Goal: Information Seeking & Learning: Learn about a topic

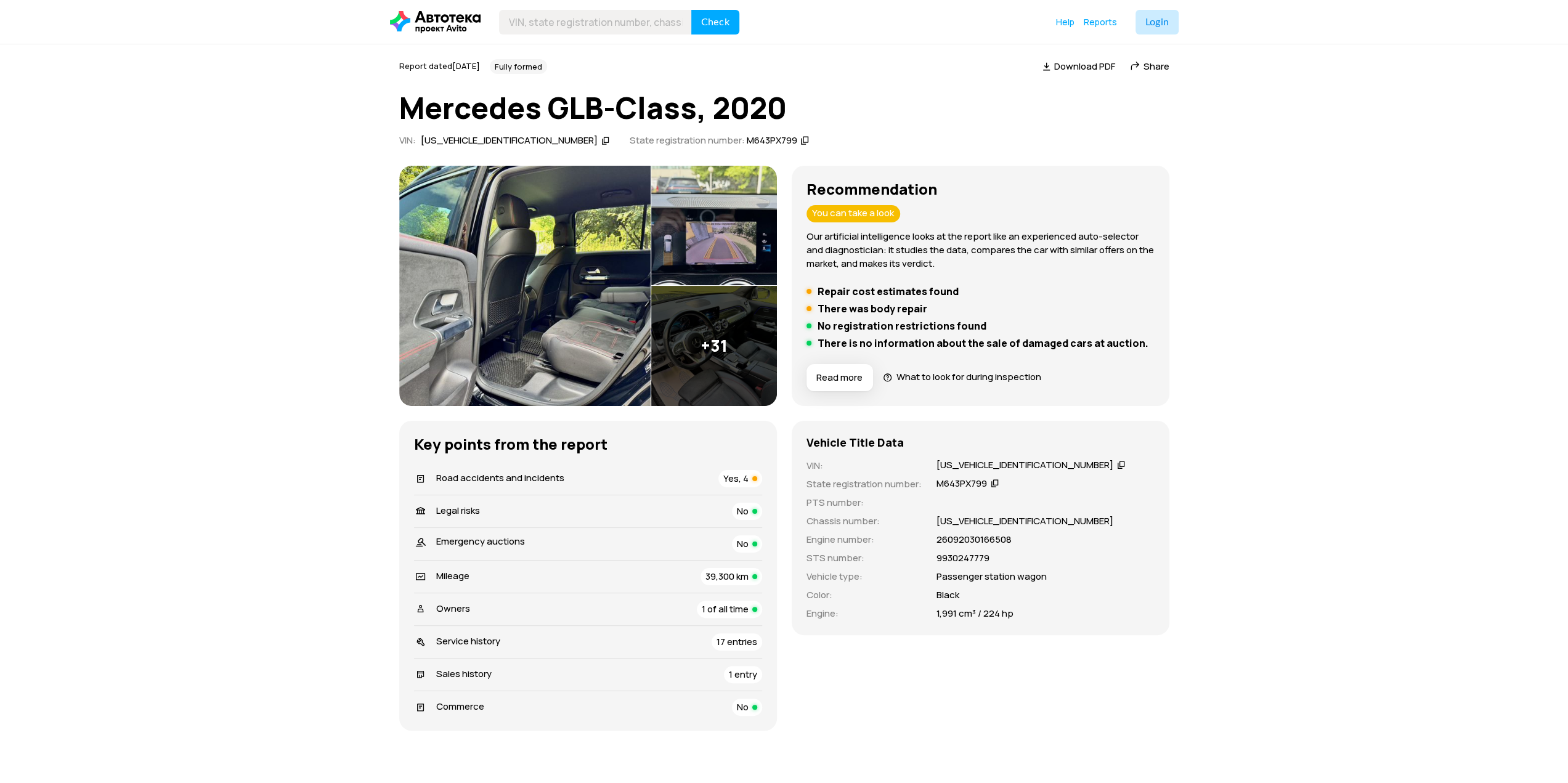
click at [735, 475] on font "Yes, 4" at bounding box center [735, 478] width 25 height 13
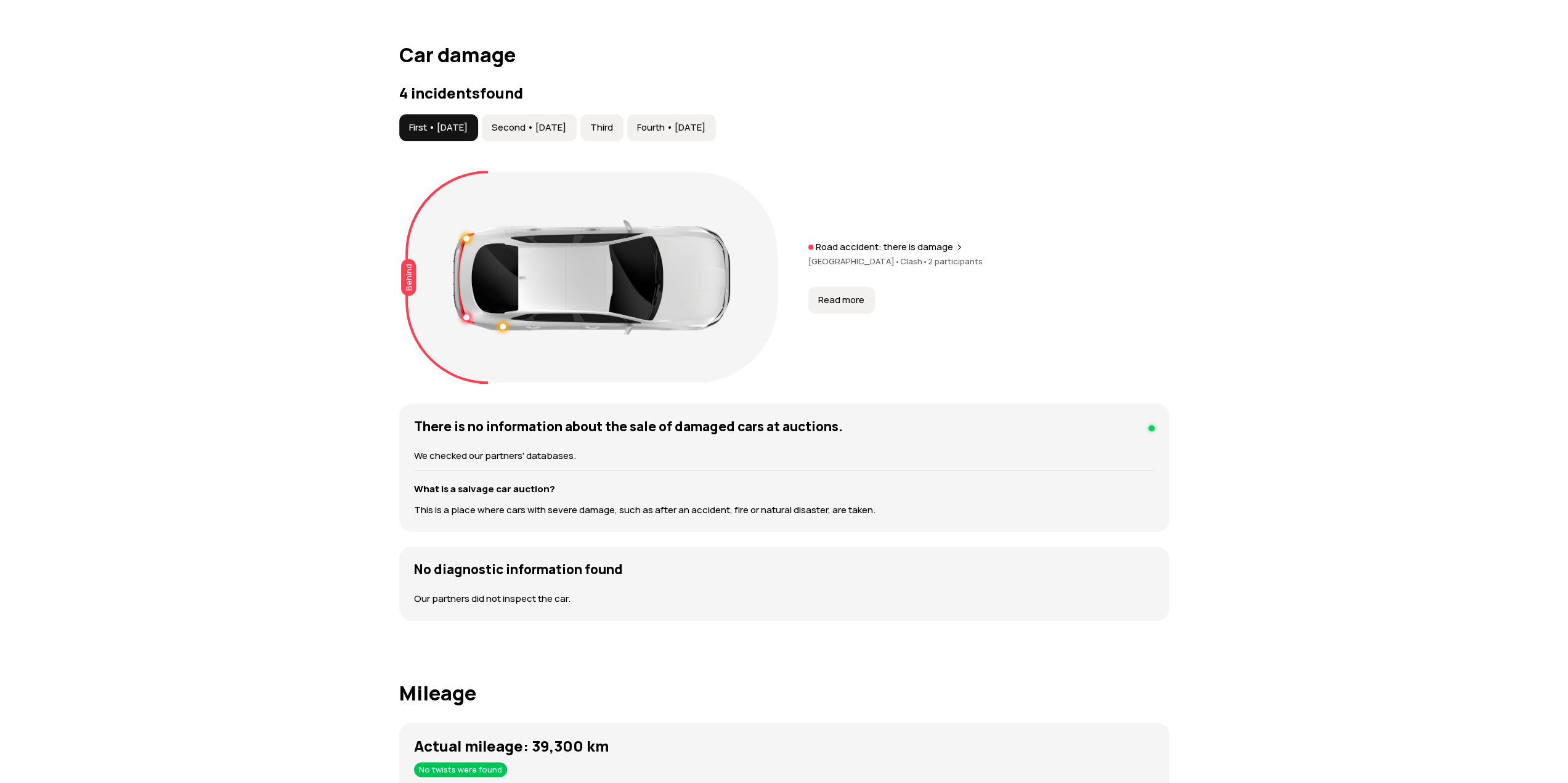
scroll to position [1213, 0]
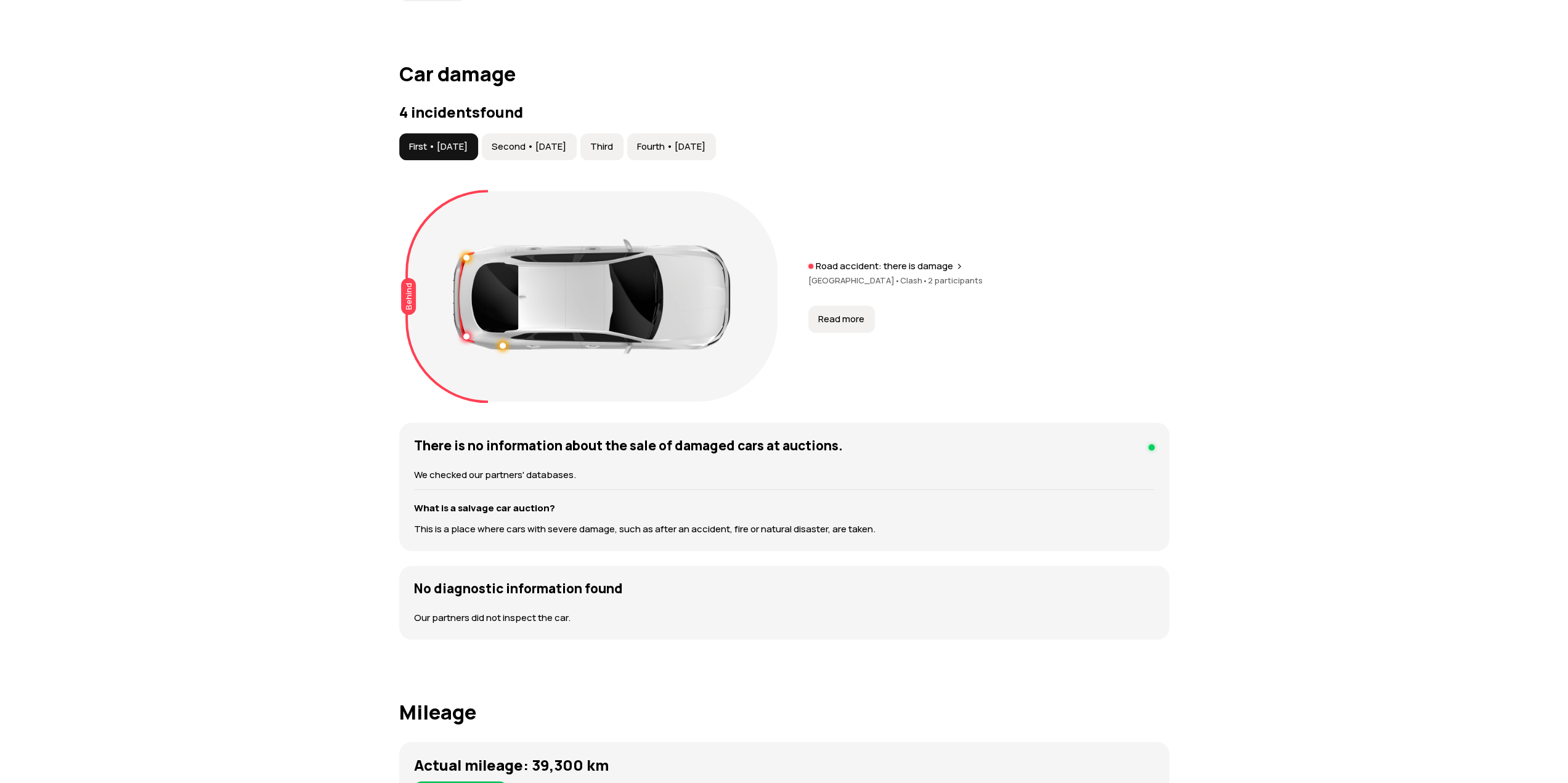
click at [566, 144] on font "Second • [DATE]" at bounding box center [529, 146] width 75 height 13
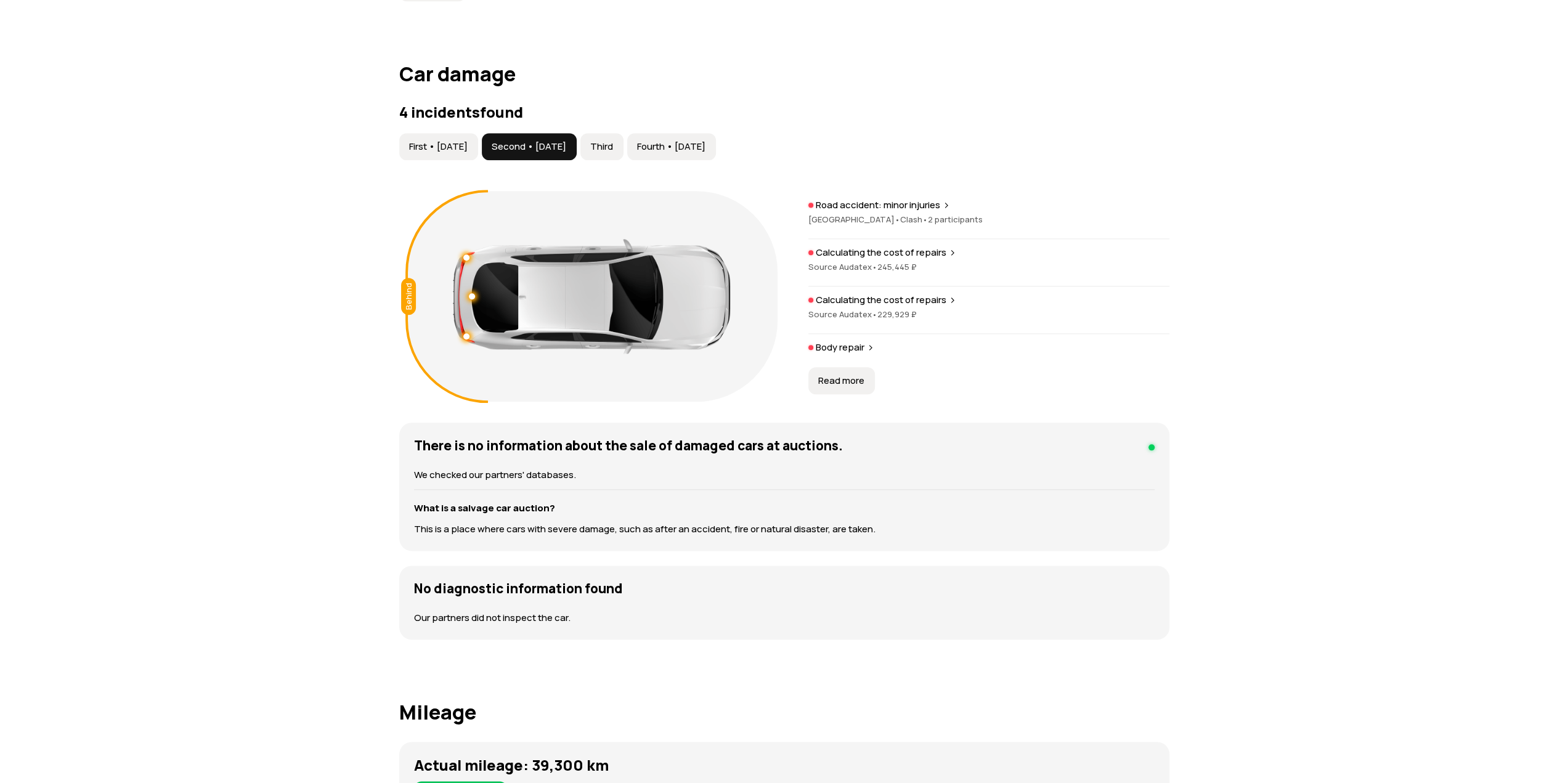
click at [613, 144] on font "Third" at bounding box center [601, 146] width 23 height 13
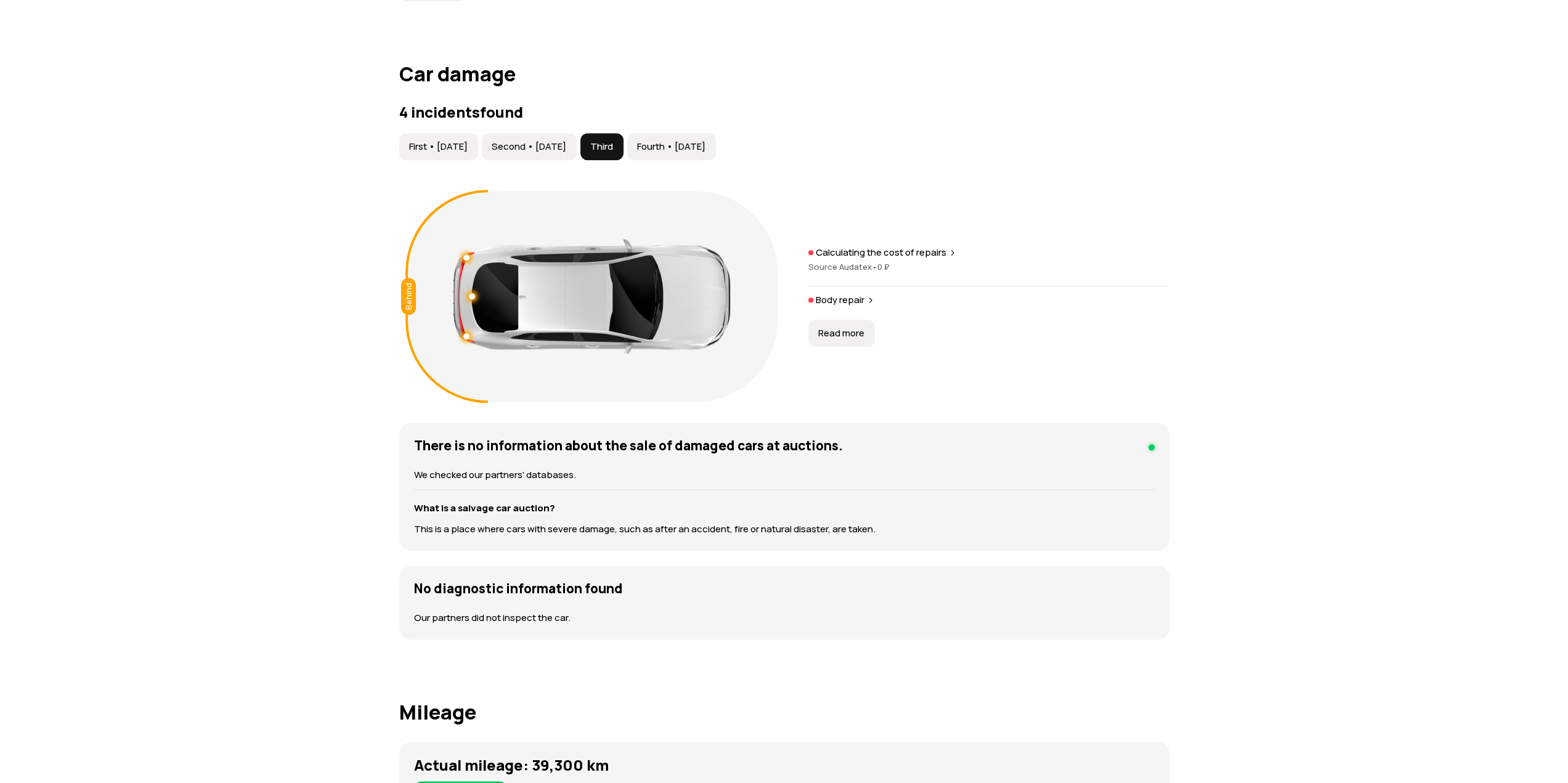
click at [705, 144] on font "Fourth • [DATE]" at bounding box center [671, 146] width 68 height 13
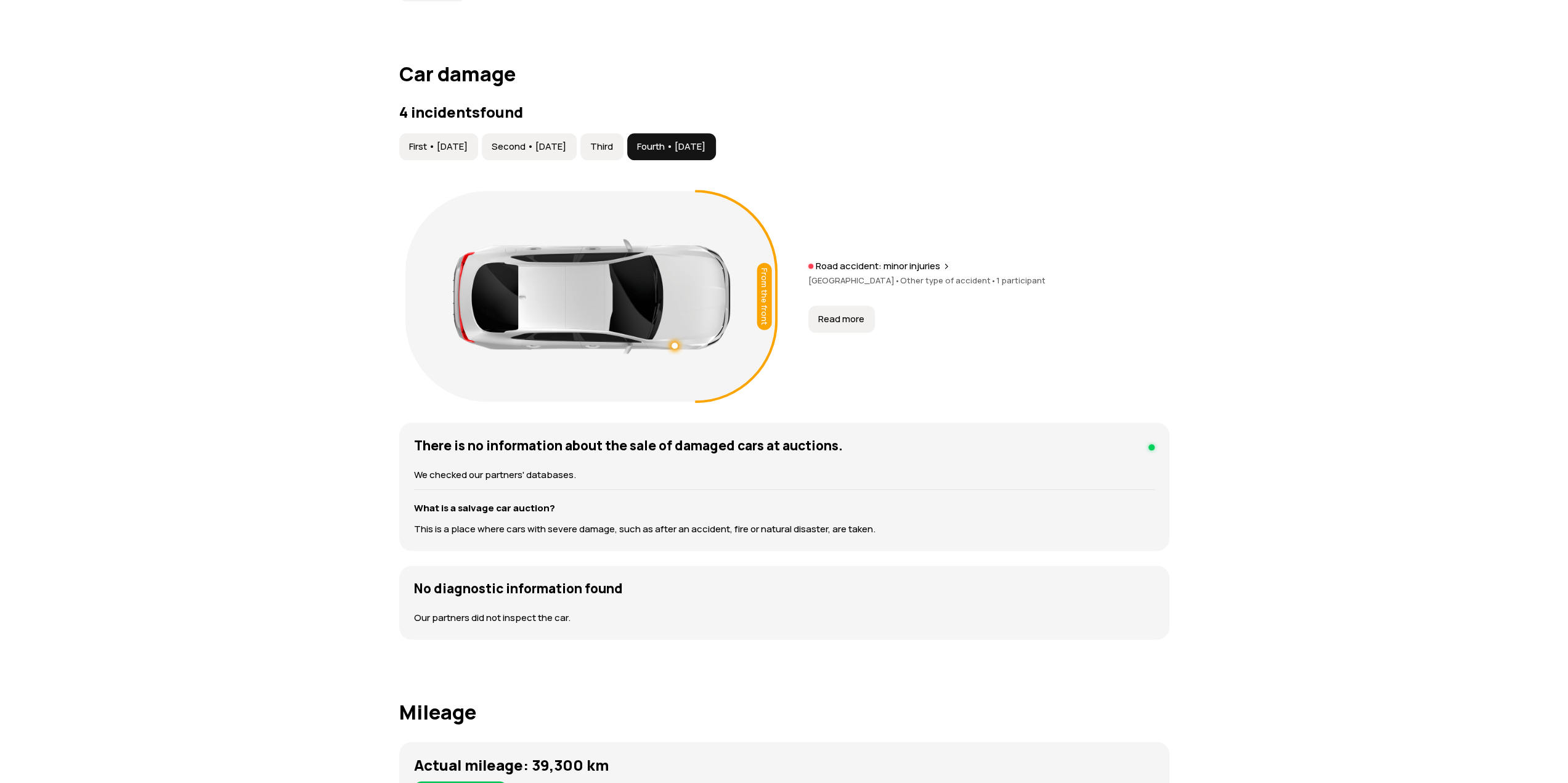
click at [437, 148] on font "First • [DATE]" at bounding box center [438, 146] width 58 height 13
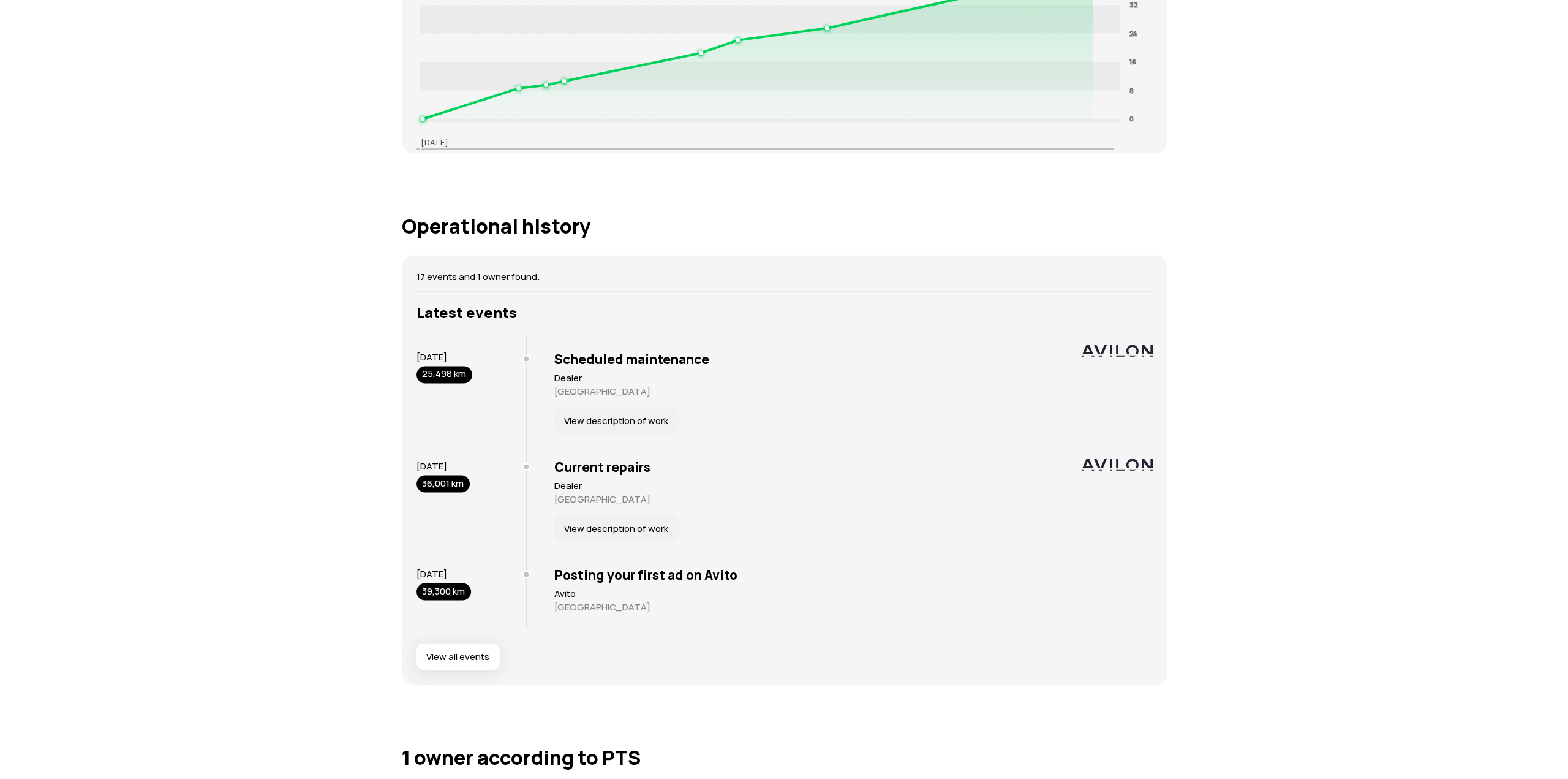
scroll to position [2310, 0]
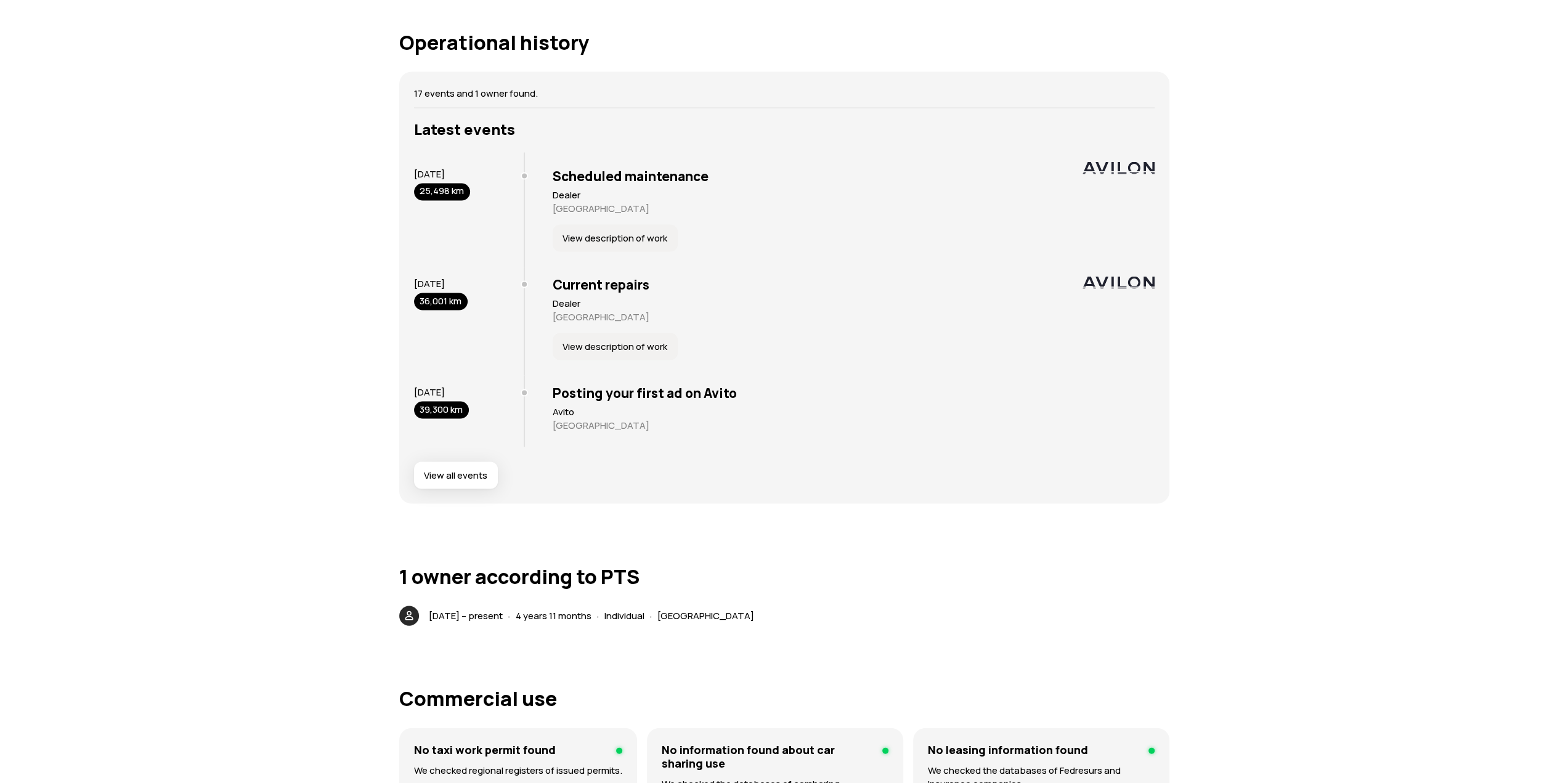
click at [457, 471] on font "View all events" at bounding box center [455, 475] width 63 height 13
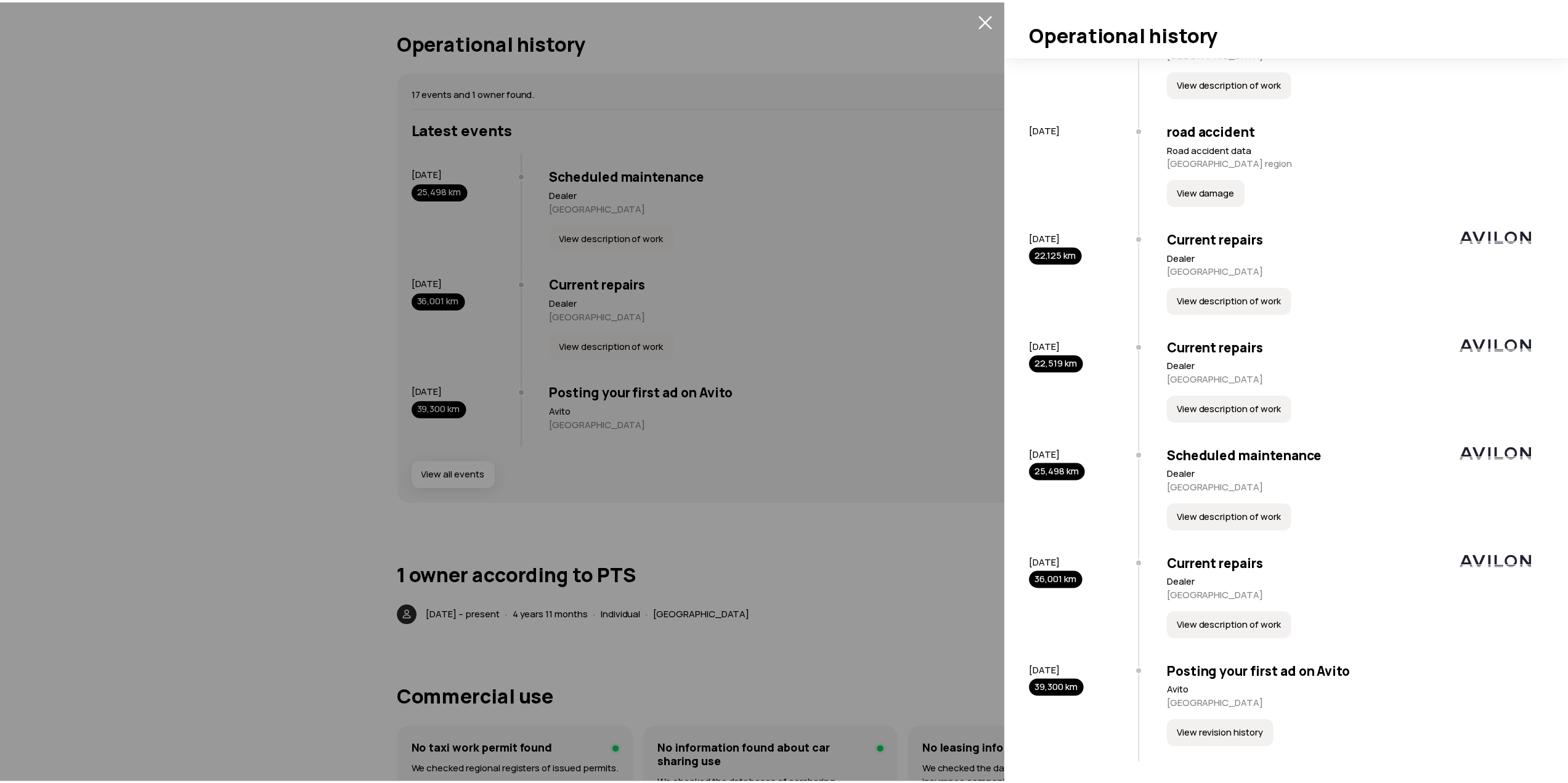
scroll to position [1117, 0]
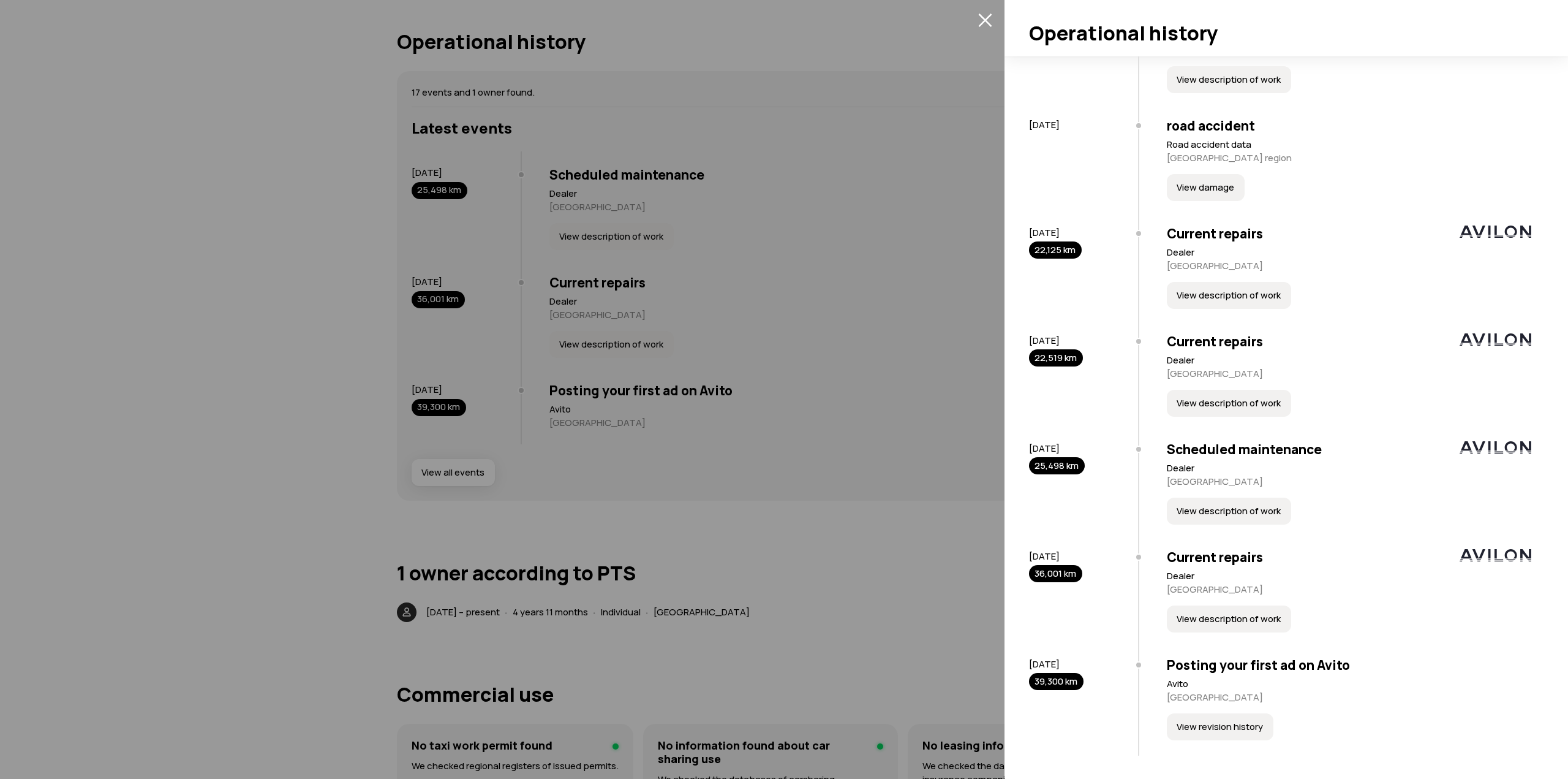
click at [575, 553] on div at bounding box center [784, 389] width 1568 height 779
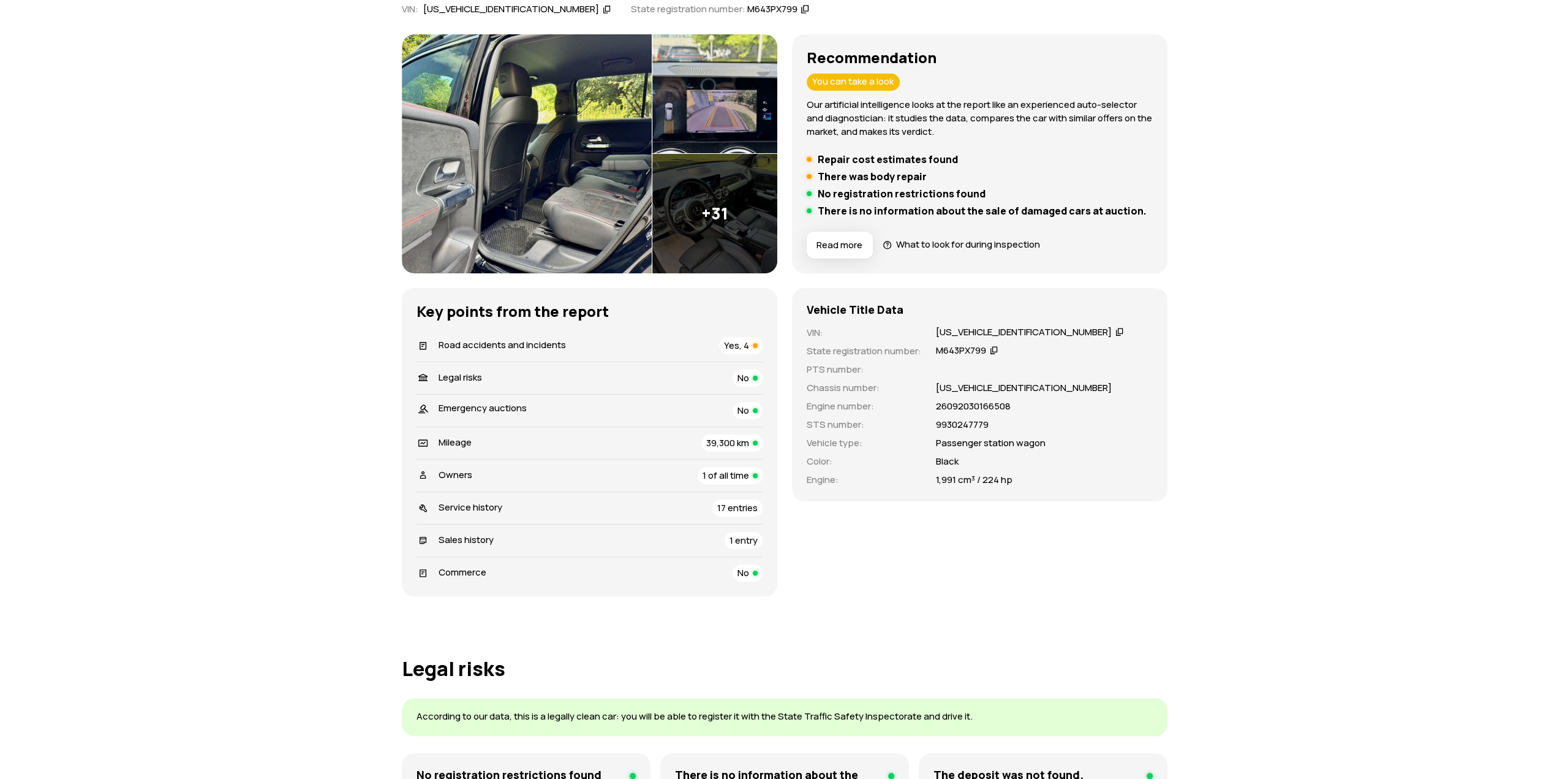
scroll to position [0, 0]
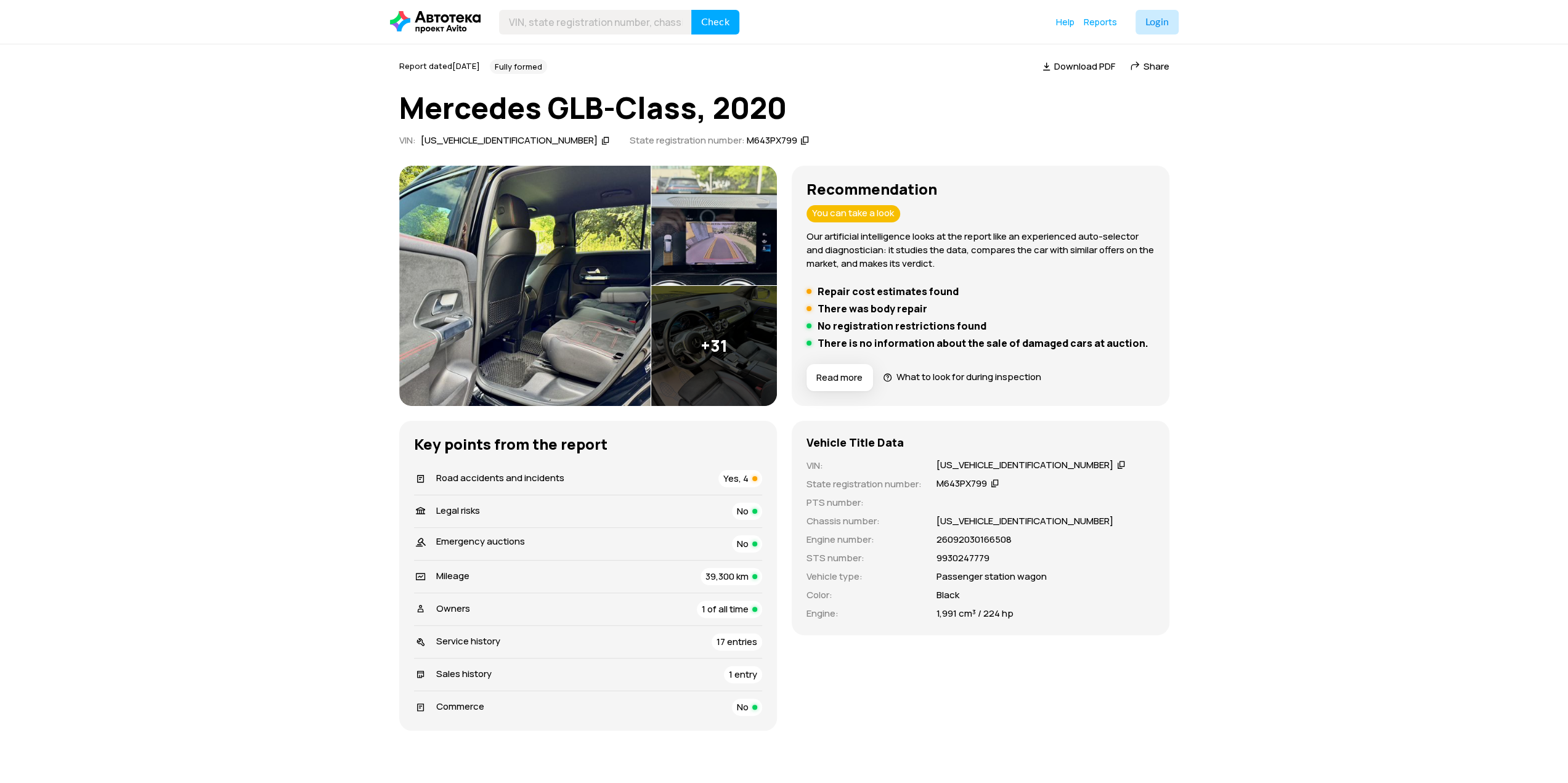
click at [507, 305] on img at bounding box center [525, 286] width 252 height 240
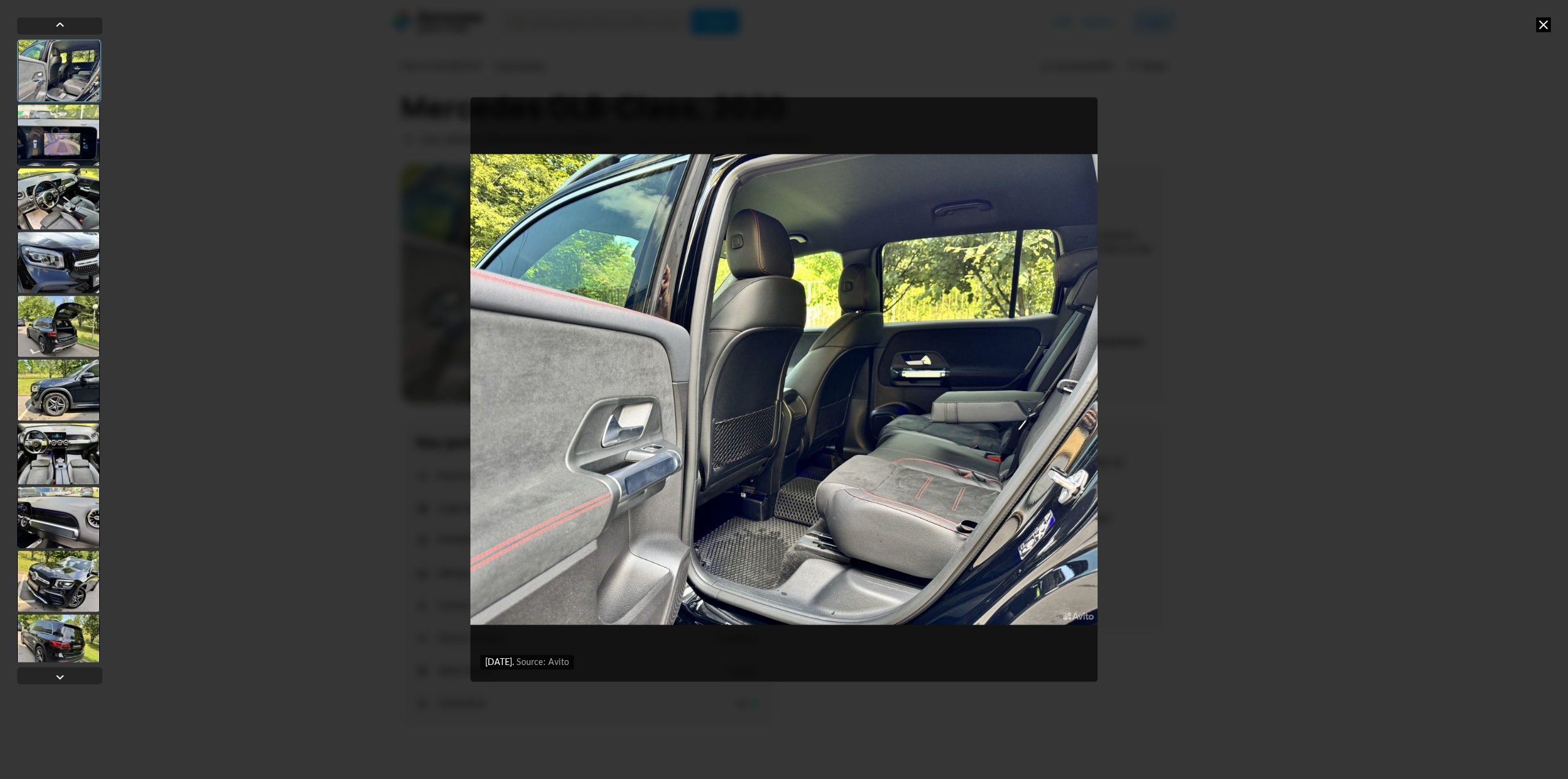
click at [55, 134] on div at bounding box center [58, 135] width 82 height 61
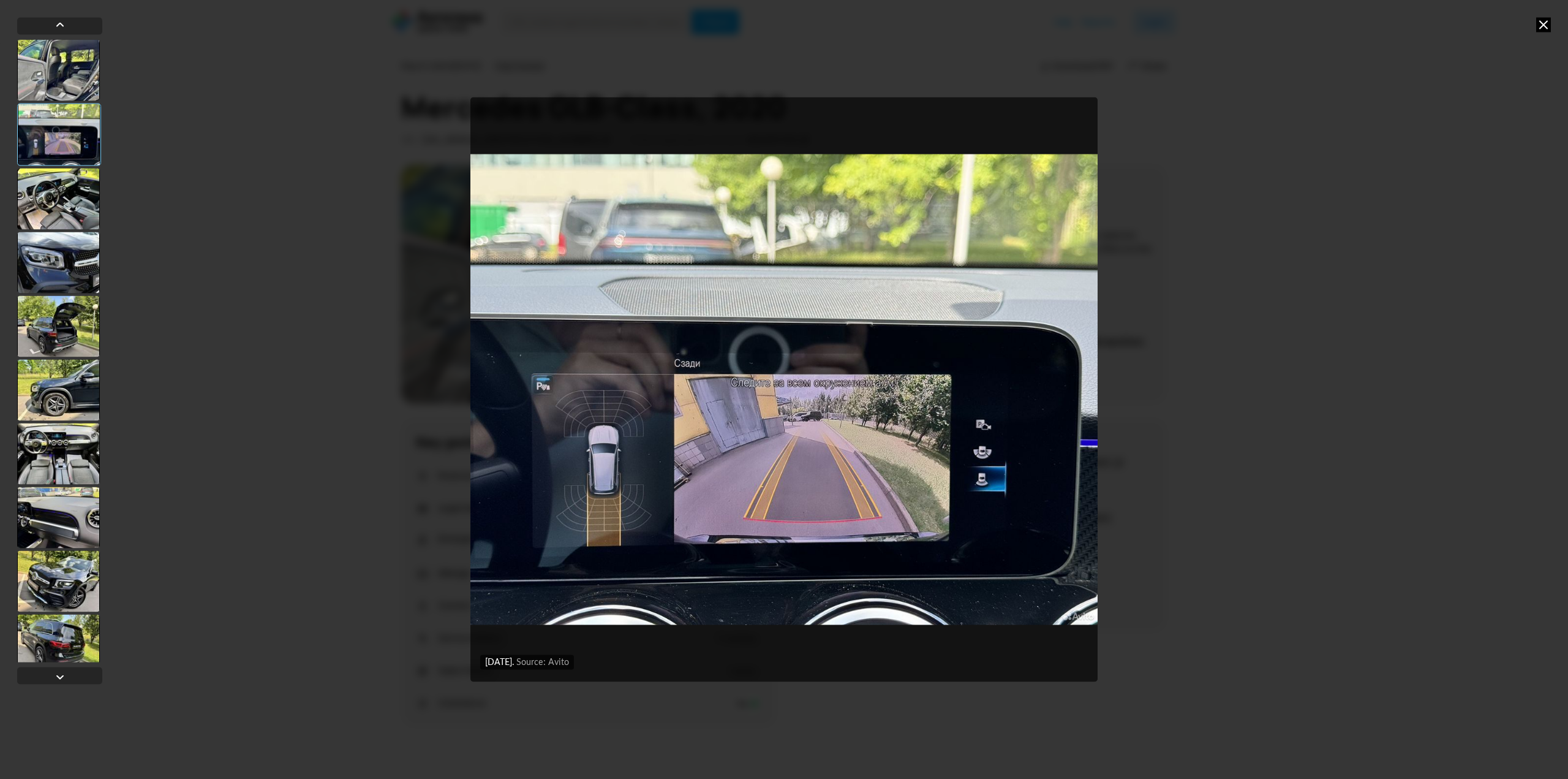
click at [54, 75] on div at bounding box center [58, 70] width 82 height 61
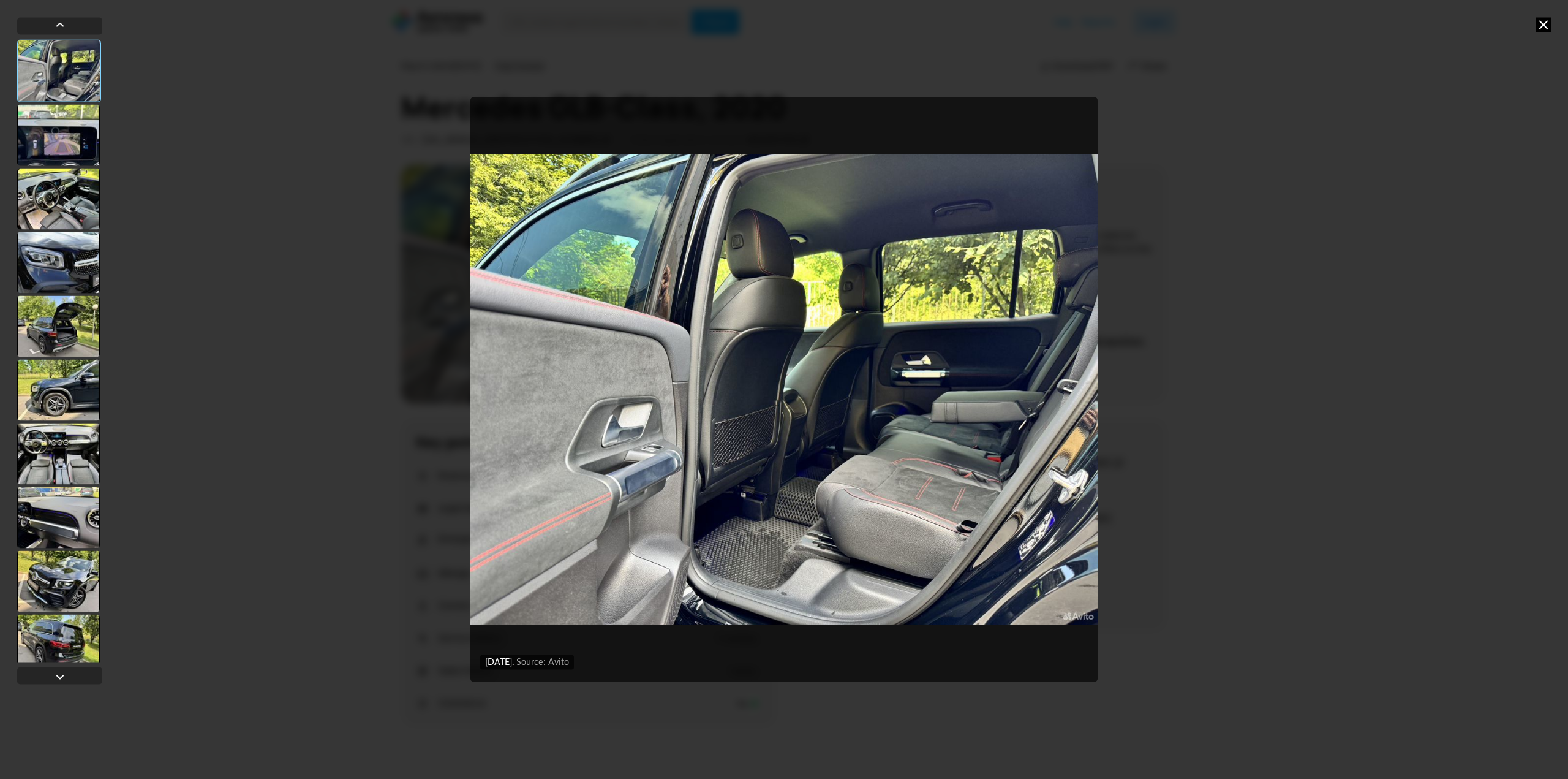
click at [66, 151] on div at bounding box center [58, 135] width 82 height 61
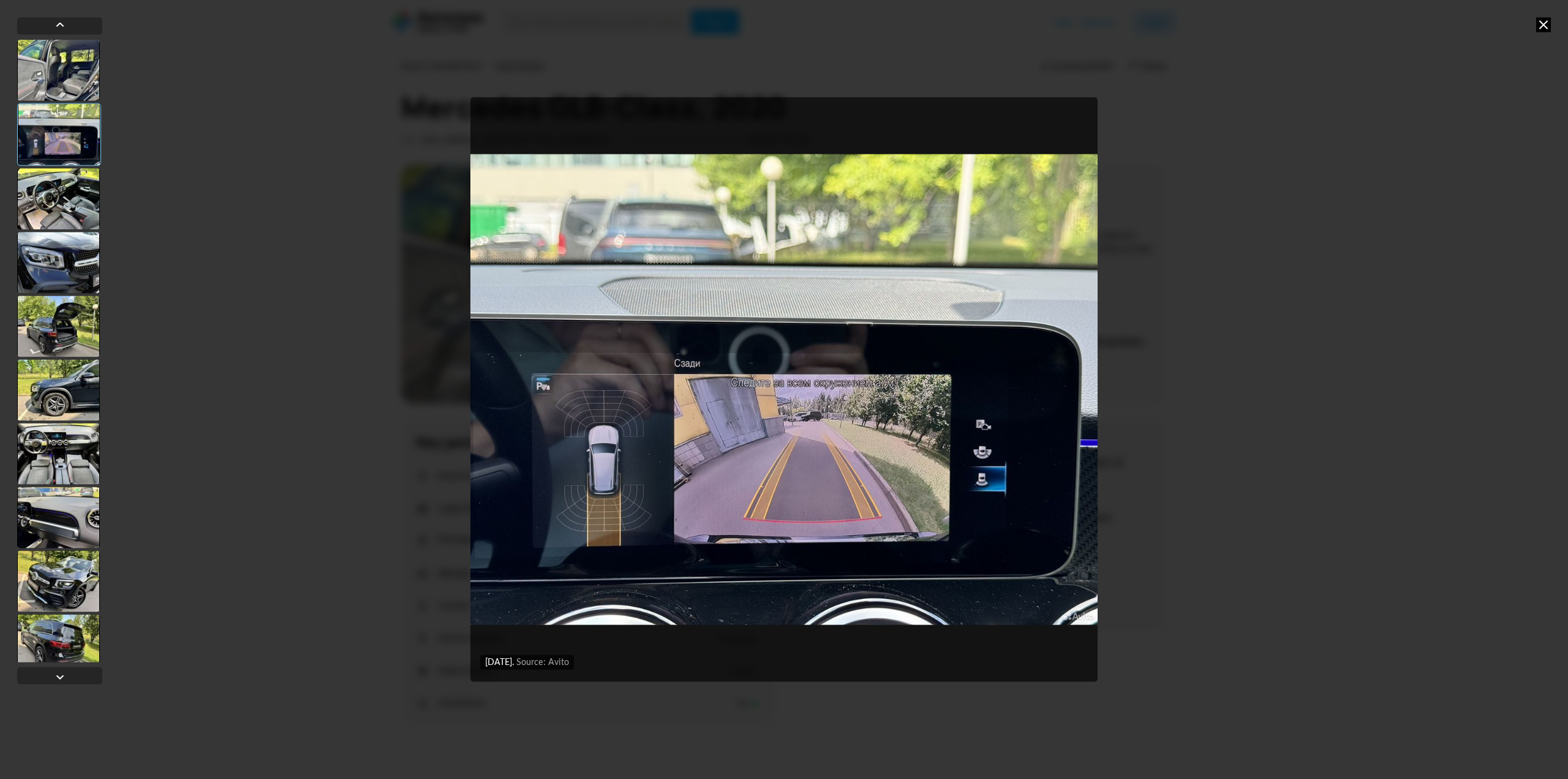
click at [56, 204] on div at bounding box center [58, 199] width 82 height 61
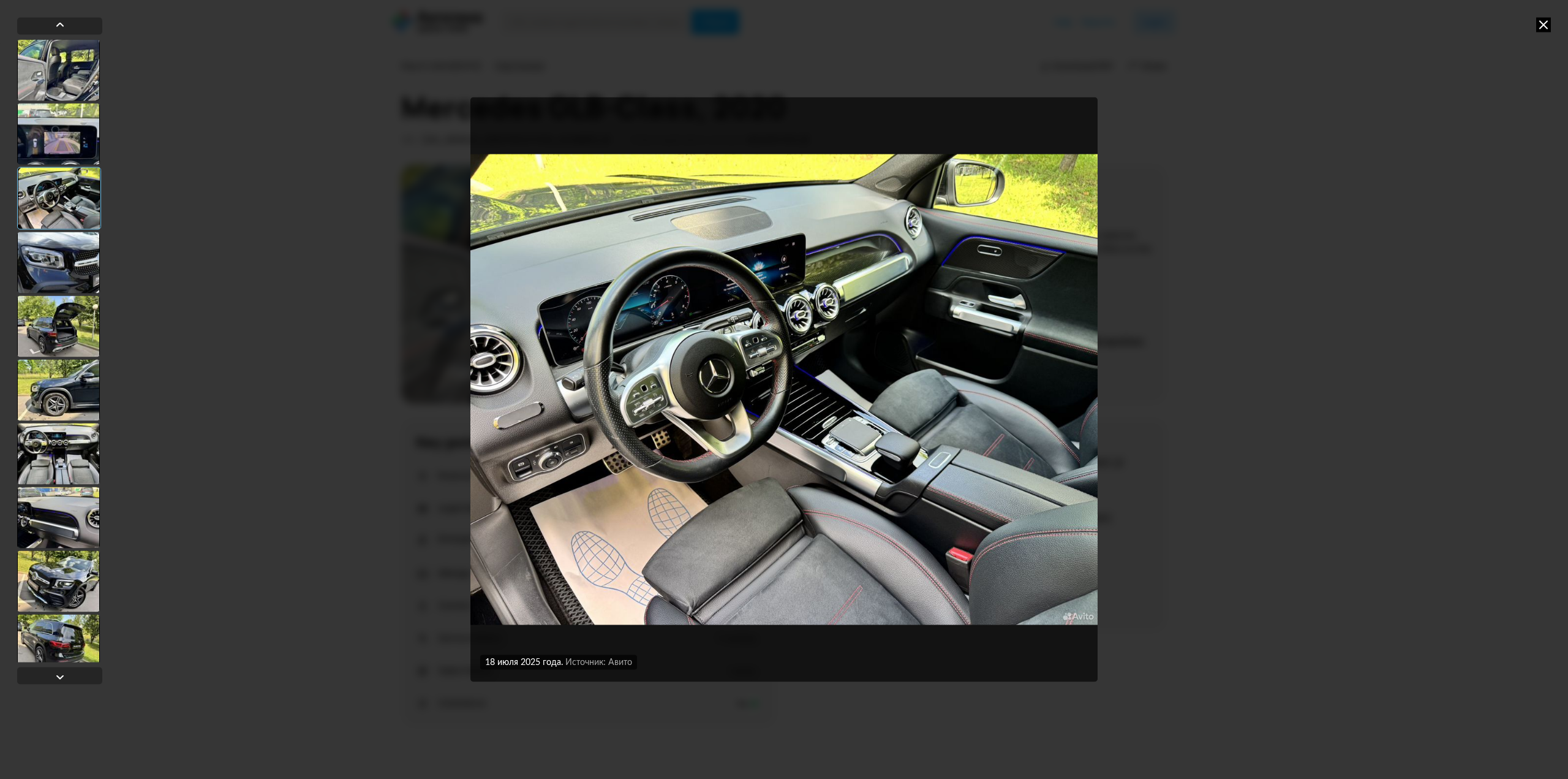
click at [66, 264] on div at bounding box center [58, 262] width 82 height 61
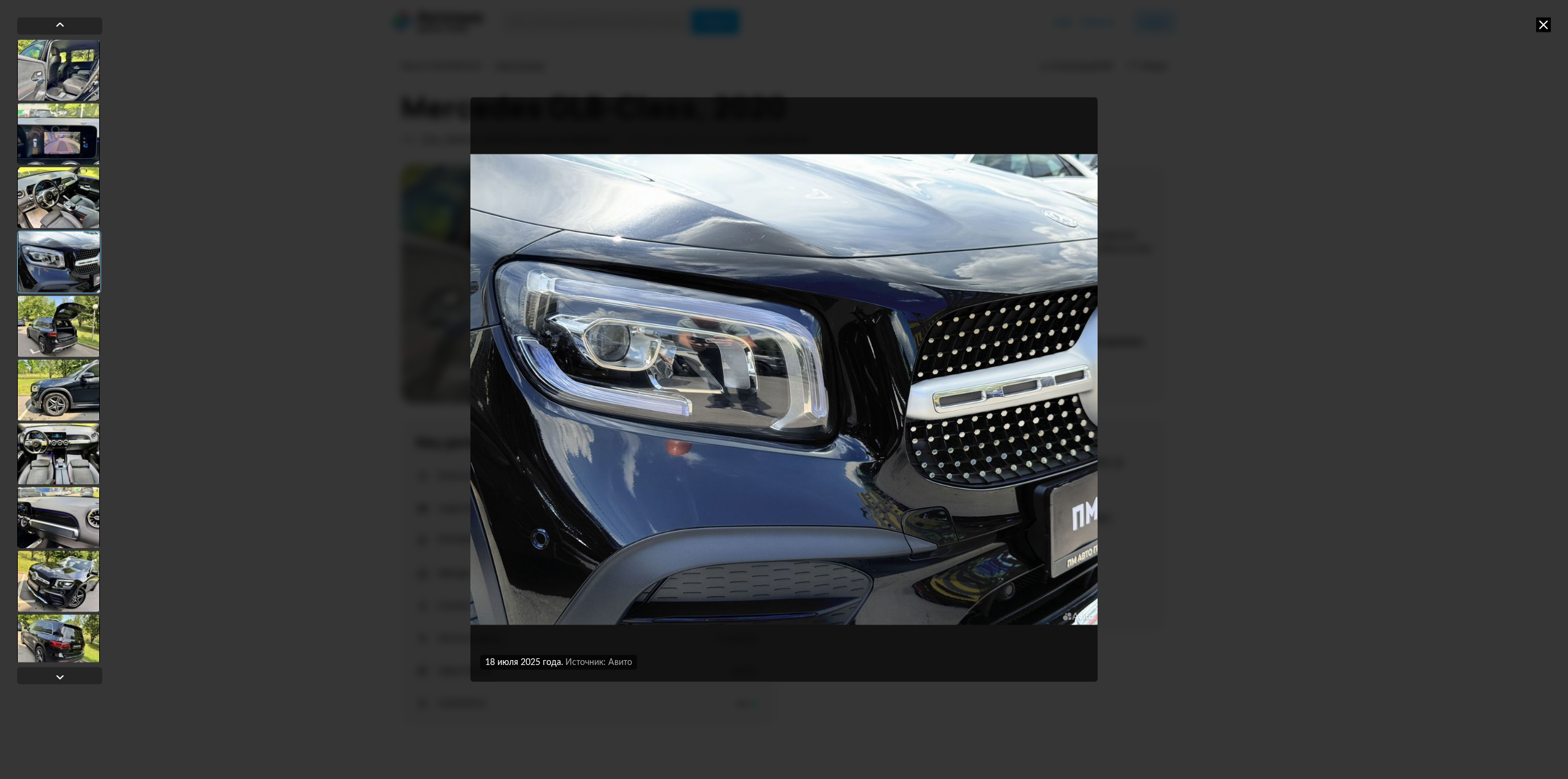
click at [77, 333] on div at bounding box center [58, 326] width 82 height 61
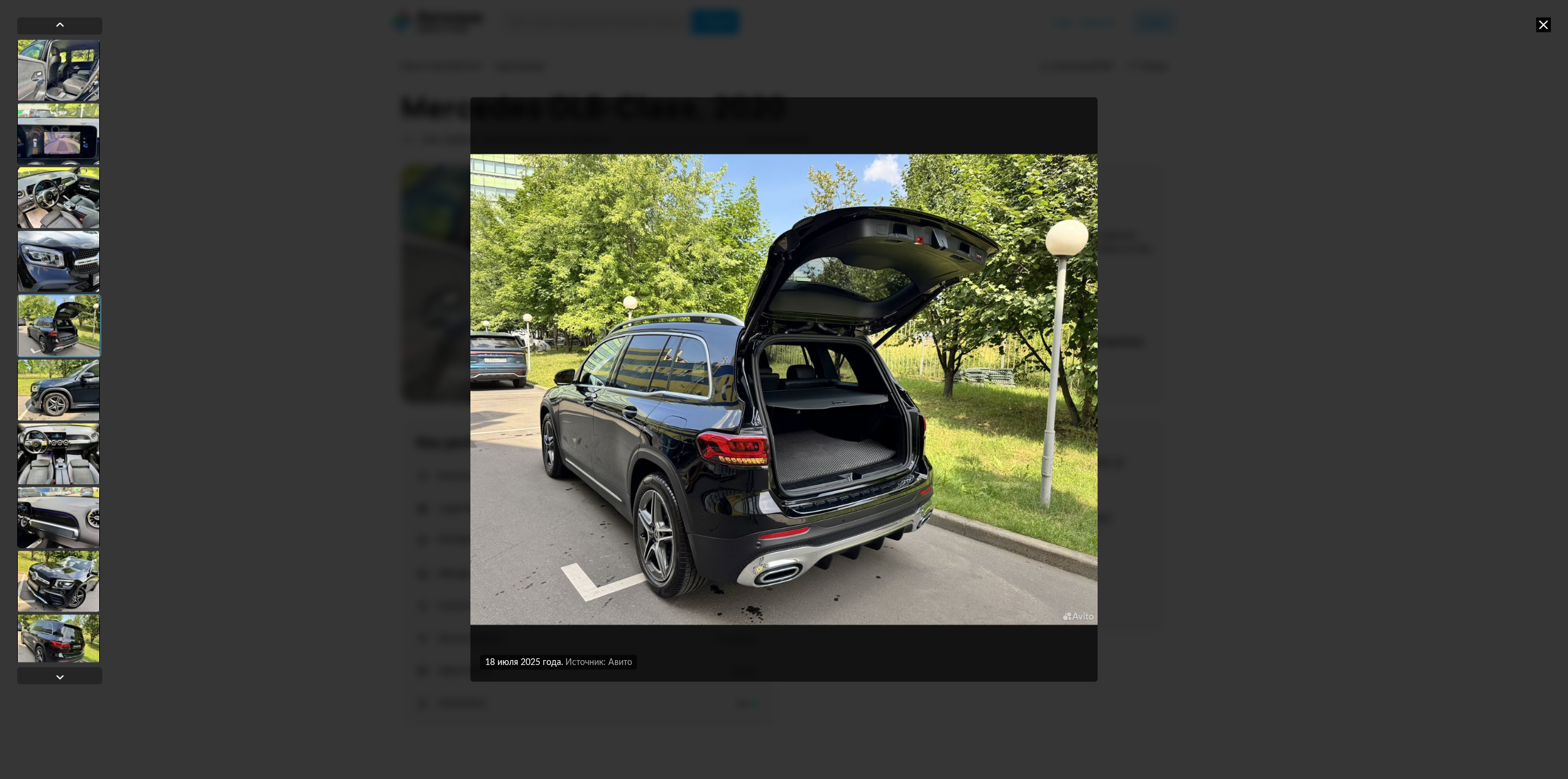
click at [82, 399] on div at bounding box center [58, 390] width 82 height 61
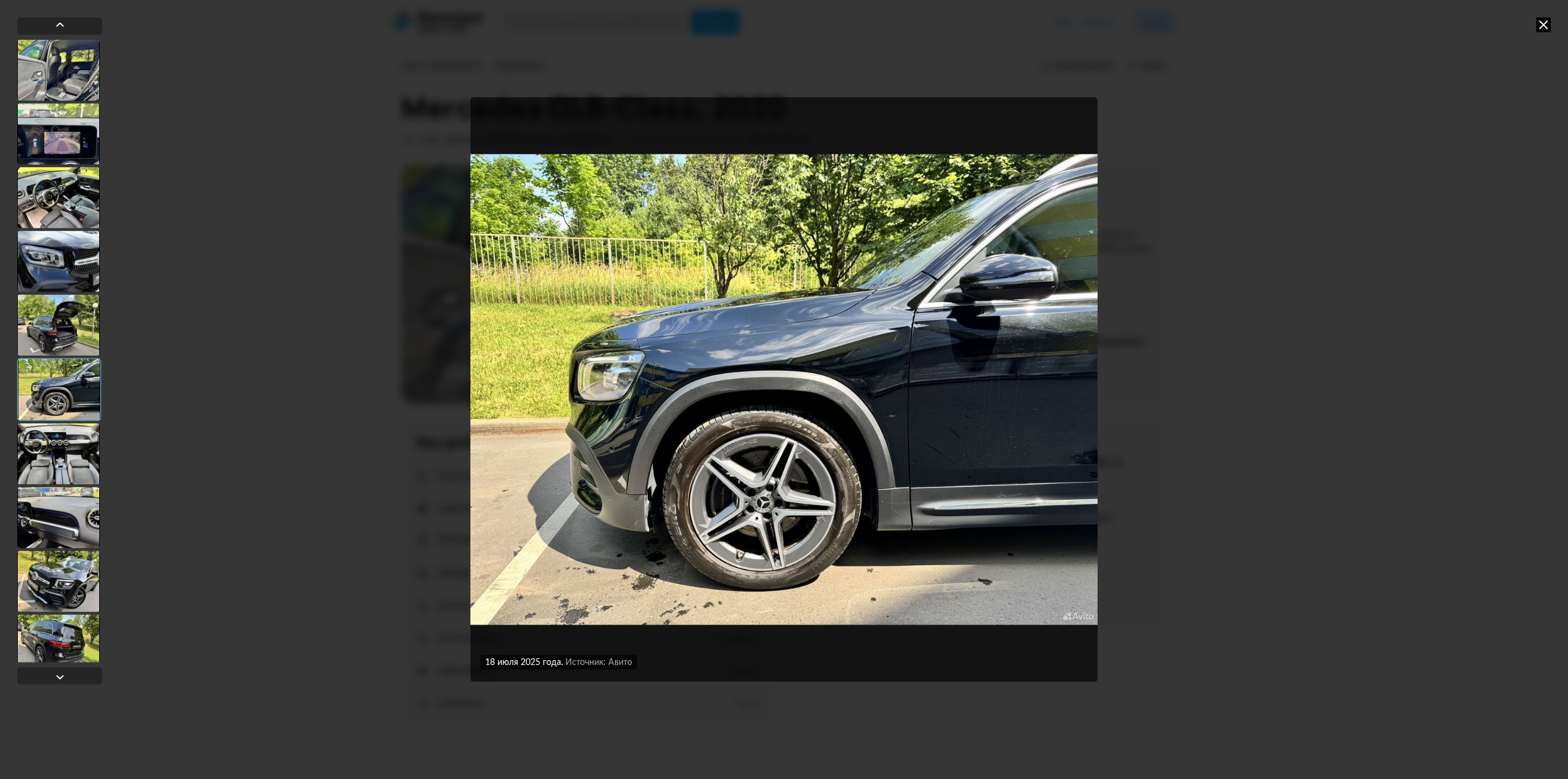
click at [69, 457] on div at bounding box center [58, 454] width 82 height 61
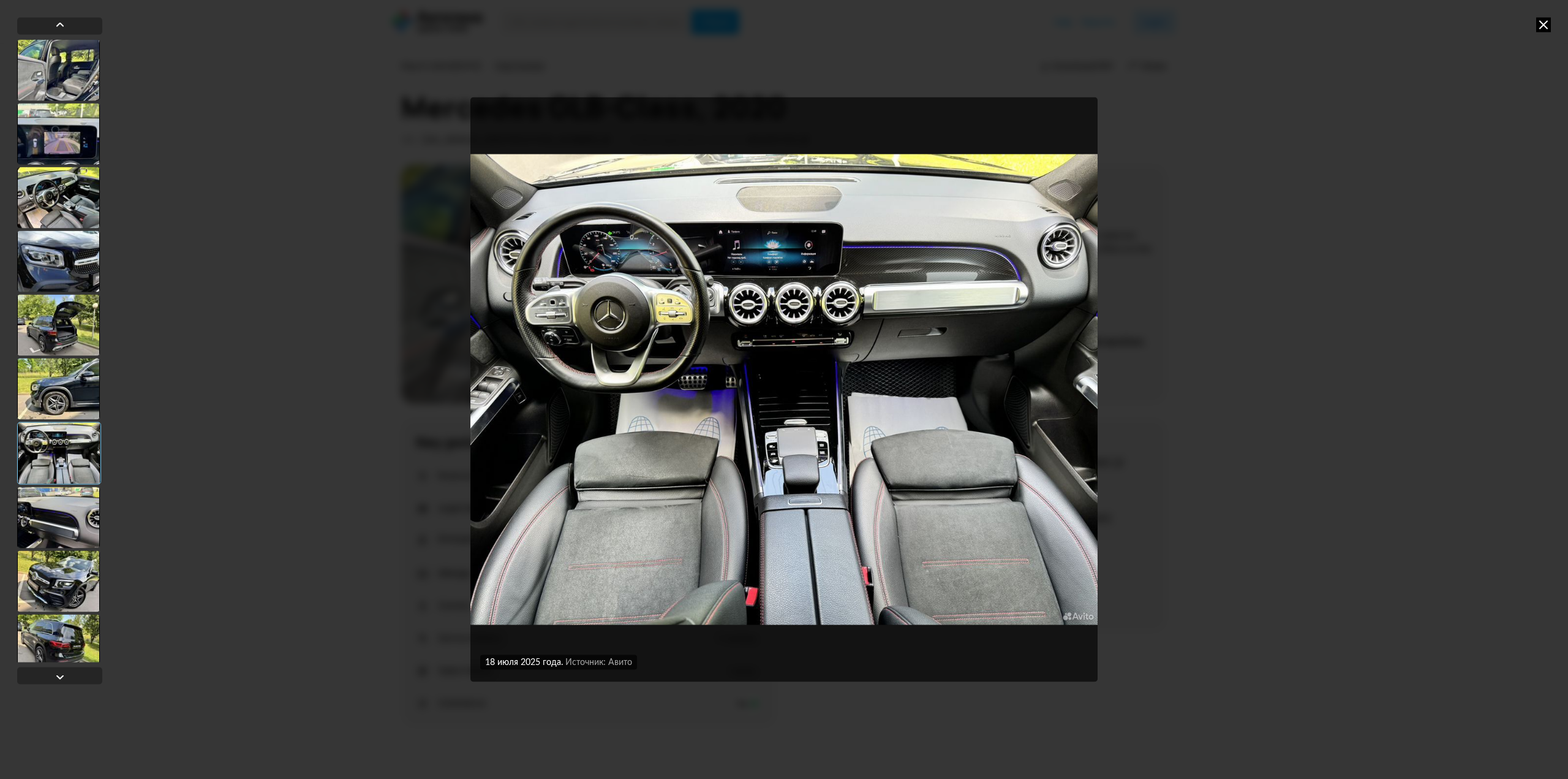
click at [64, 522] on div at bounding box center [58, 517] width 82 height 61
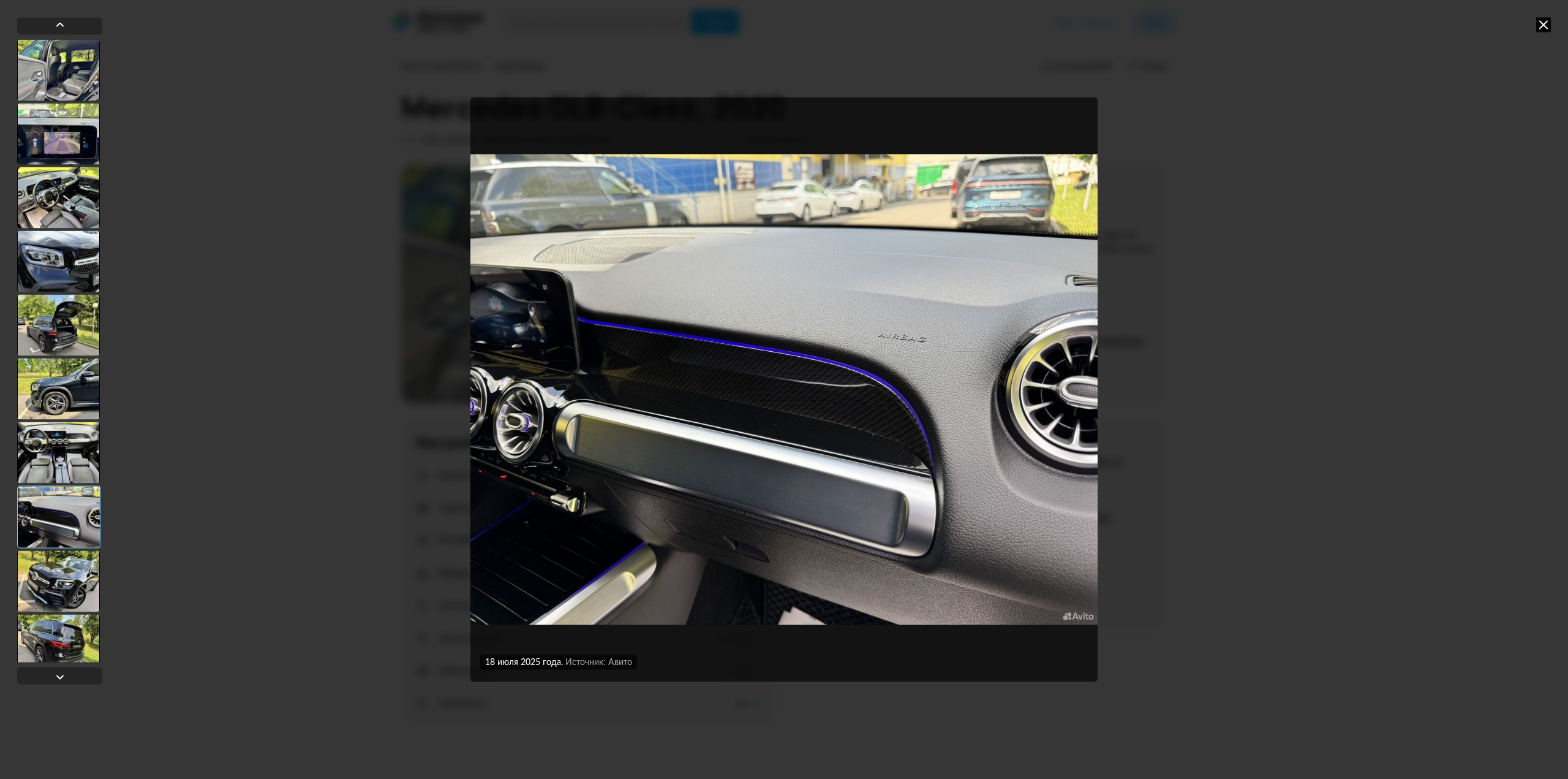
click at [44, 597] on div at bounding box center [58, 581] width 82 height 61
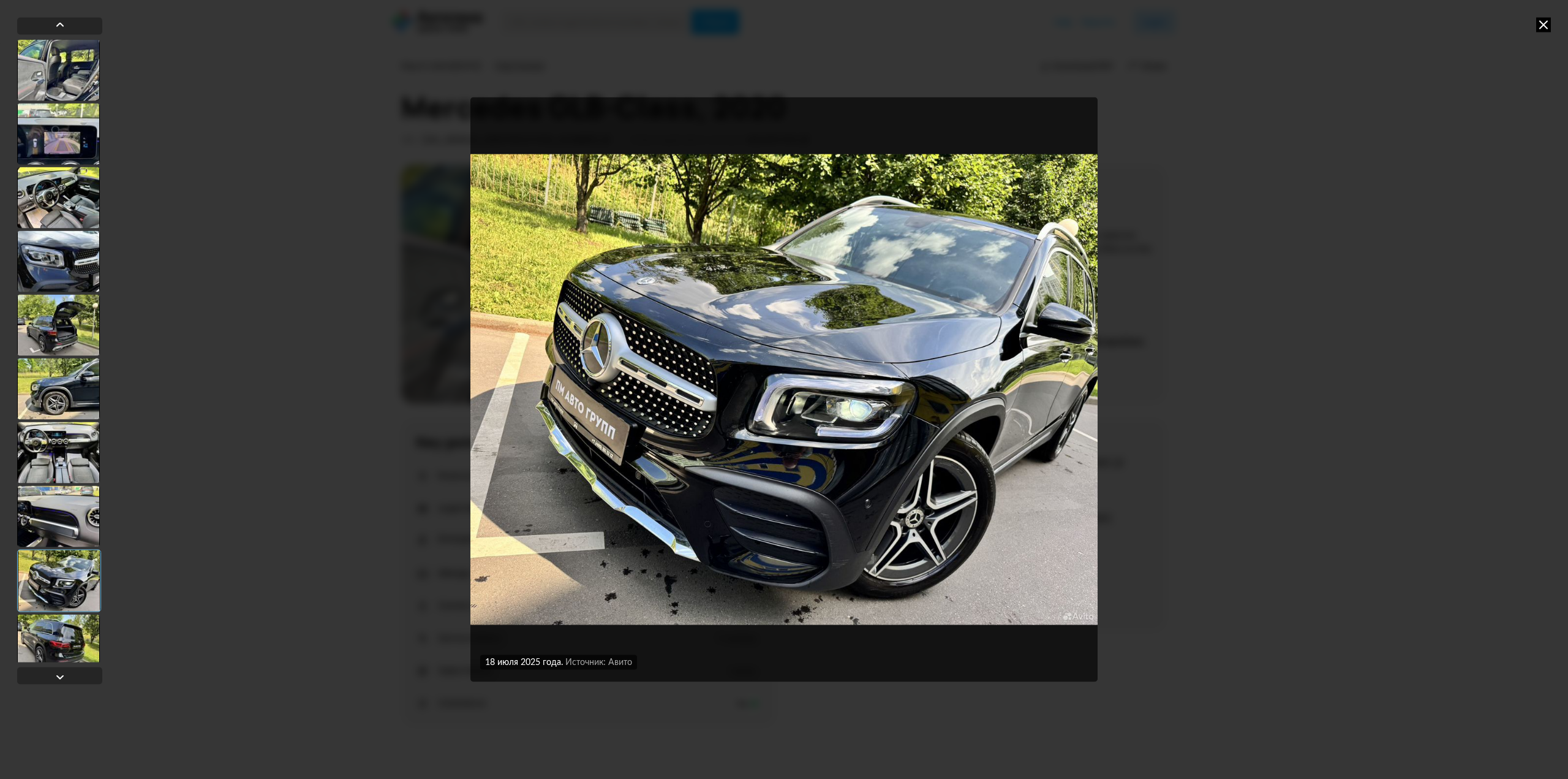
click at [55, 640] on div at bounding box center [58, 645] width 82 height 61
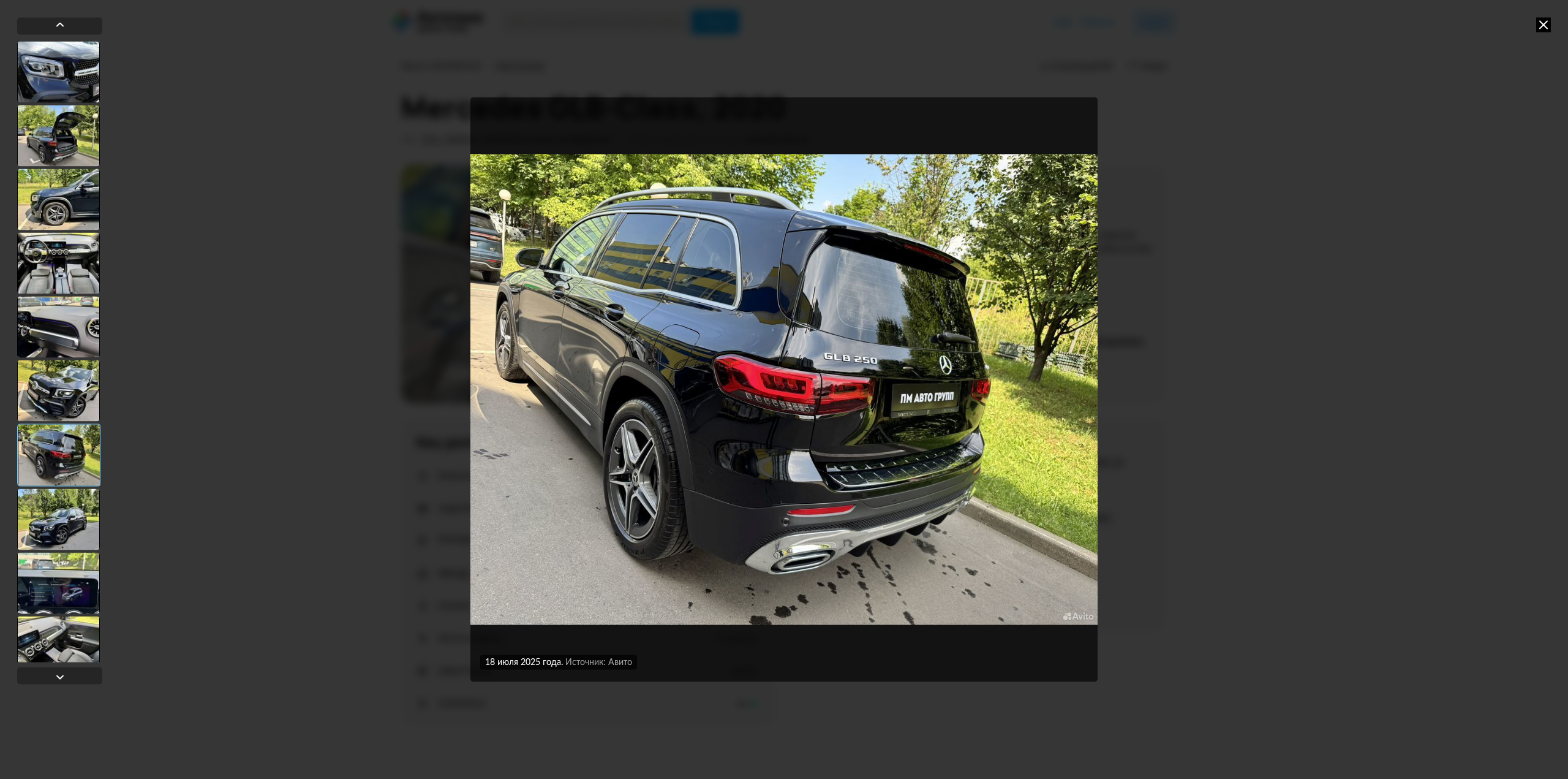
scroll to position [245, 0]
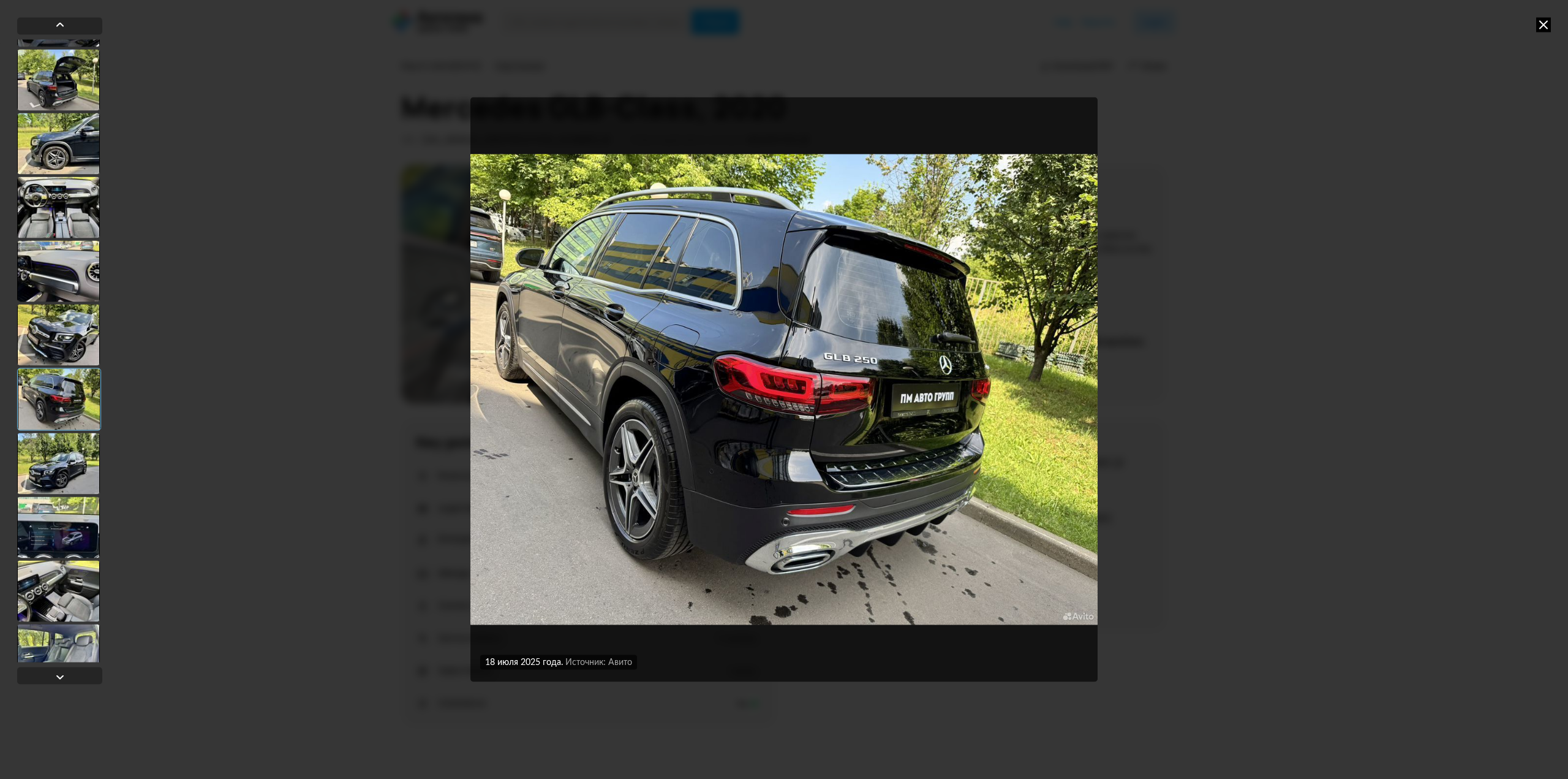
click at [75, 328] on div at bounding box center [58, 334] width 82 height 61
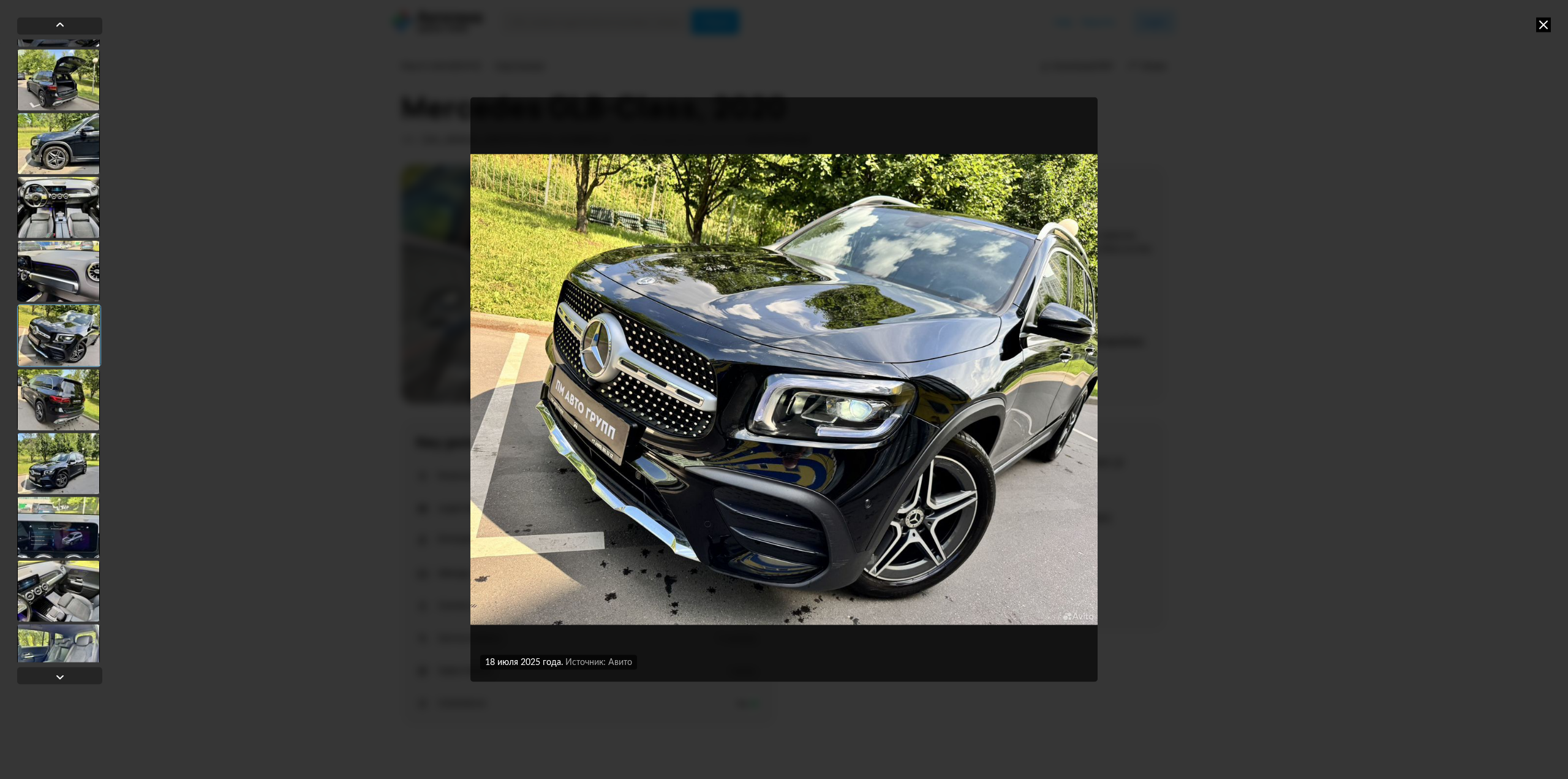
click at [52, 455] on div at bounding box center [58, 463] width 82 height 61
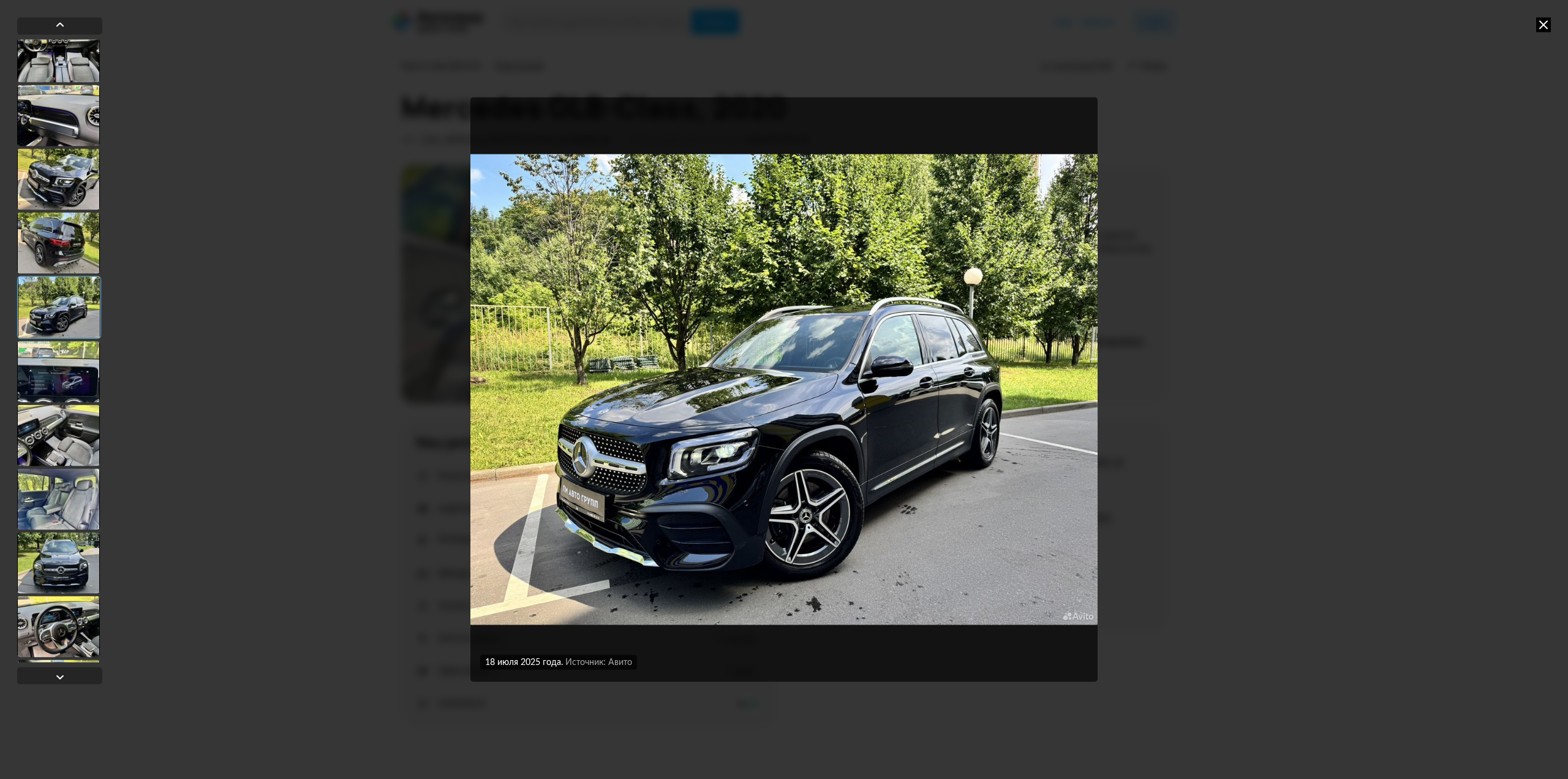
scroll to position [429, 0]
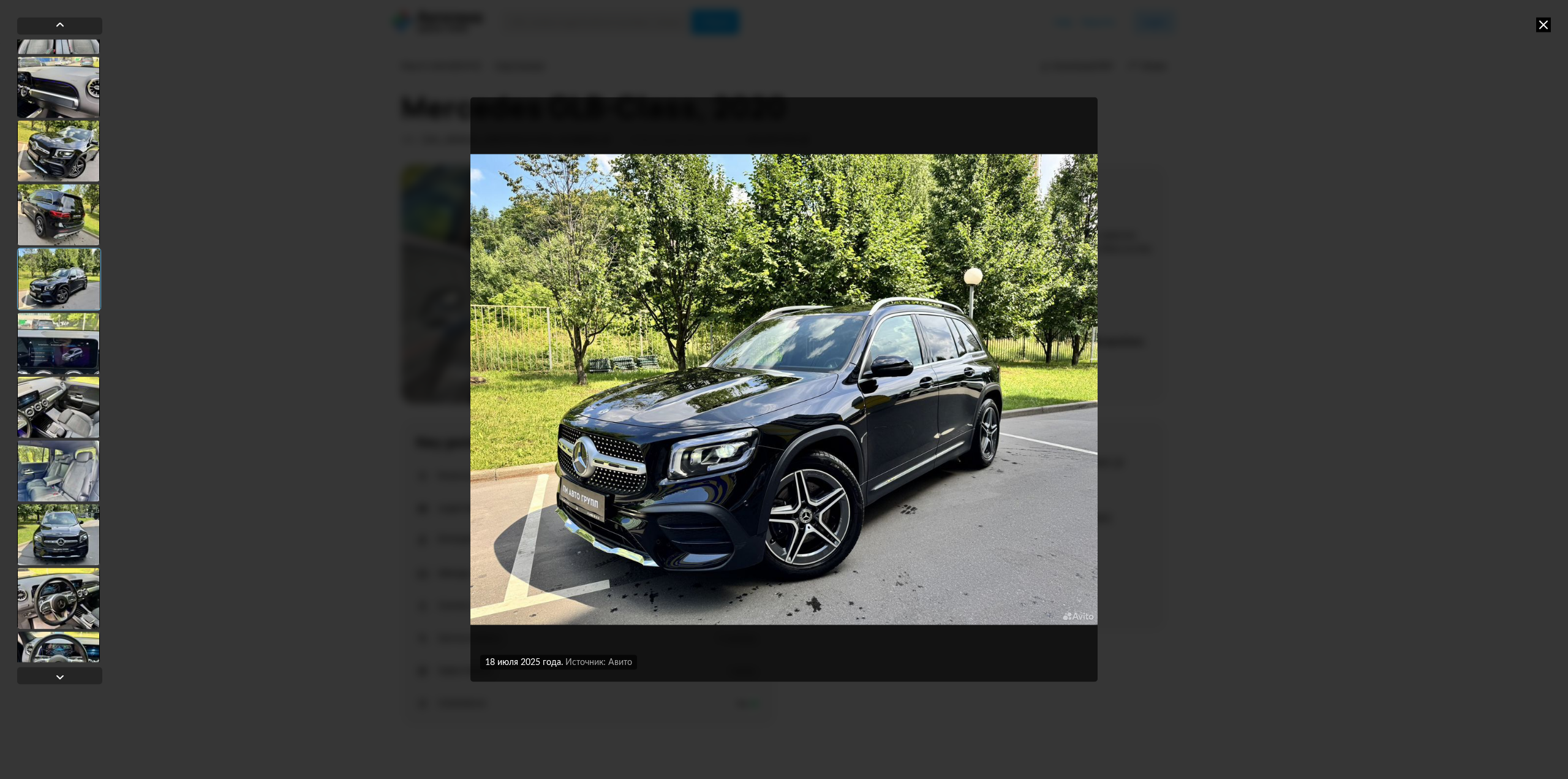
click at [66, 369] on div at bounding box center [58, 343] width 82 height 61
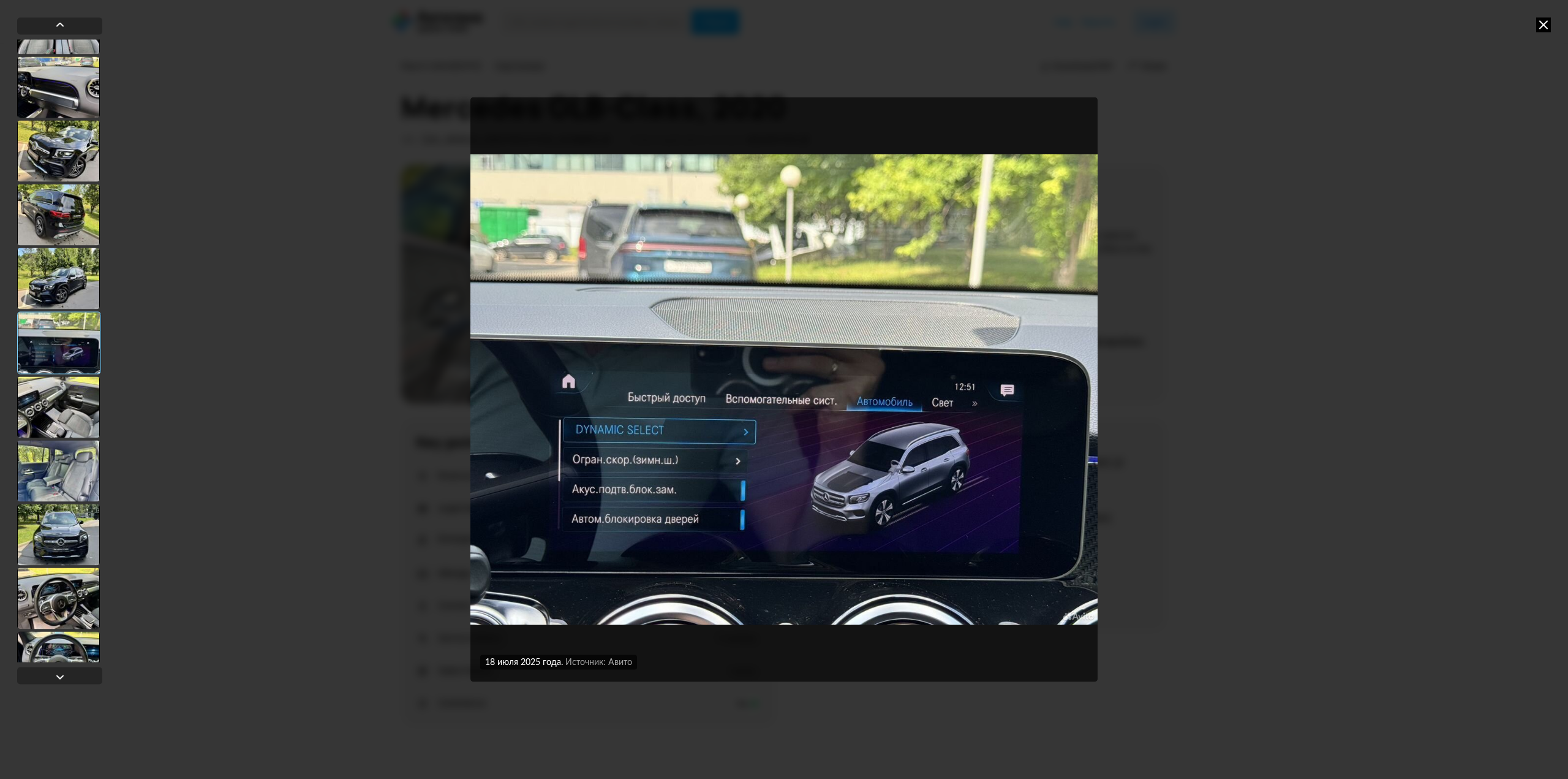
click at [70, 411] on div at bounding box center [58, 407] width 82 height 61
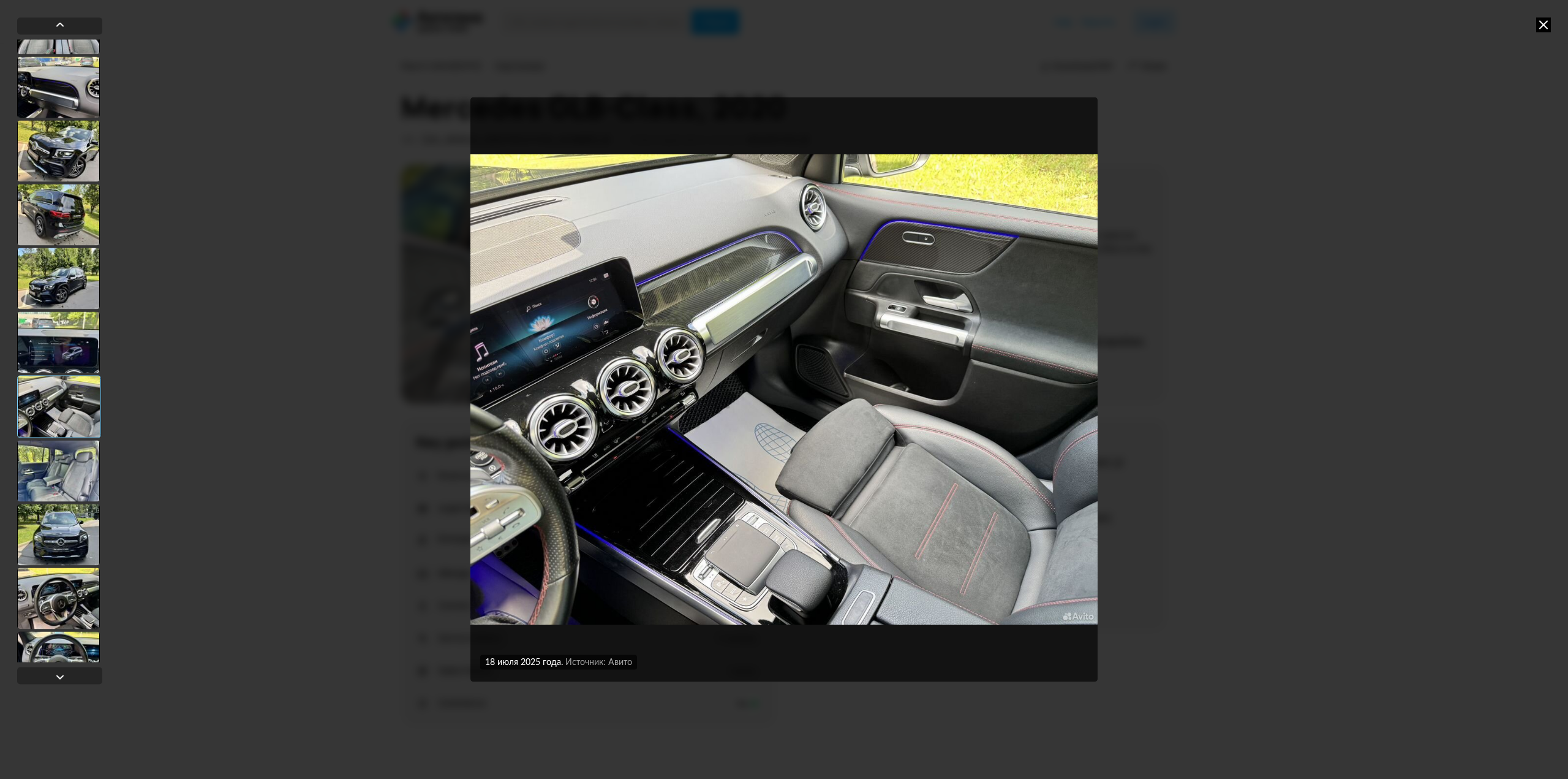
click at [65, 467] on div at bounding box center [58, 471] width 82 height 61
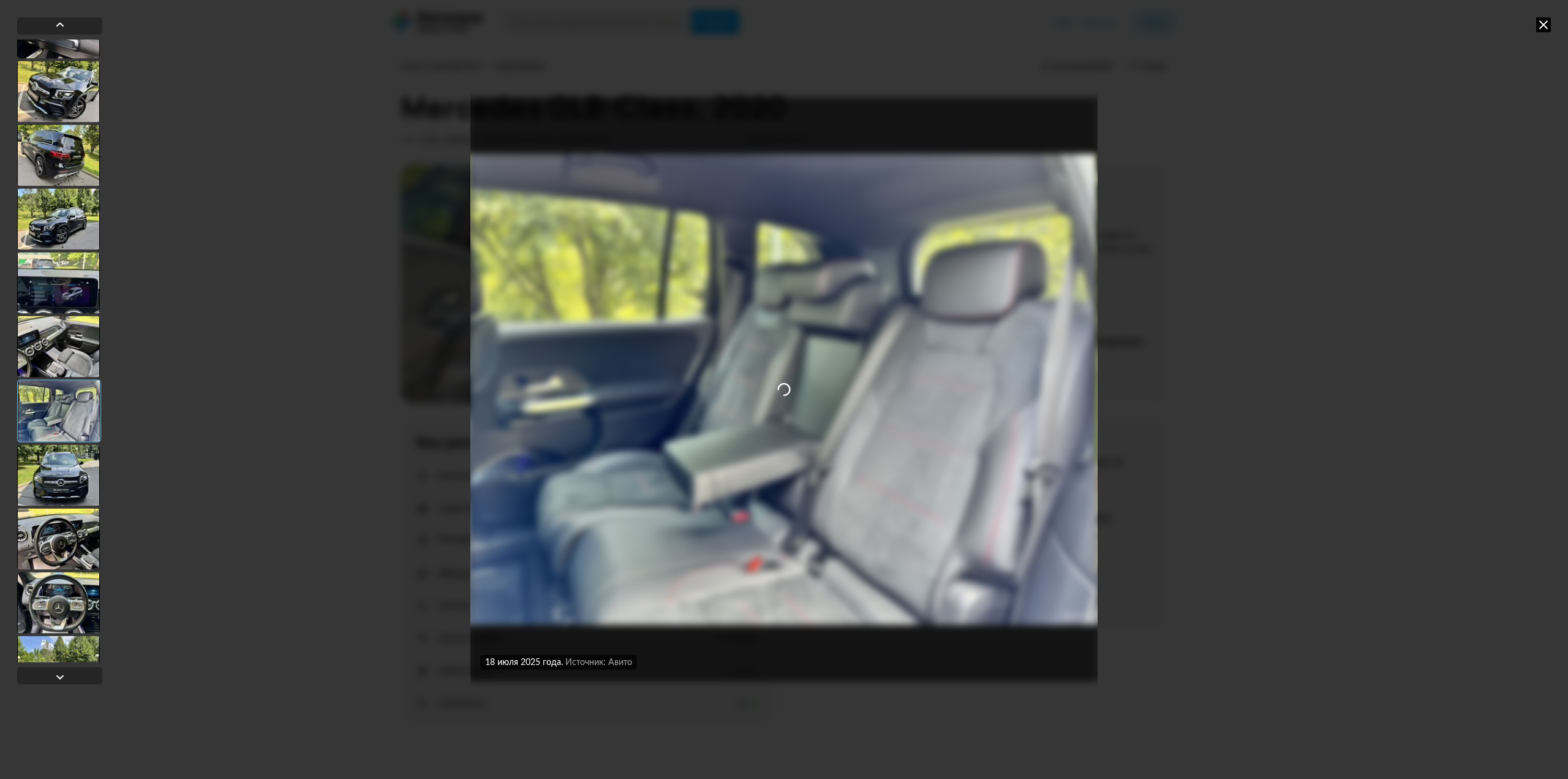
scroll to position [551, 0]
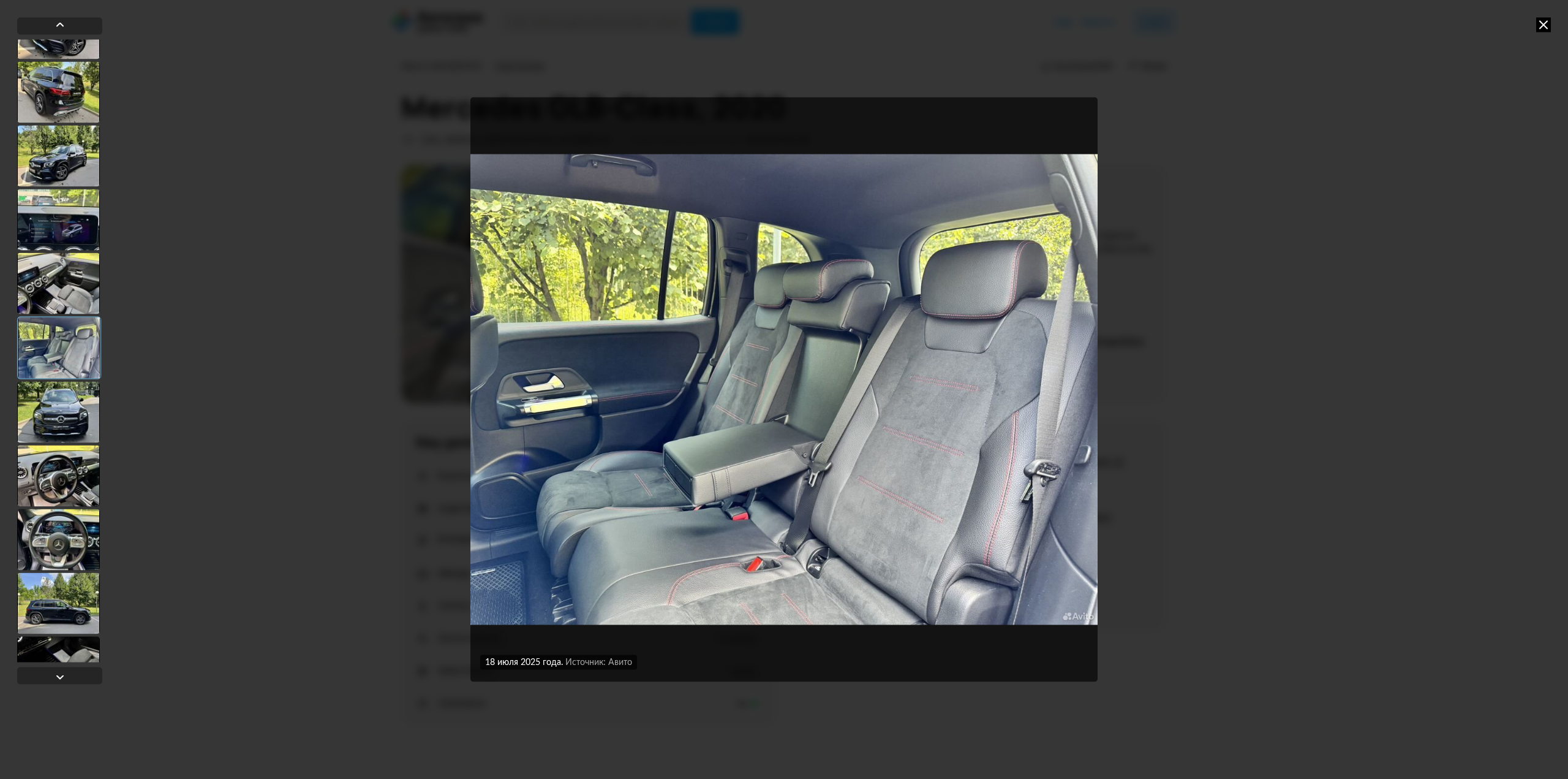
click at [77, 401] on div at bounding box center [58, 412] width 82 height 61
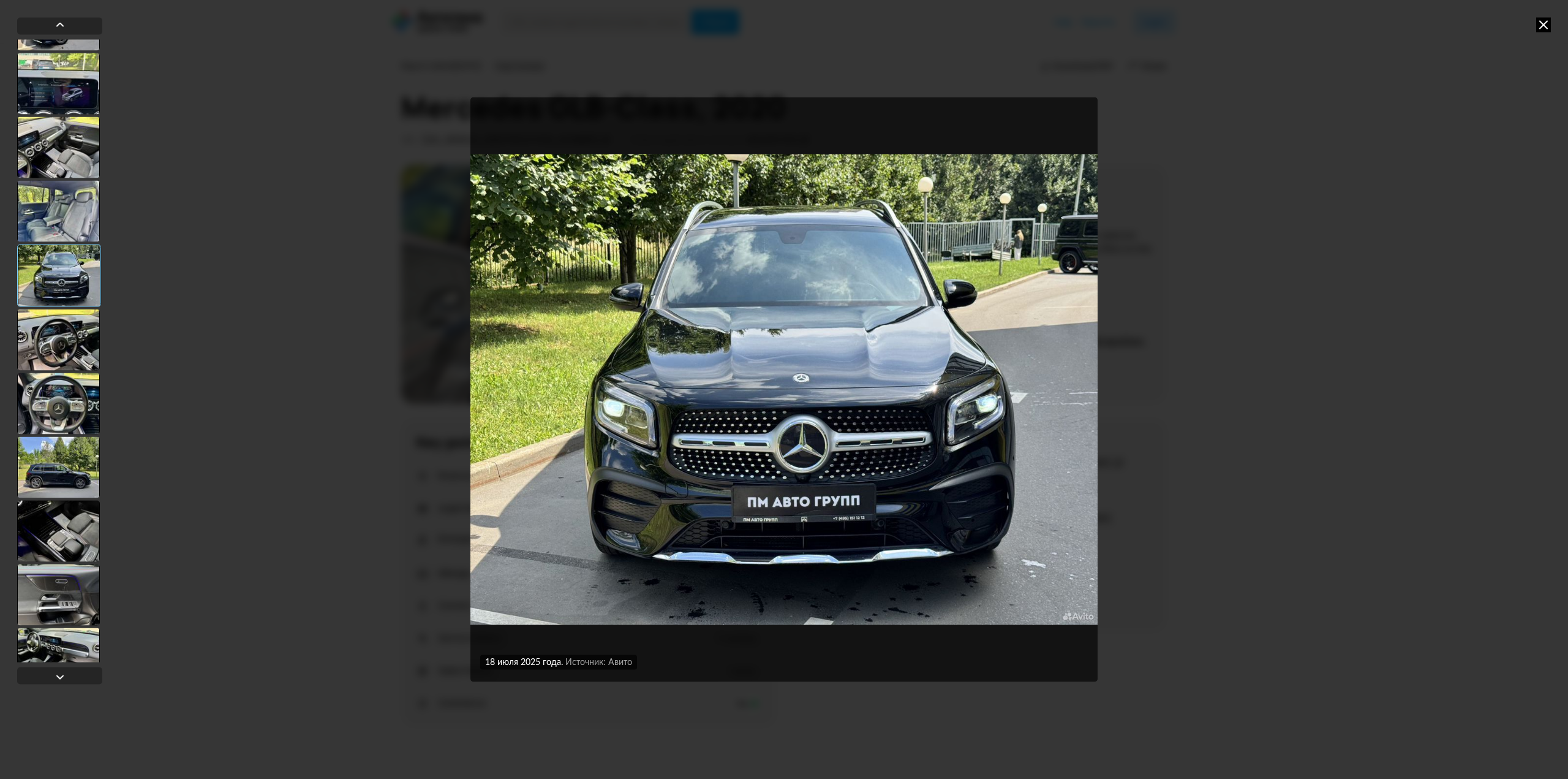
scroll to position [735, 0]
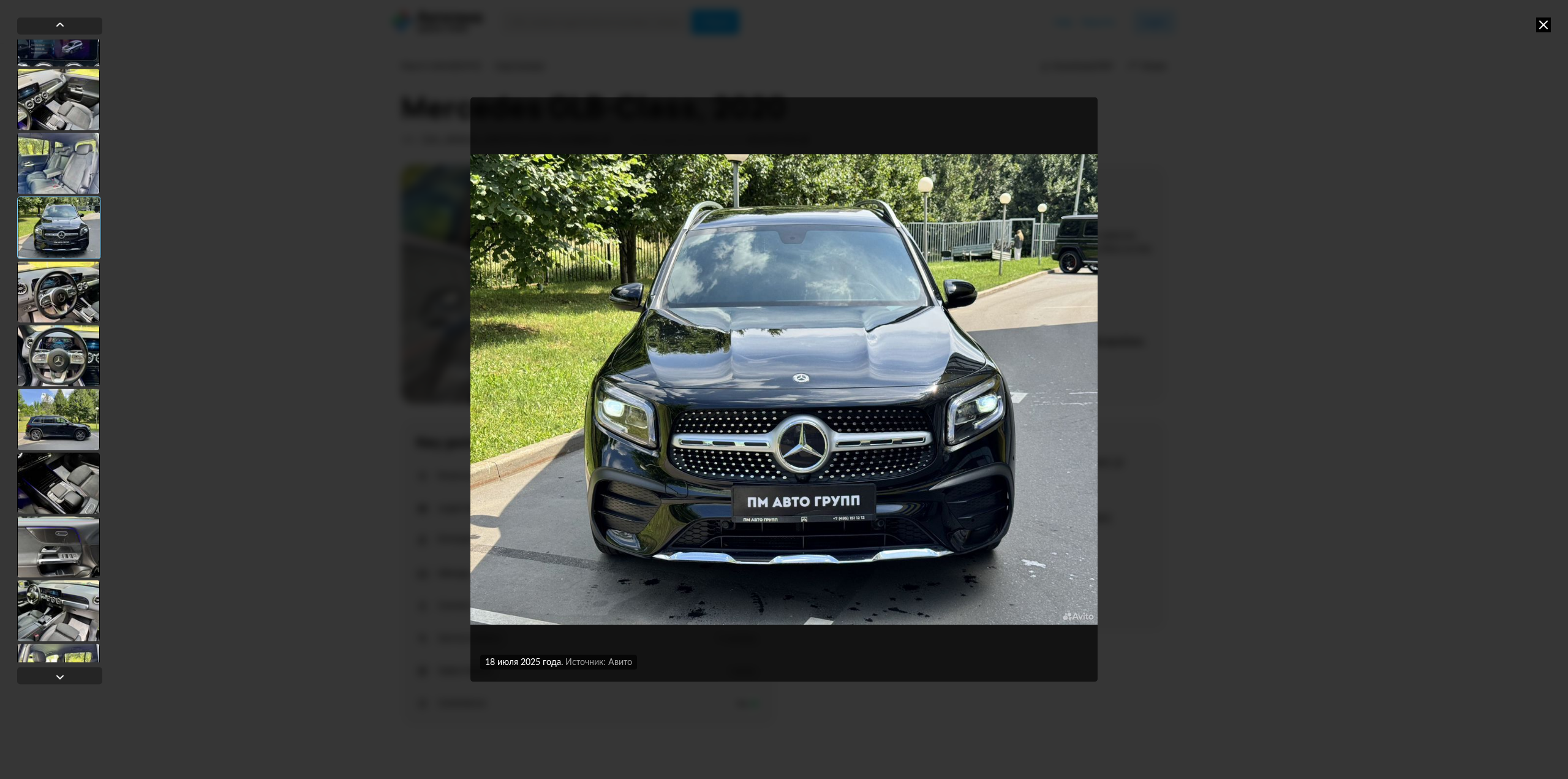
click at [60, 311] on div at bounding box center [58, 291] width 82 height 61
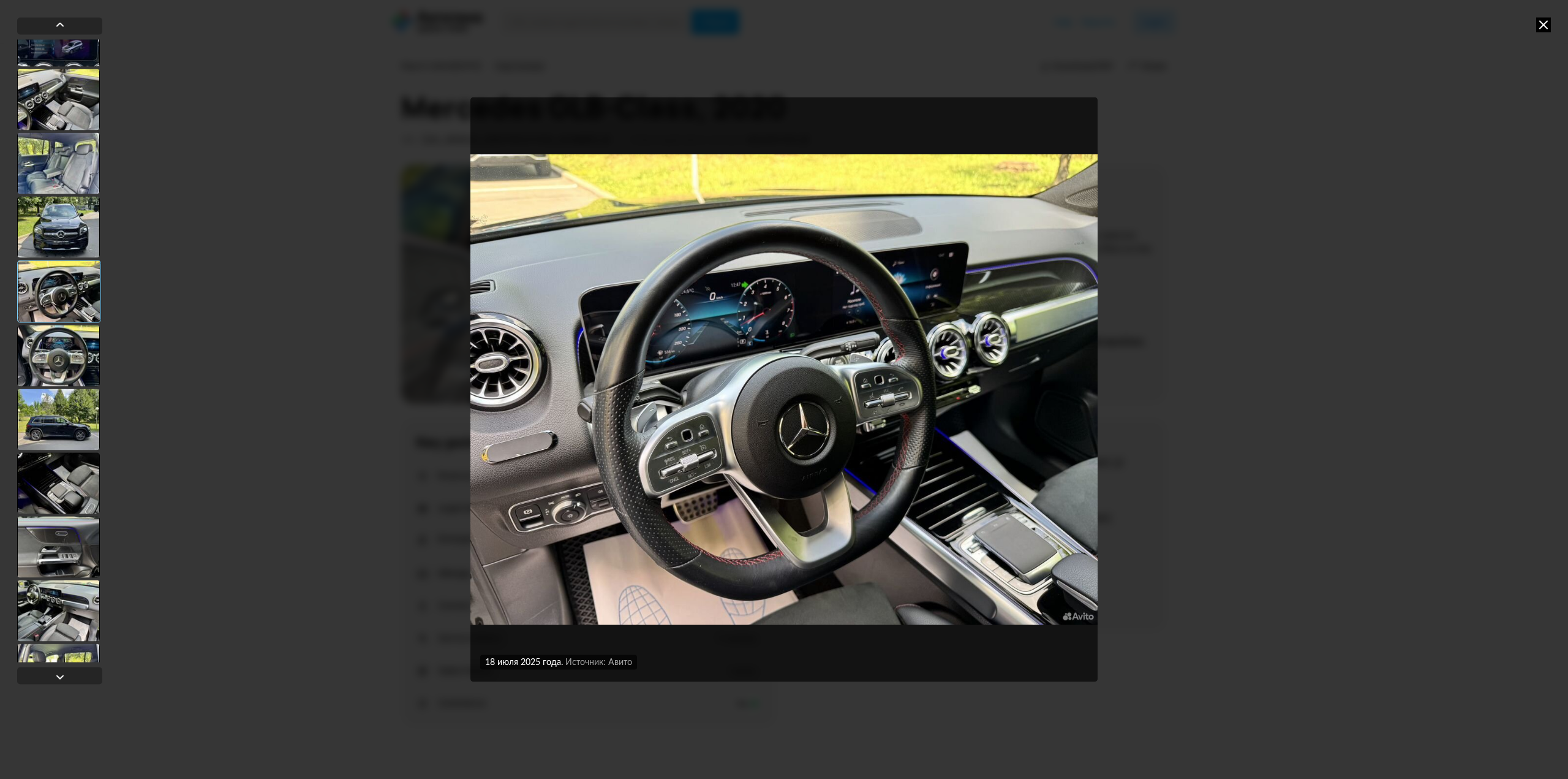
click at [64, 354] on div at bounding box center [58, 355] width 82 height 61
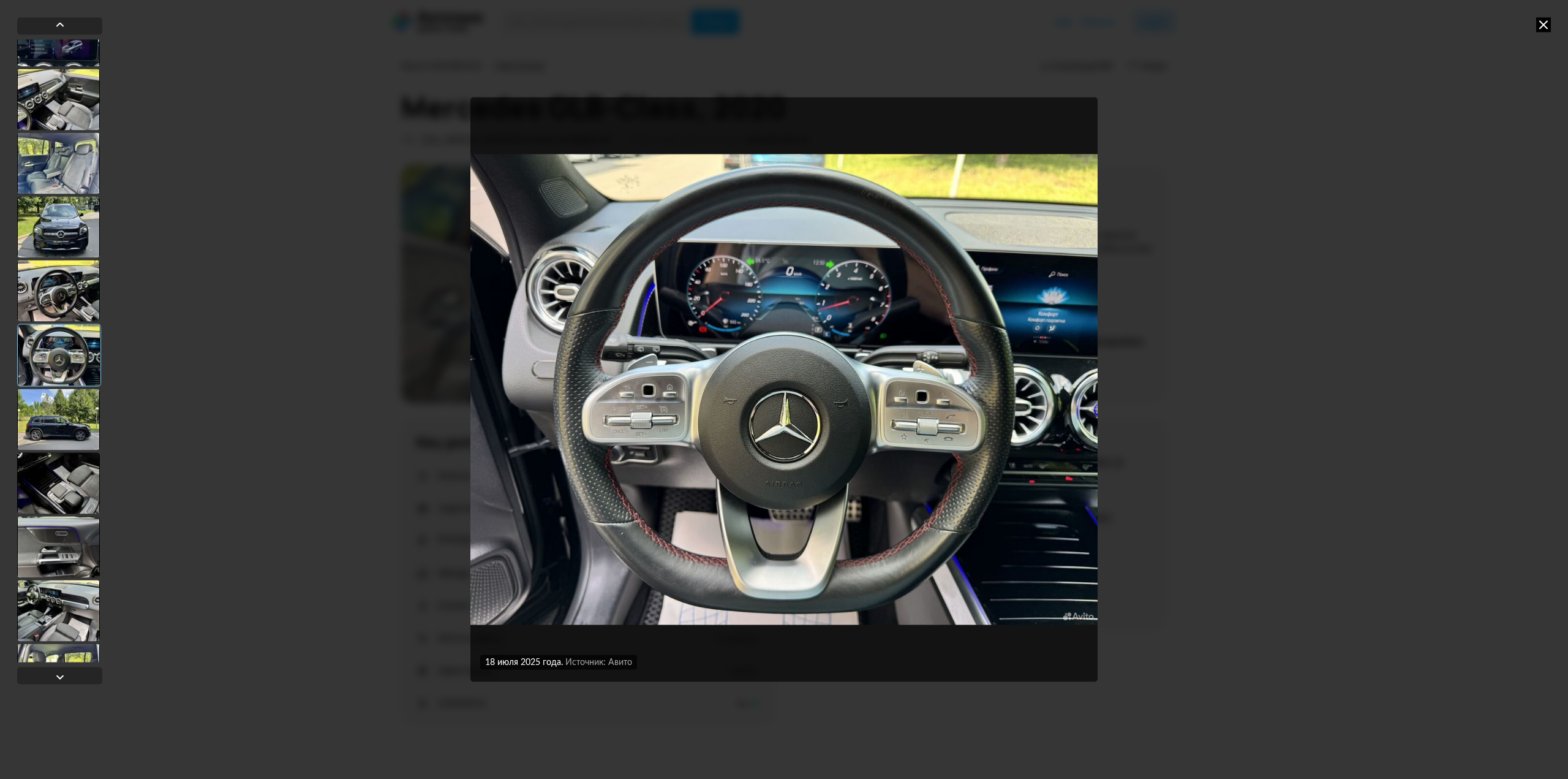
click at [56, 392] on div at bounding box center [58, 419] width 82 height 61
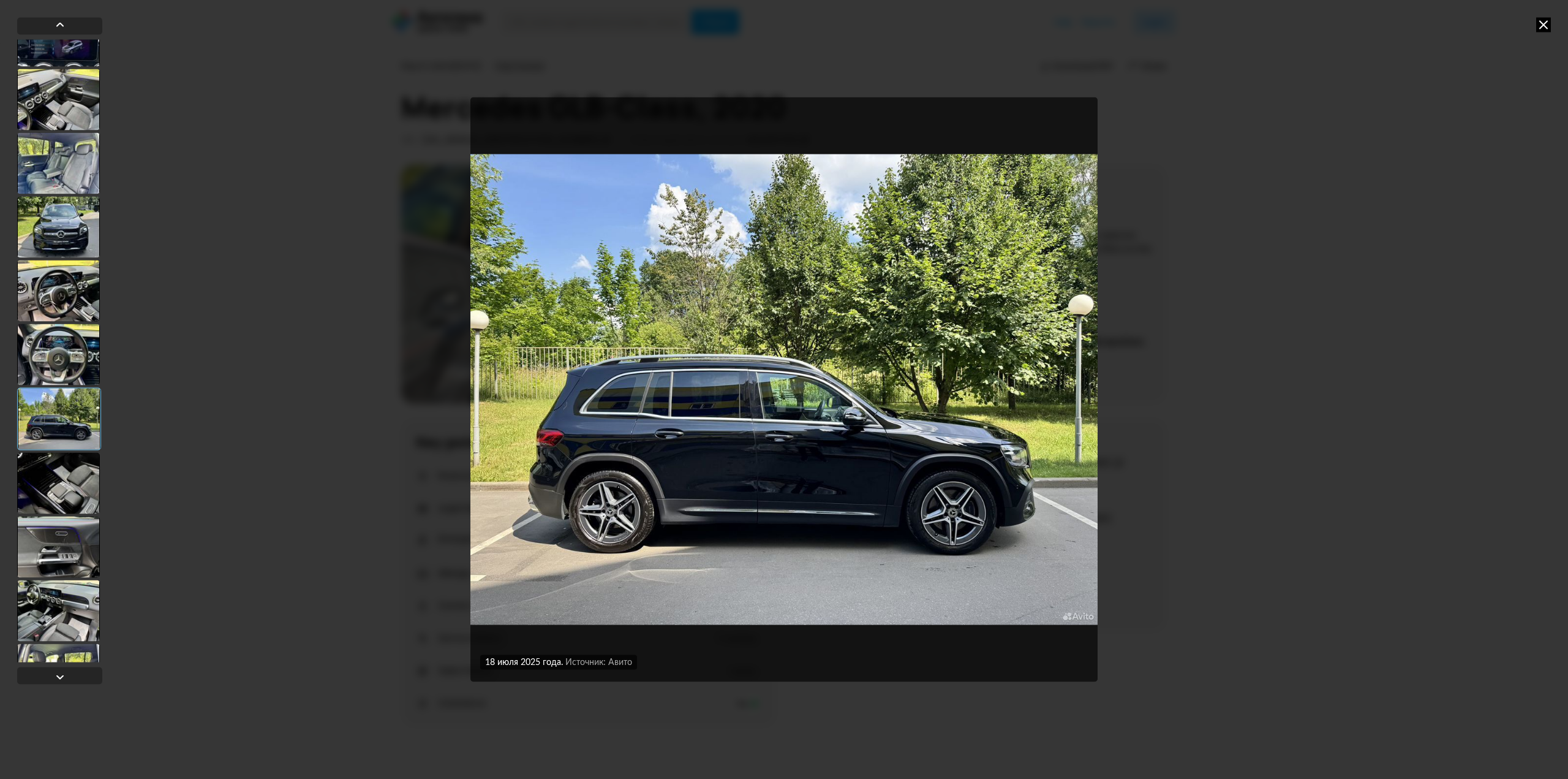
scroll to position [858, 0]
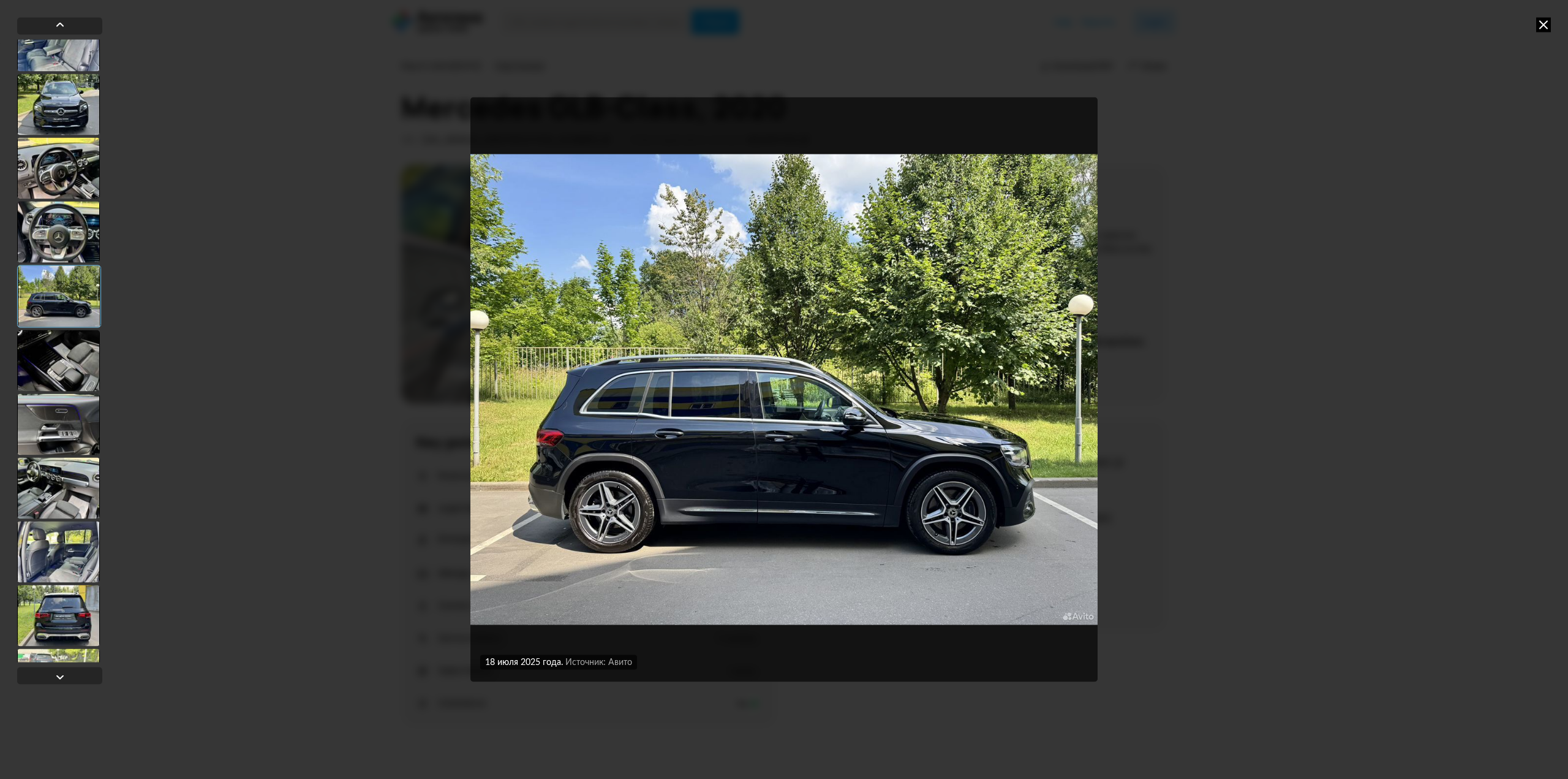
click at [70, 380] on div at bounding box center [58, 360] width 82 height 61
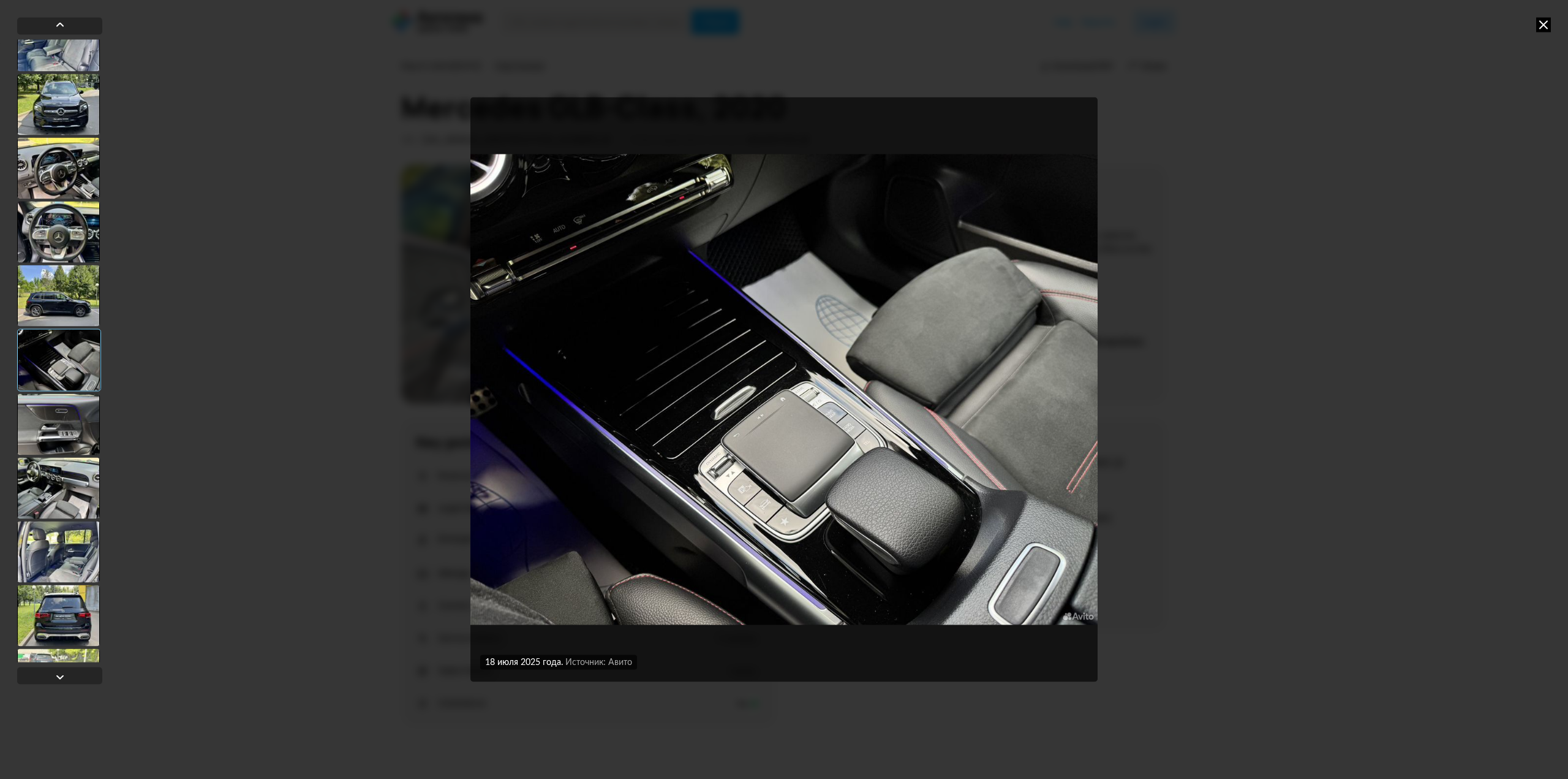
click at [73, 437] on div at bounding box center [58, 424] width 82 height 61
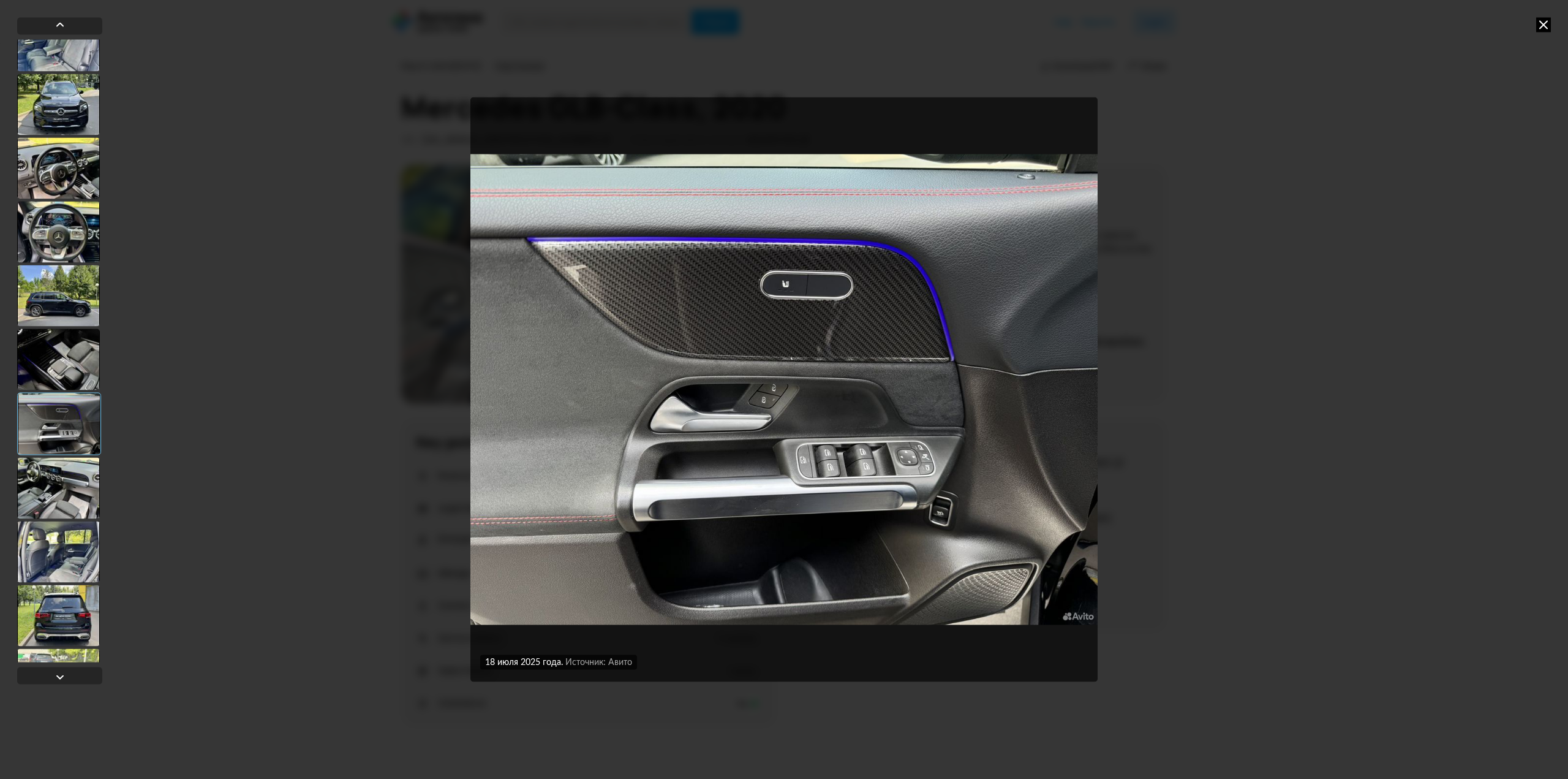
click at [60, 362] on div at bounding box center [58, 359] width 82 height 61
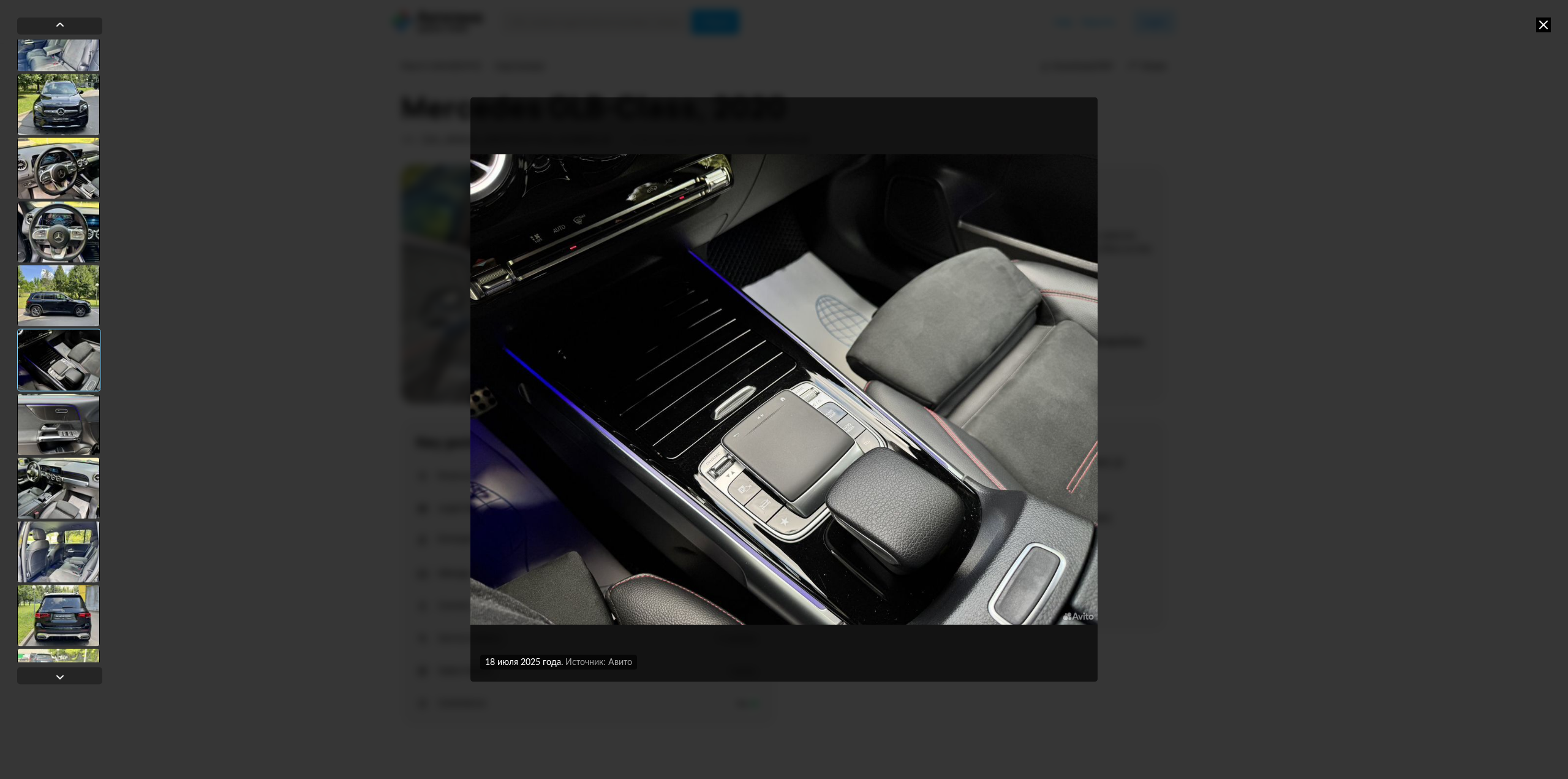
click at [66, 216] on div at bounding box center [58, 232] width 82 height 61
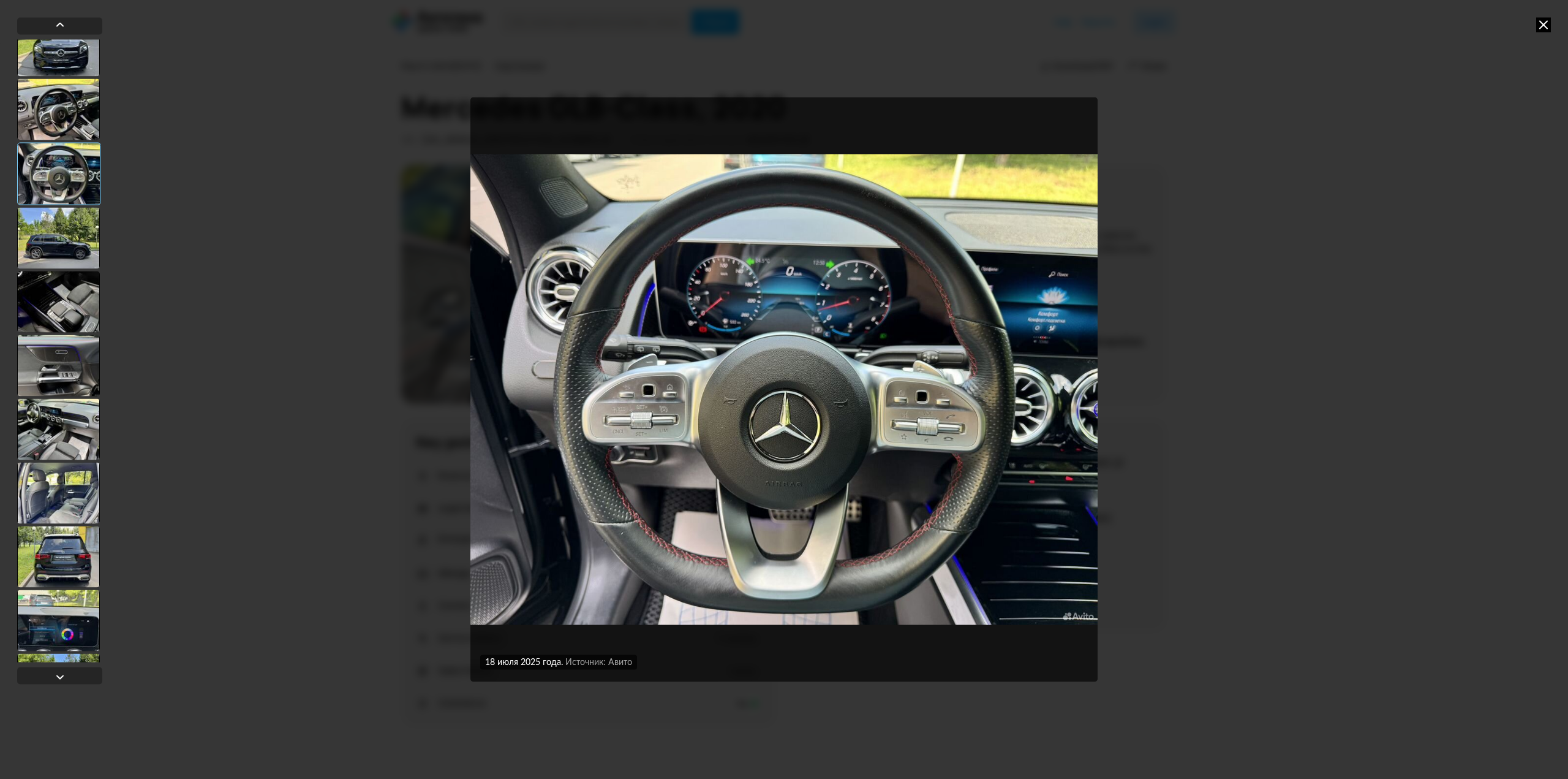
scroll to position [980, 0]
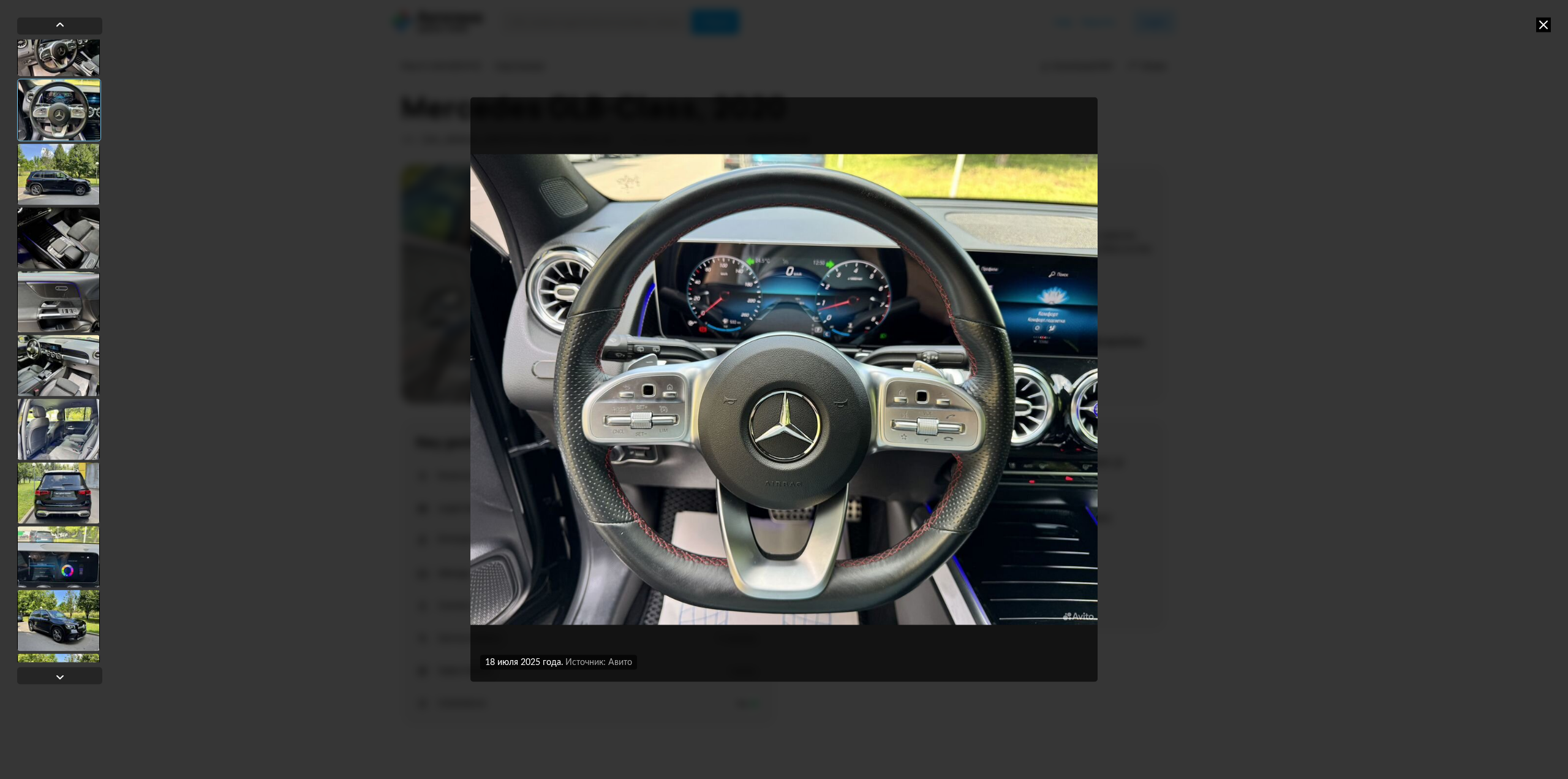
click at [66, 438] on div at bounding box center [58, 429] width 82 height 61
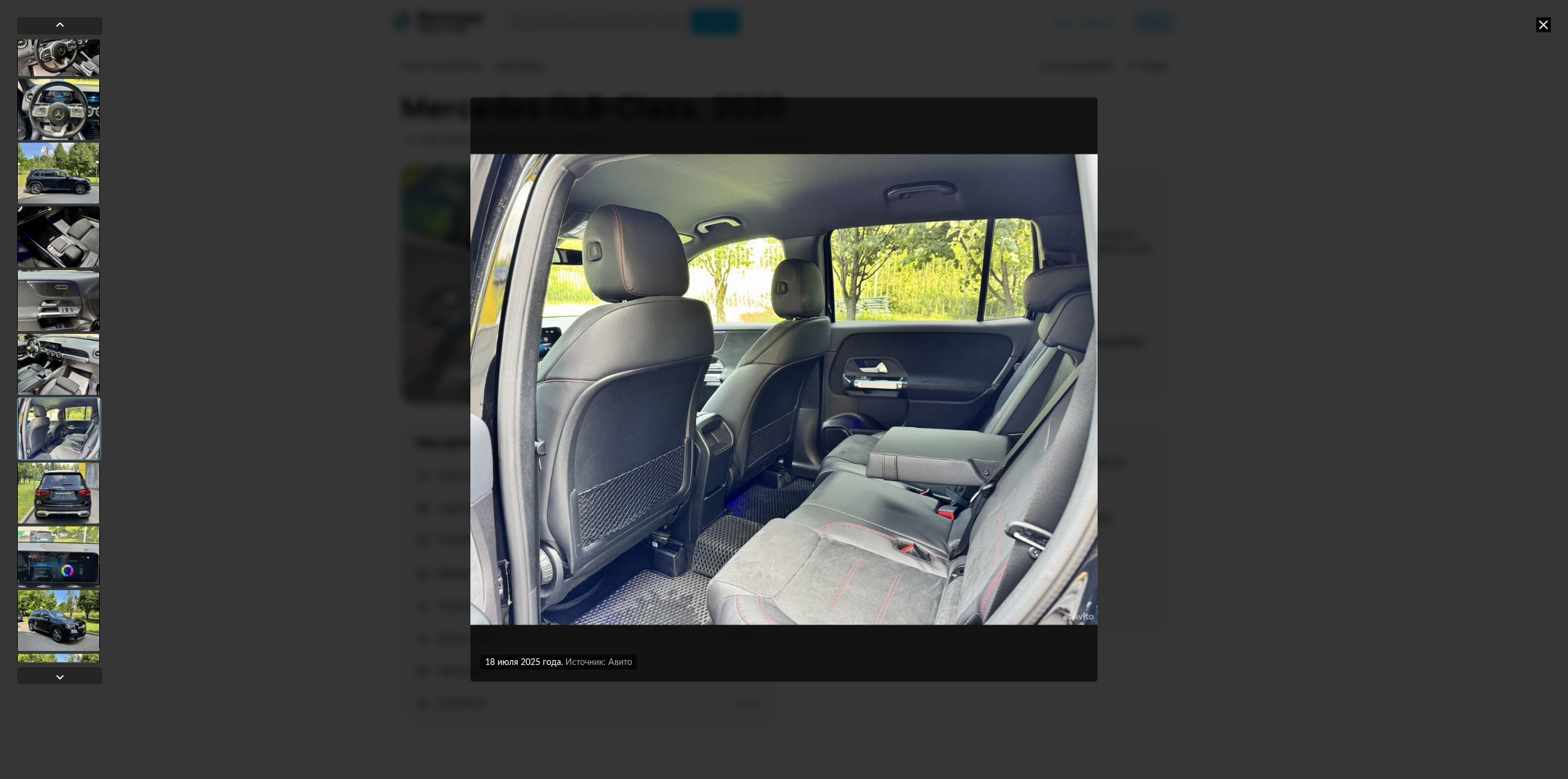
click at [66, 510] on div at bounding box center [58, 492] width 82 height 61
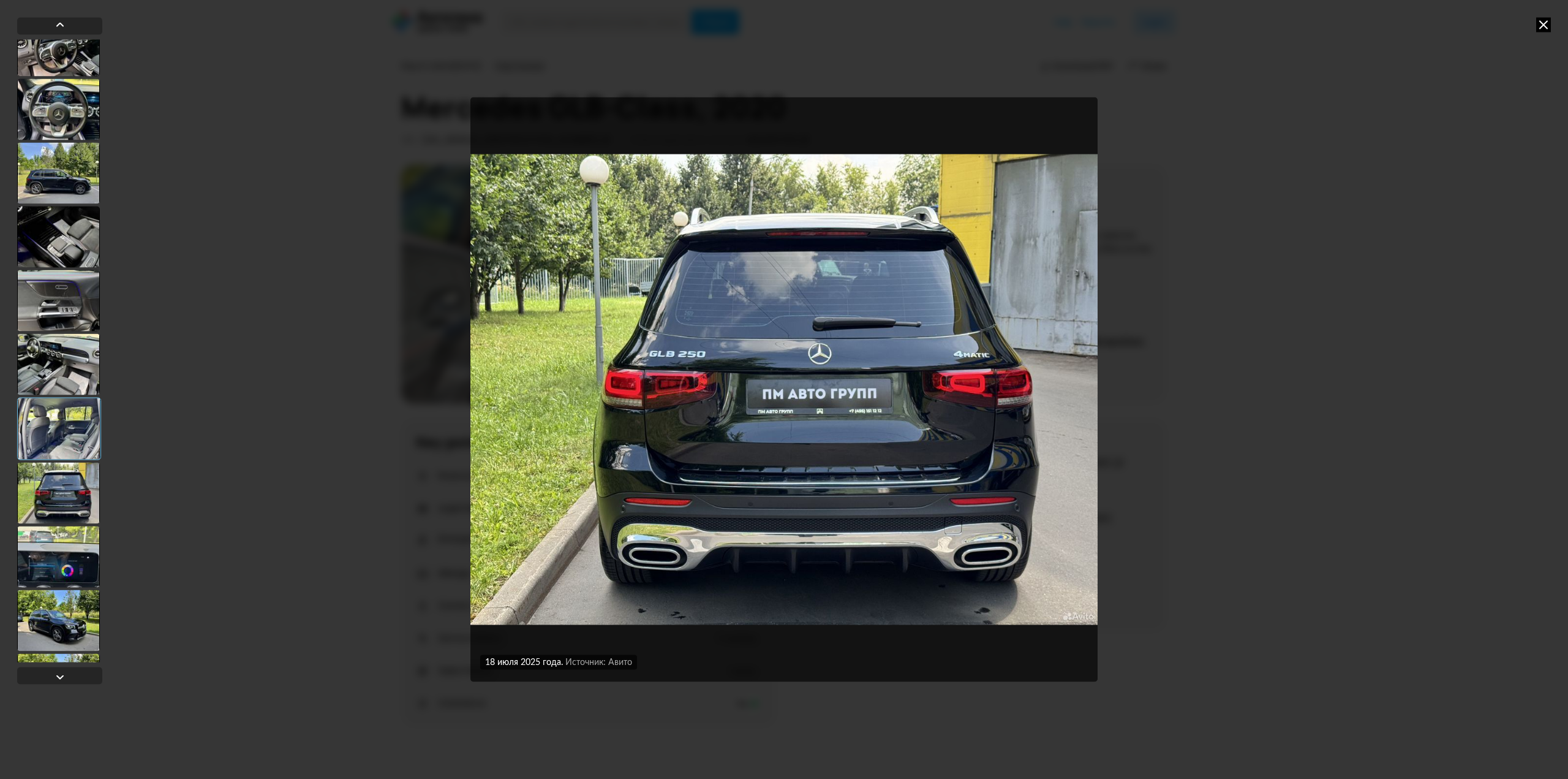
click at [68, 573] on div at bounding box center [58, 556] width 82 height 61
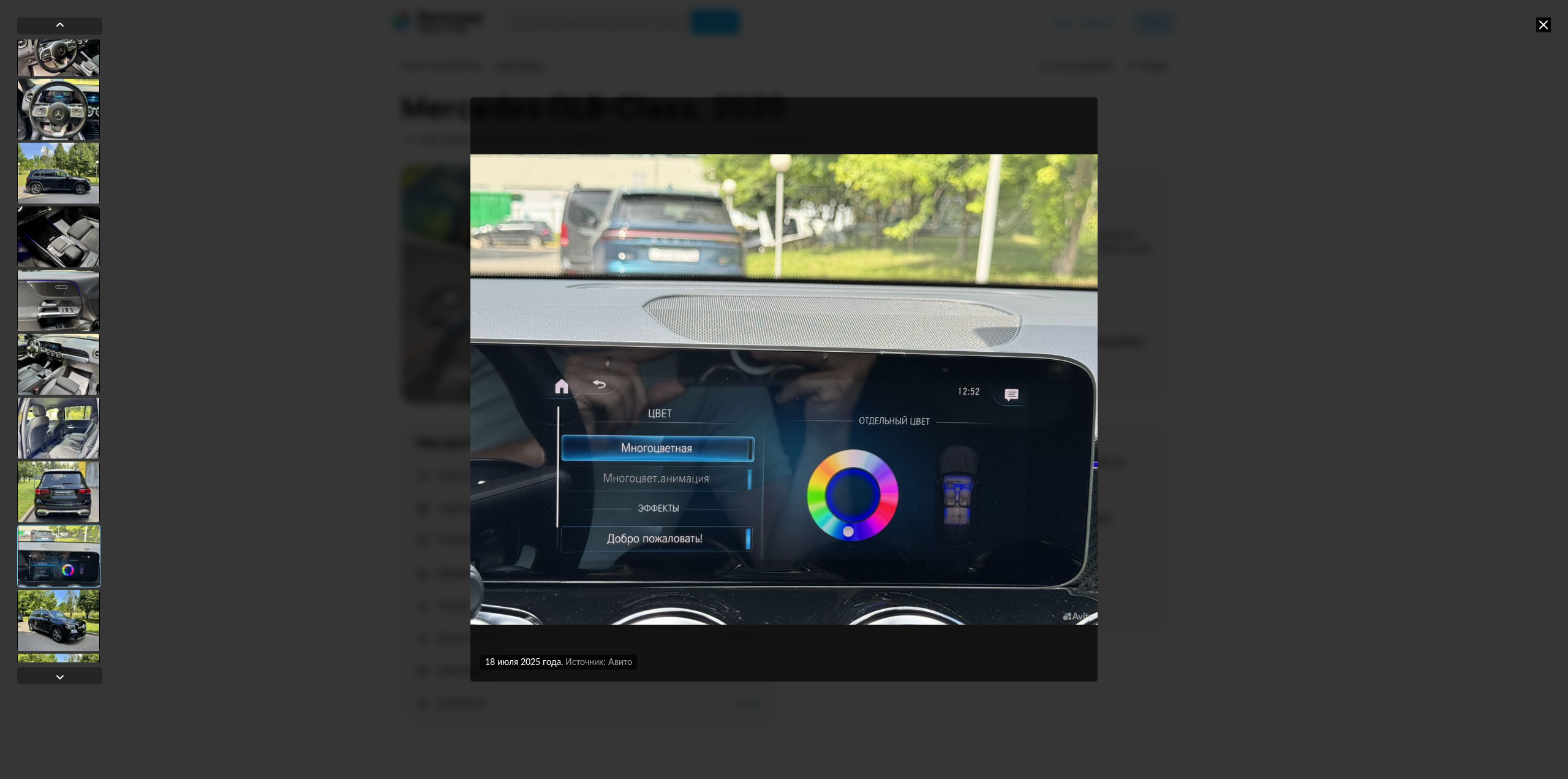
click at [62, 626] on div at bounding box center [58, 620] width 82 height 61
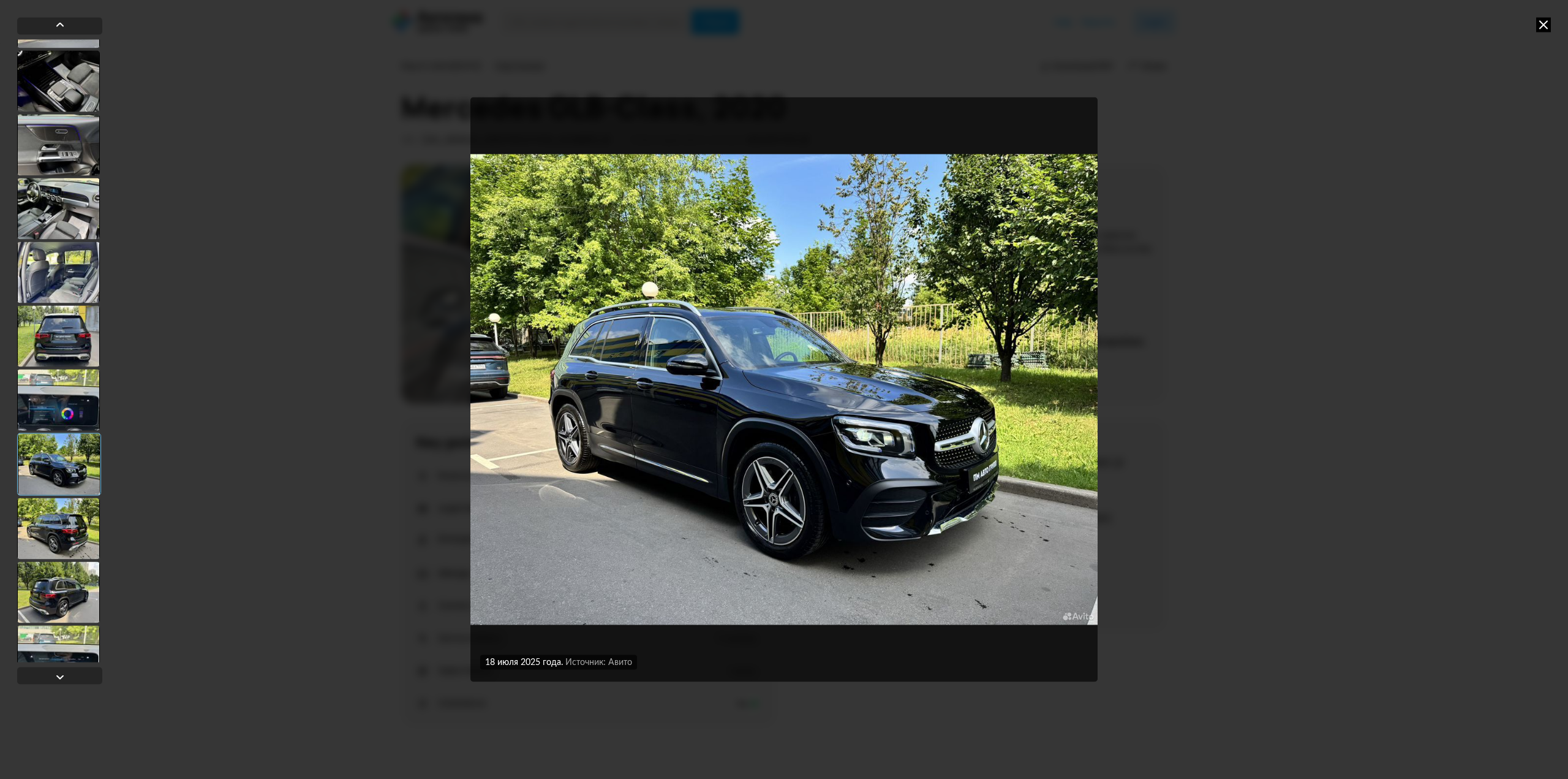
scroll to position [1164, 0]
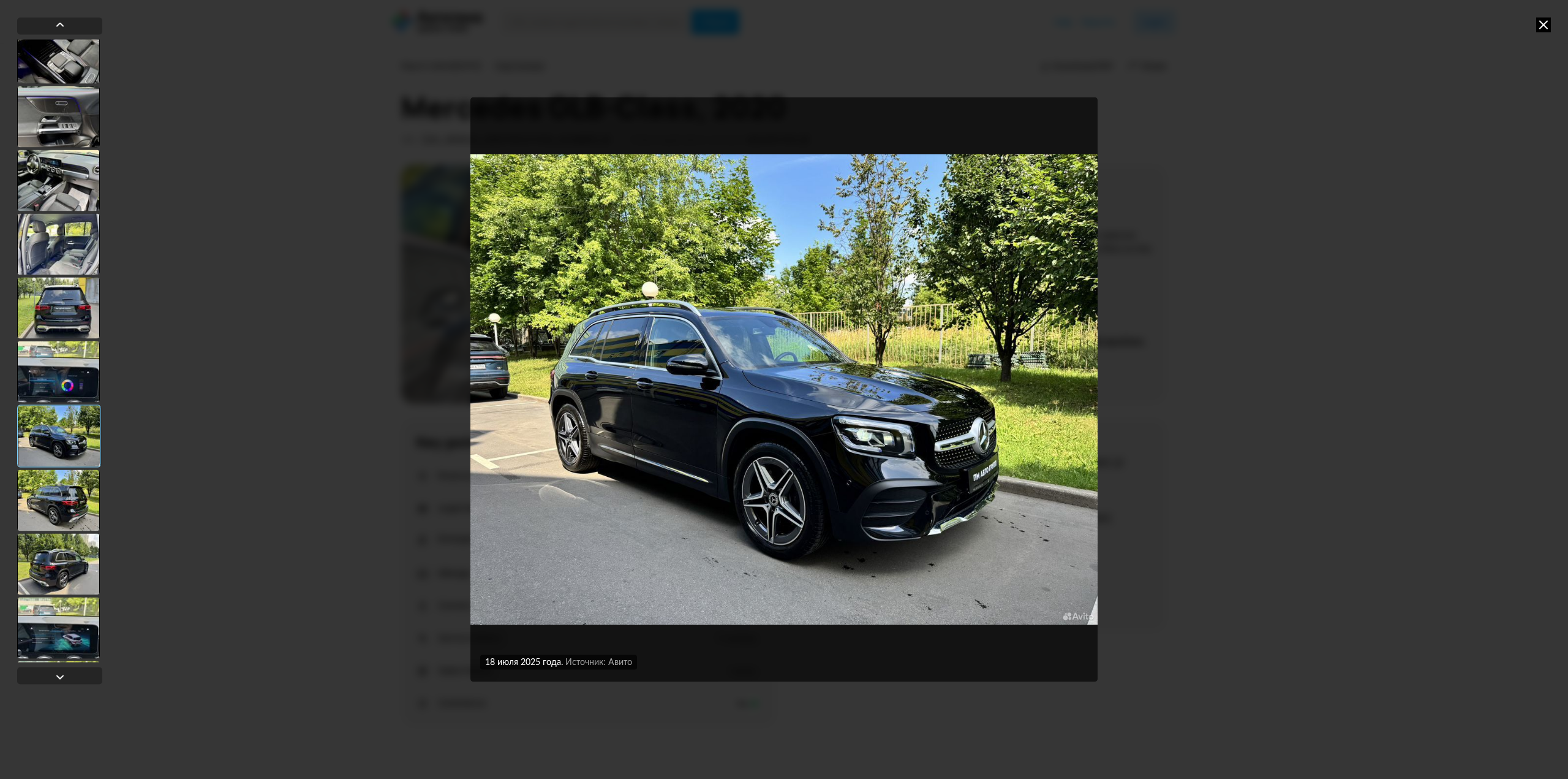
click at [73, 498] on div at bounding box center [58, 500] width 82 height 61
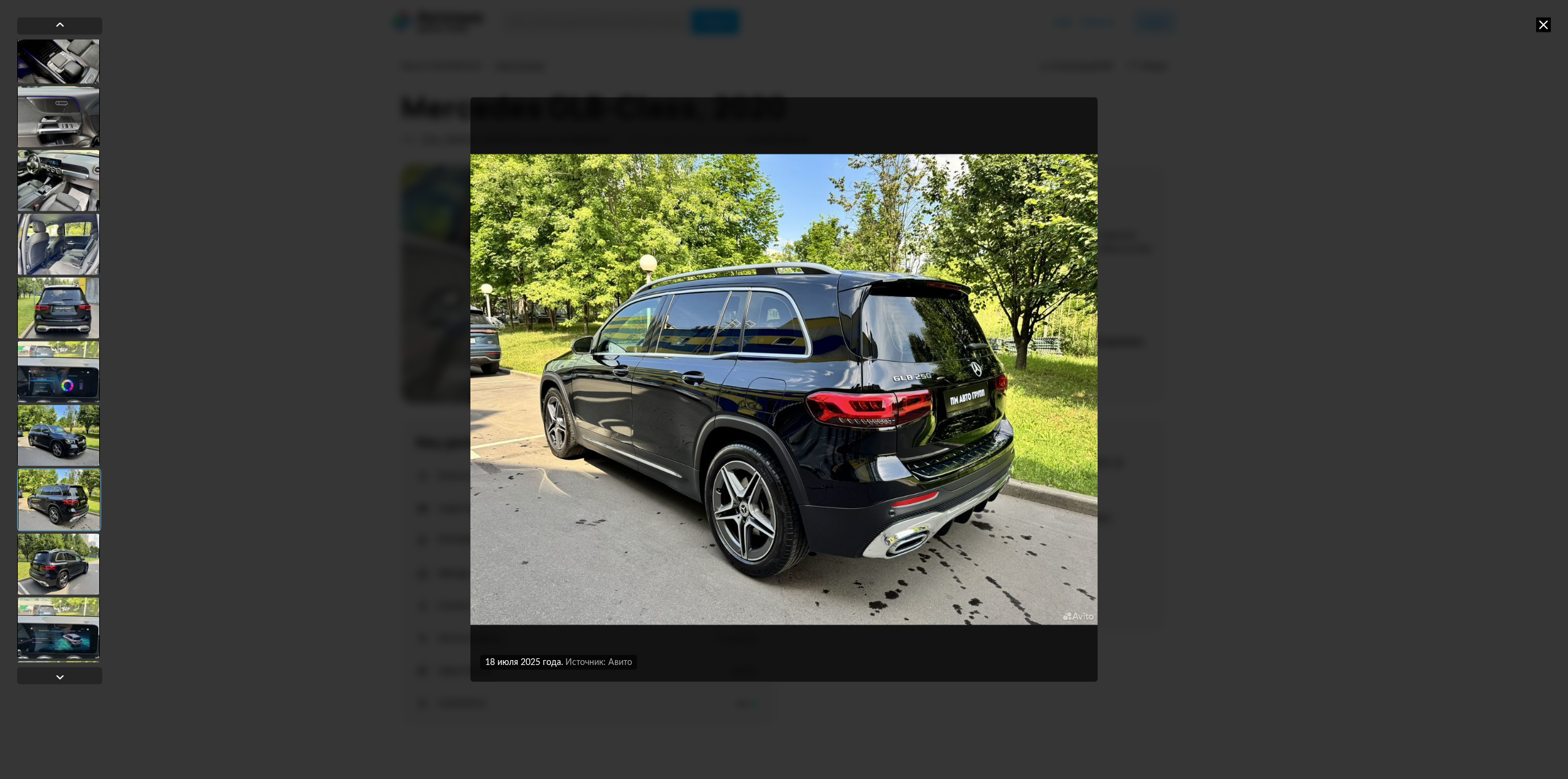
click at [68, 568] on div at bounding box center [58, 563] width 82 height 61
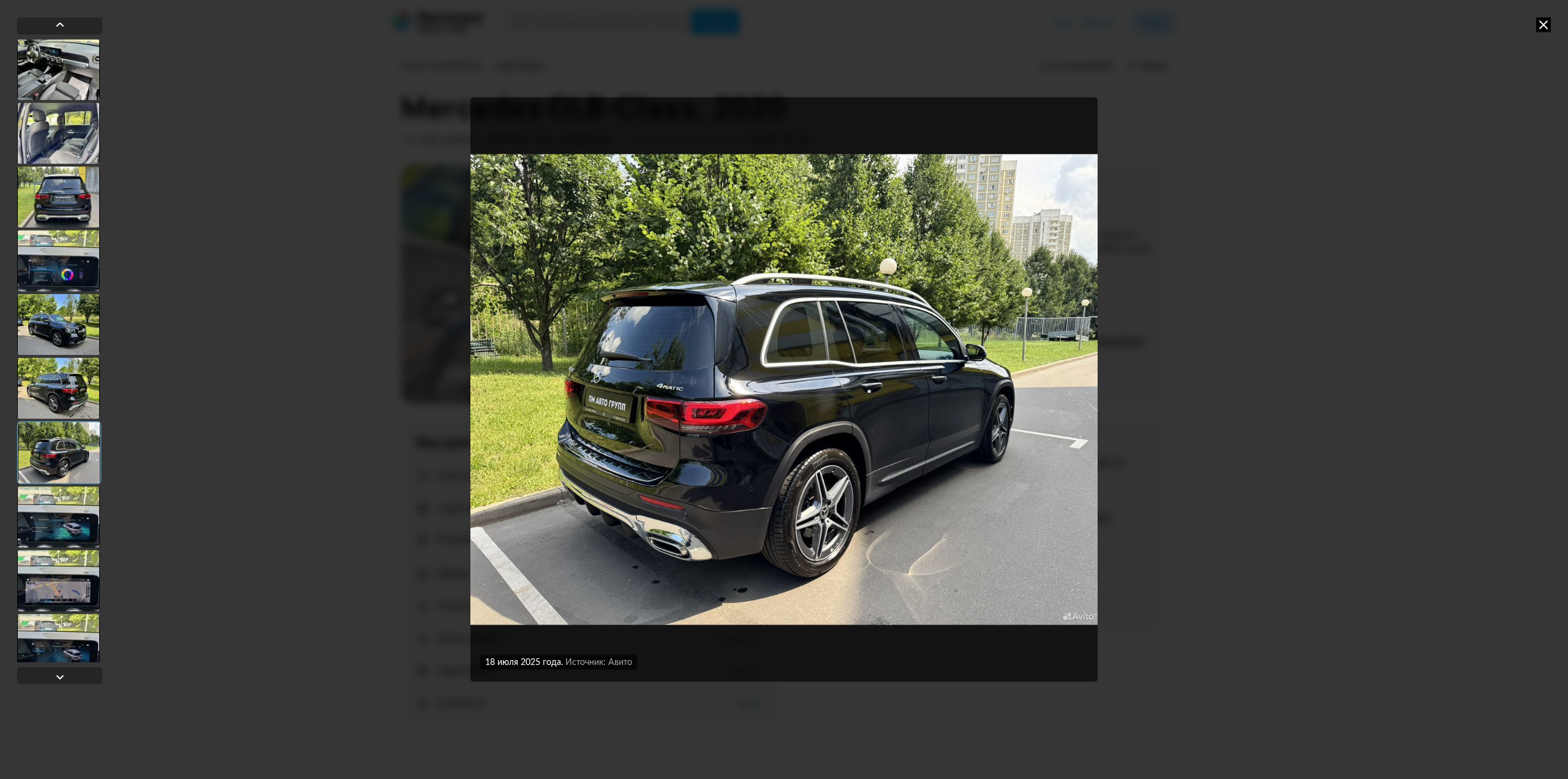
scroll to position [1287, 0]
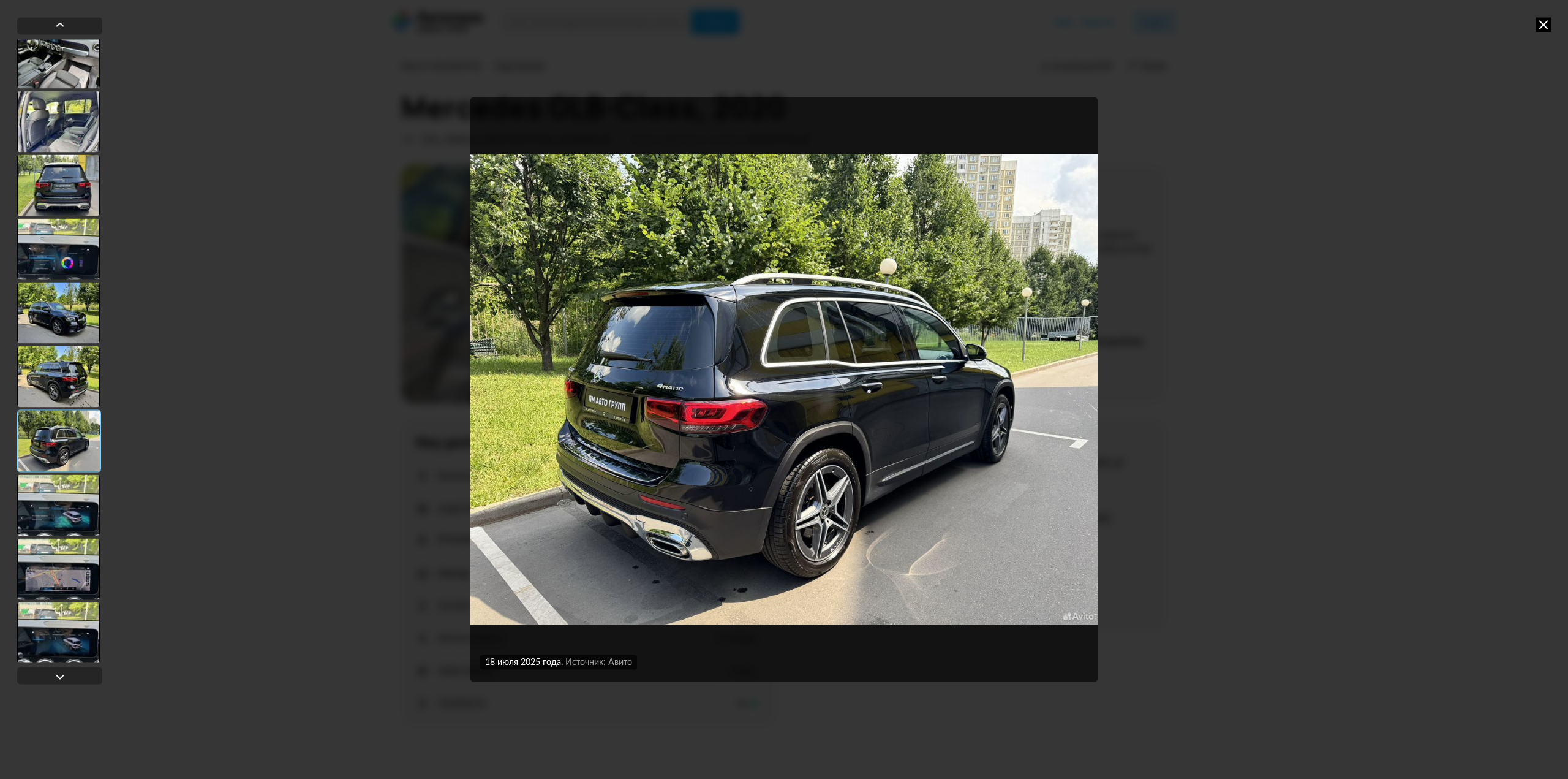
click at [53, 435] on div at bounding box center [59, 440] width 84 height 62
click at [73, 516] on div at bounding box center [58, 505] width 82 height 61
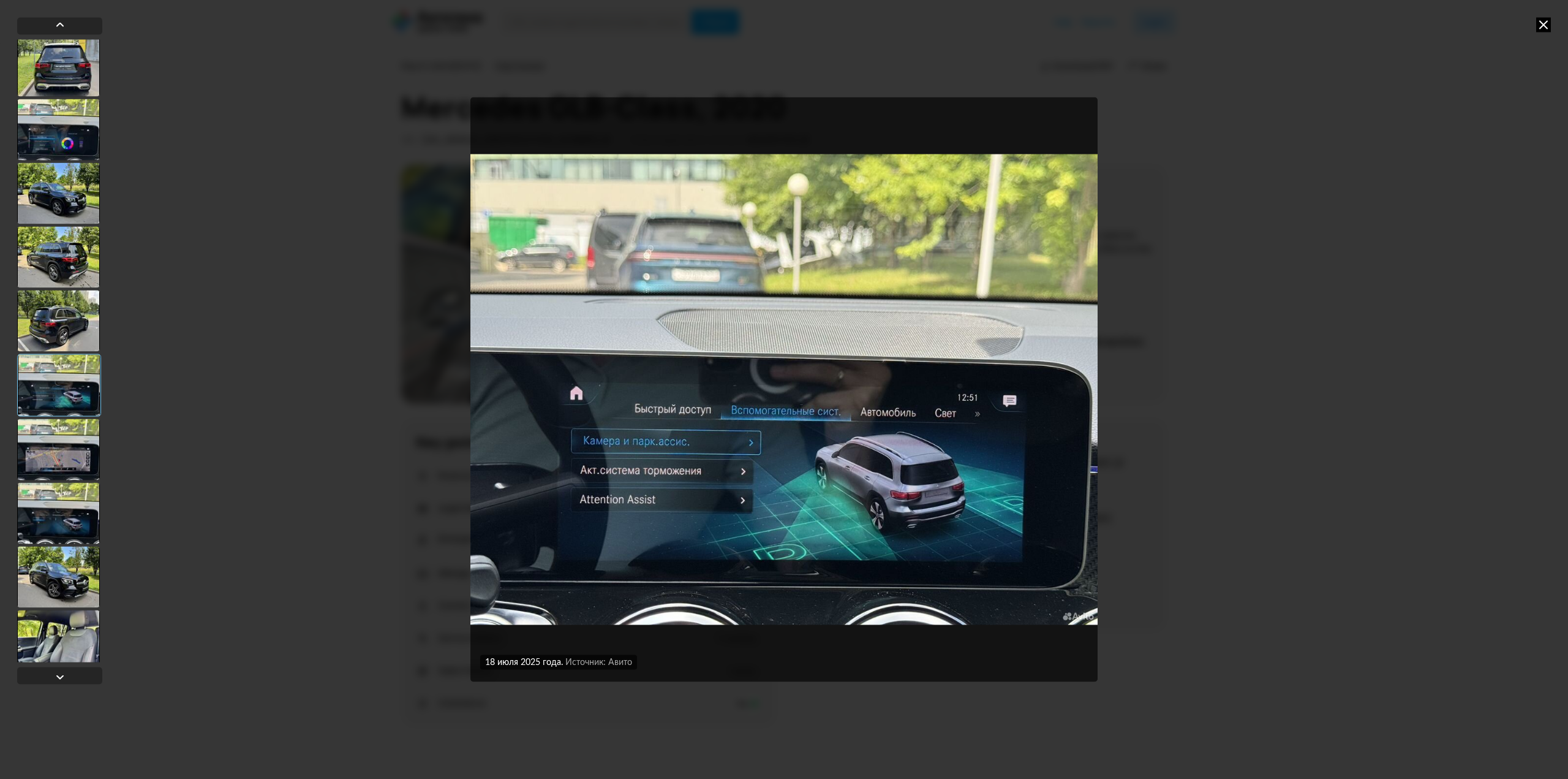
scroll to position [1409, 0]
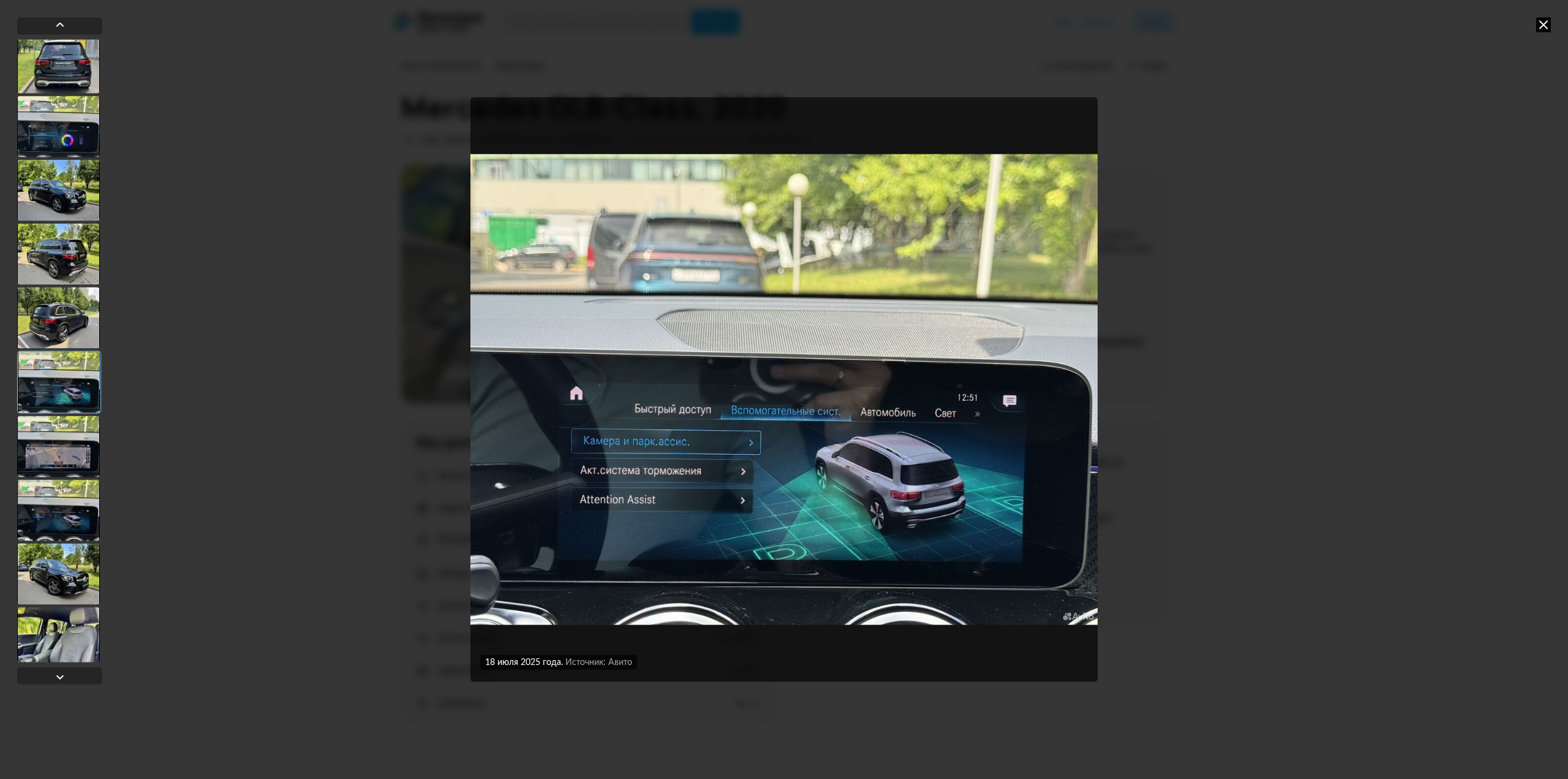
click at [69, 471] on div at bounding box center [58, 446] width 82 height 61
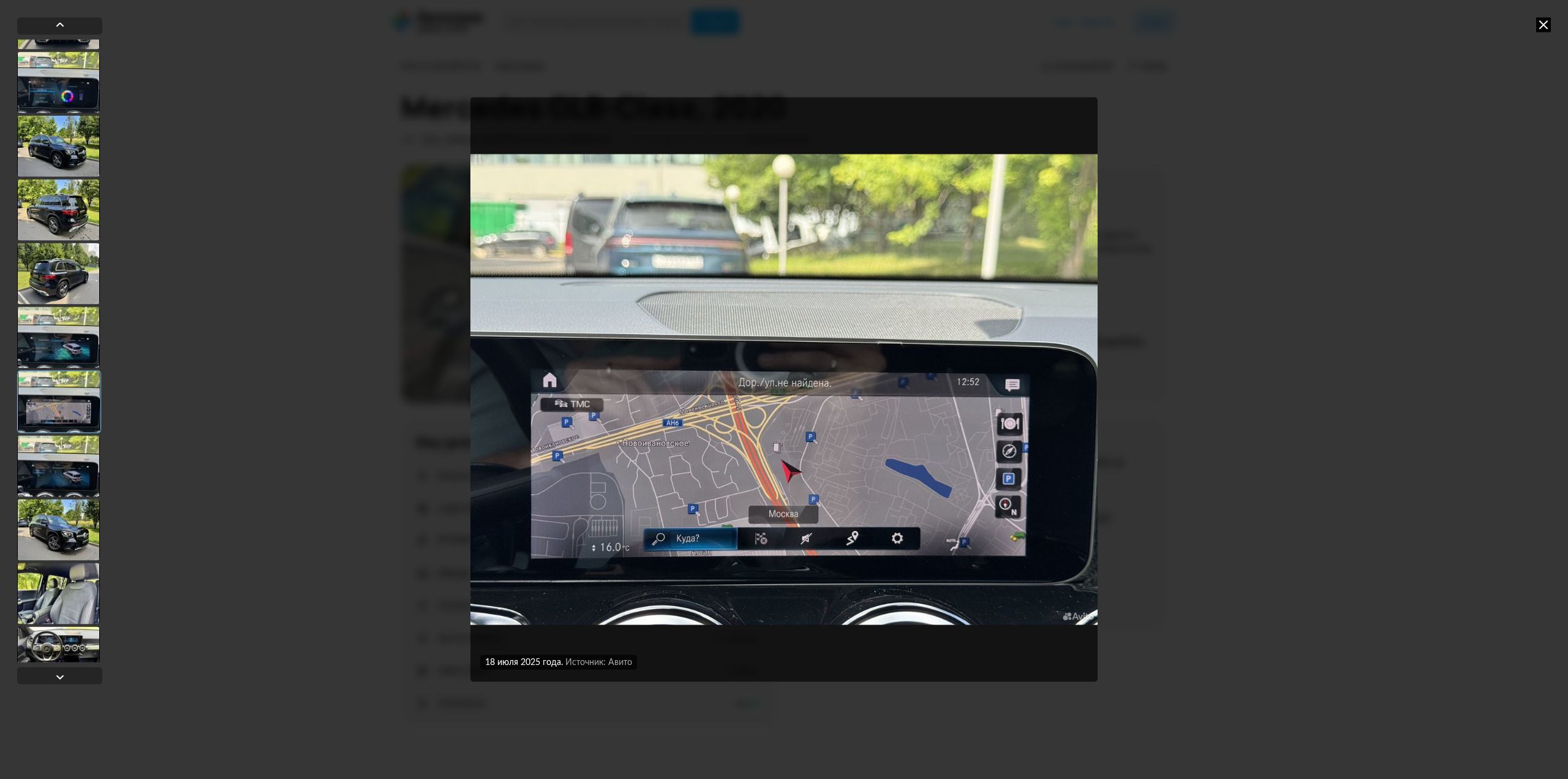
scroll to position [1532, 0]
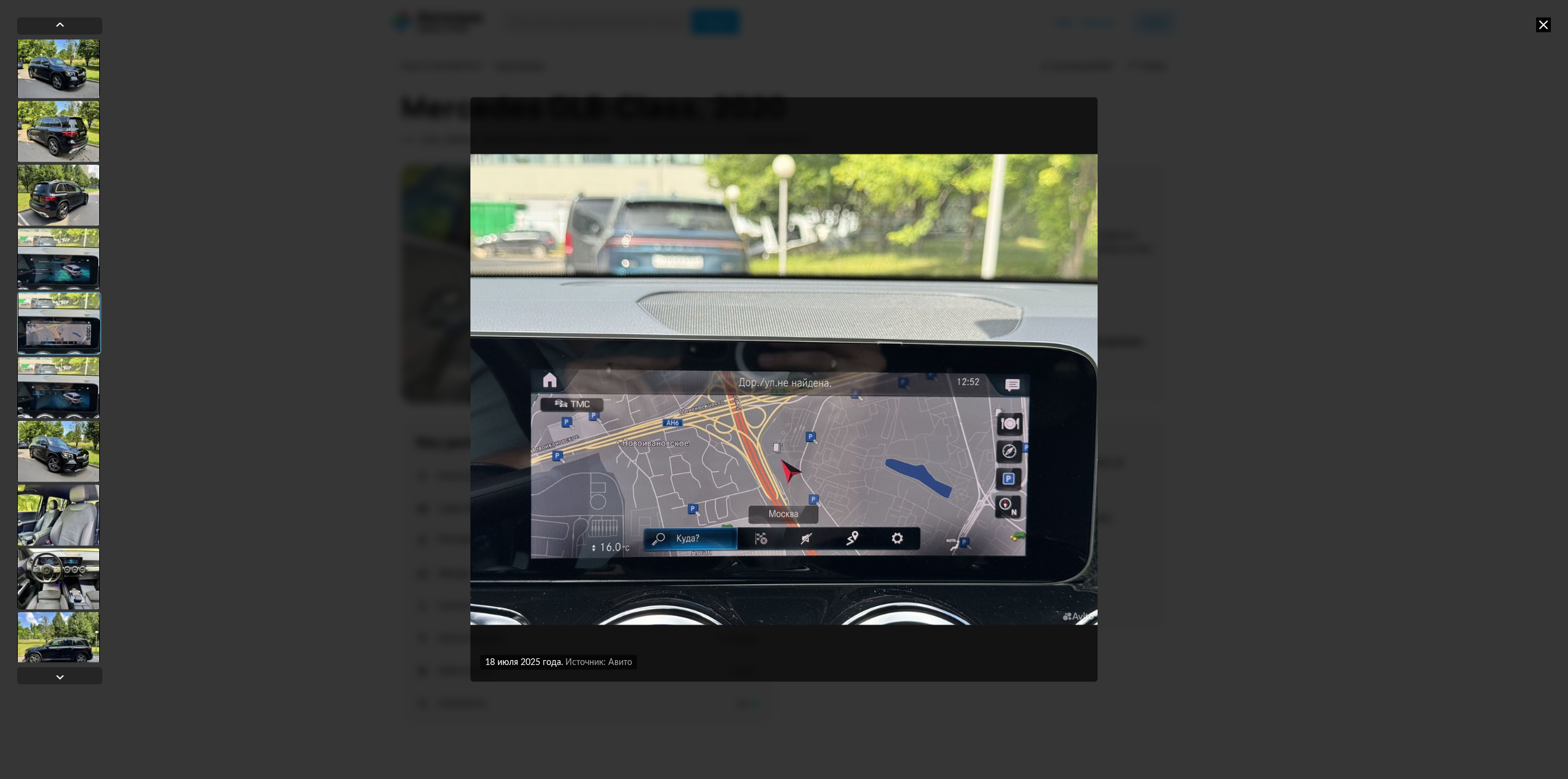
click at [65, 405] on div at bounding box center [58, 387] width 82 height 61
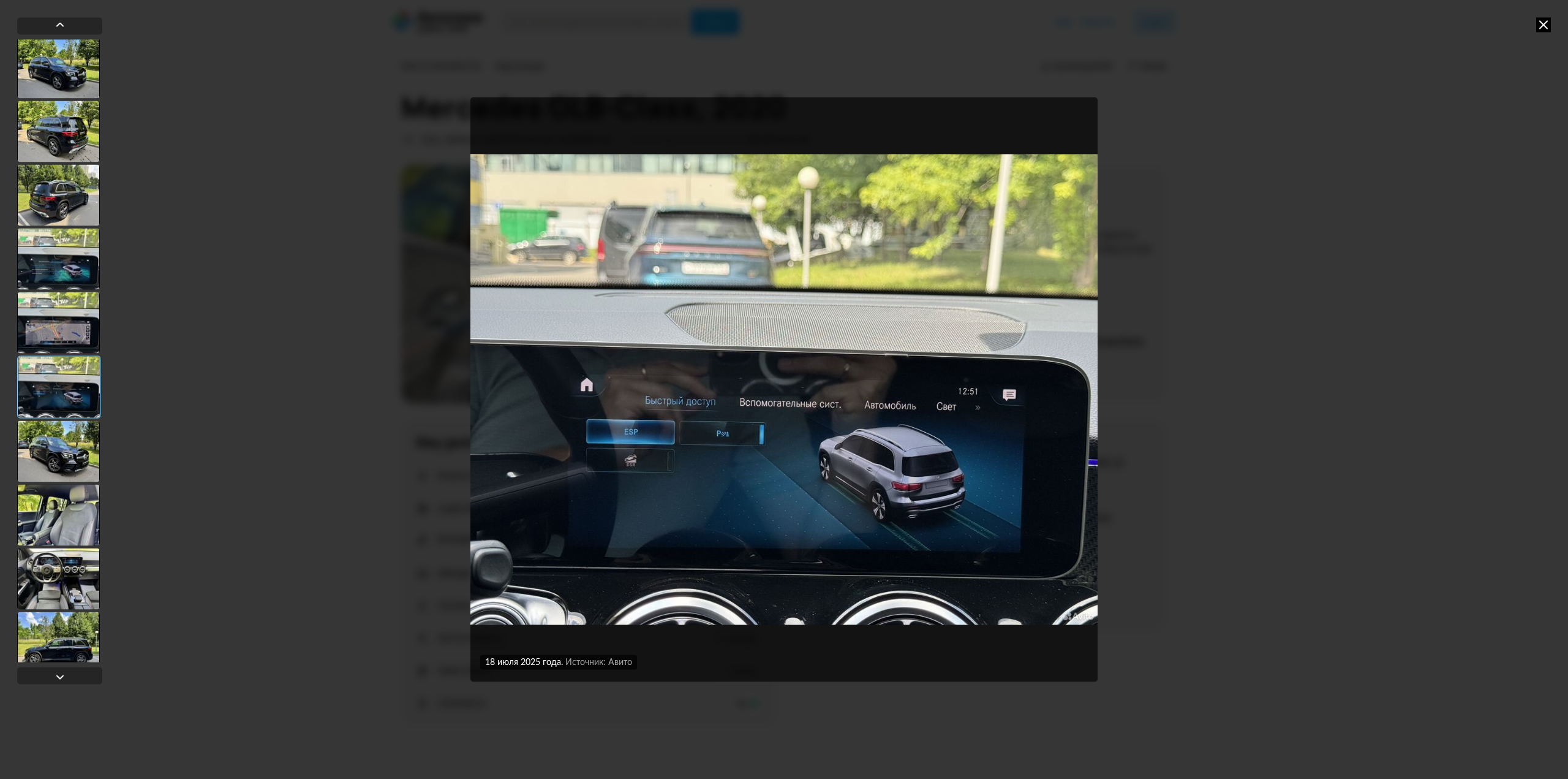
click at [62, 454] on div at bounding box center [58, 451] width 82 height 61
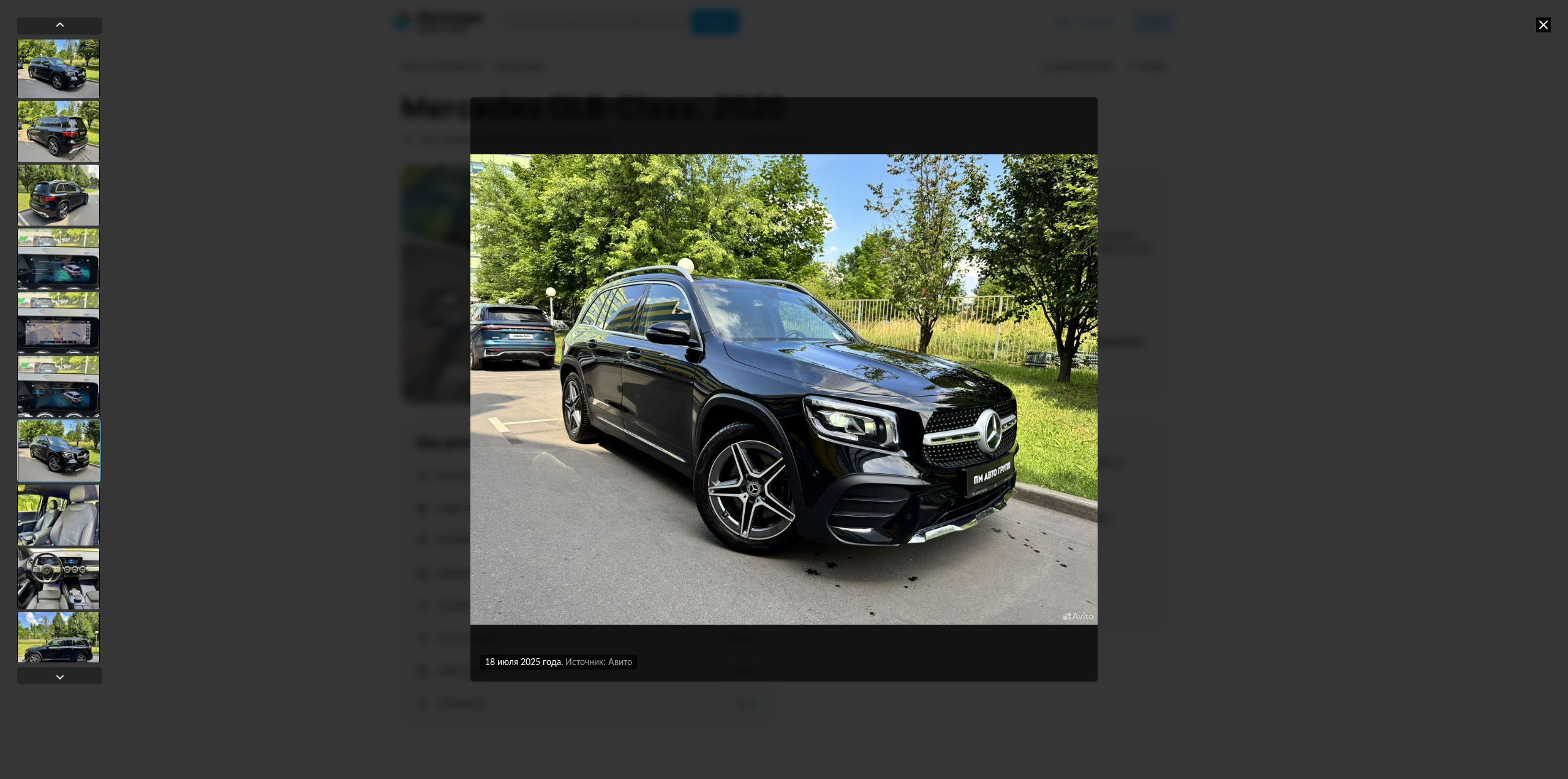
click at [67, 522] on div at bounding box center [58, 515] width 82 height 61
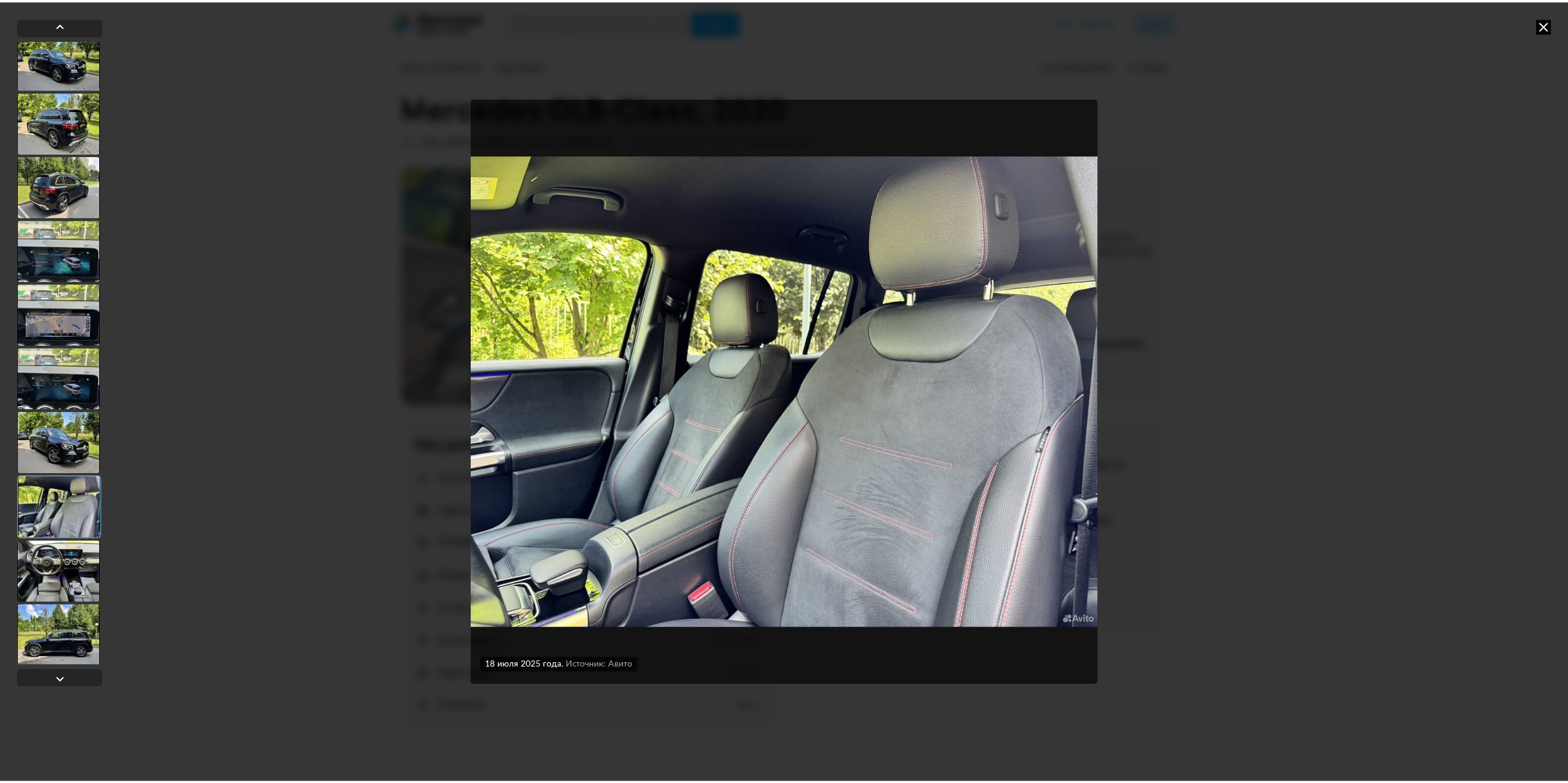
scroll to position [1552, 0]
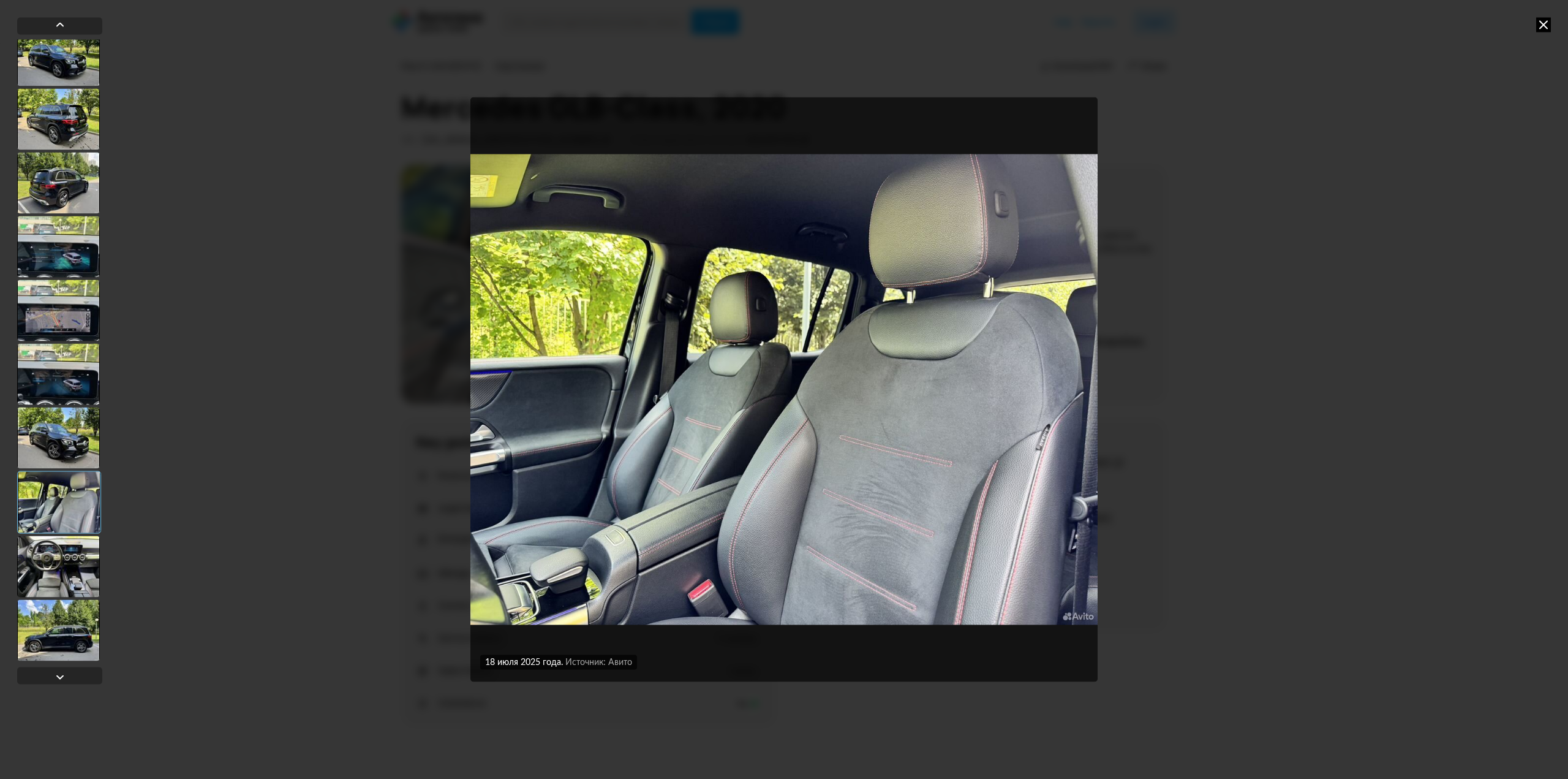
click at [71, 568] on div at bounding box center [58, 566] width 82 height 61
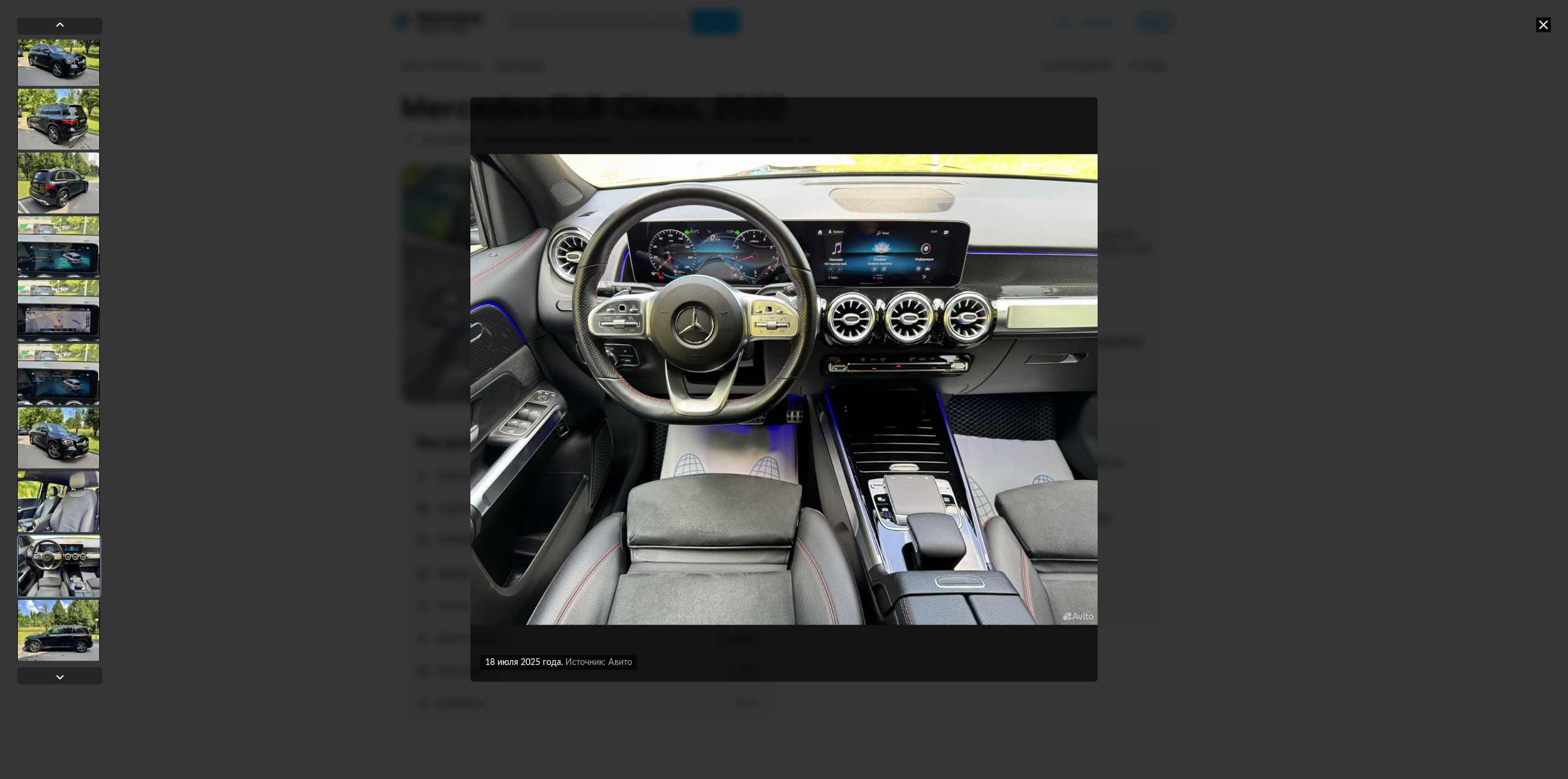
click at [69, 643] on div at bounding box center [58, 630] width 82 height 61
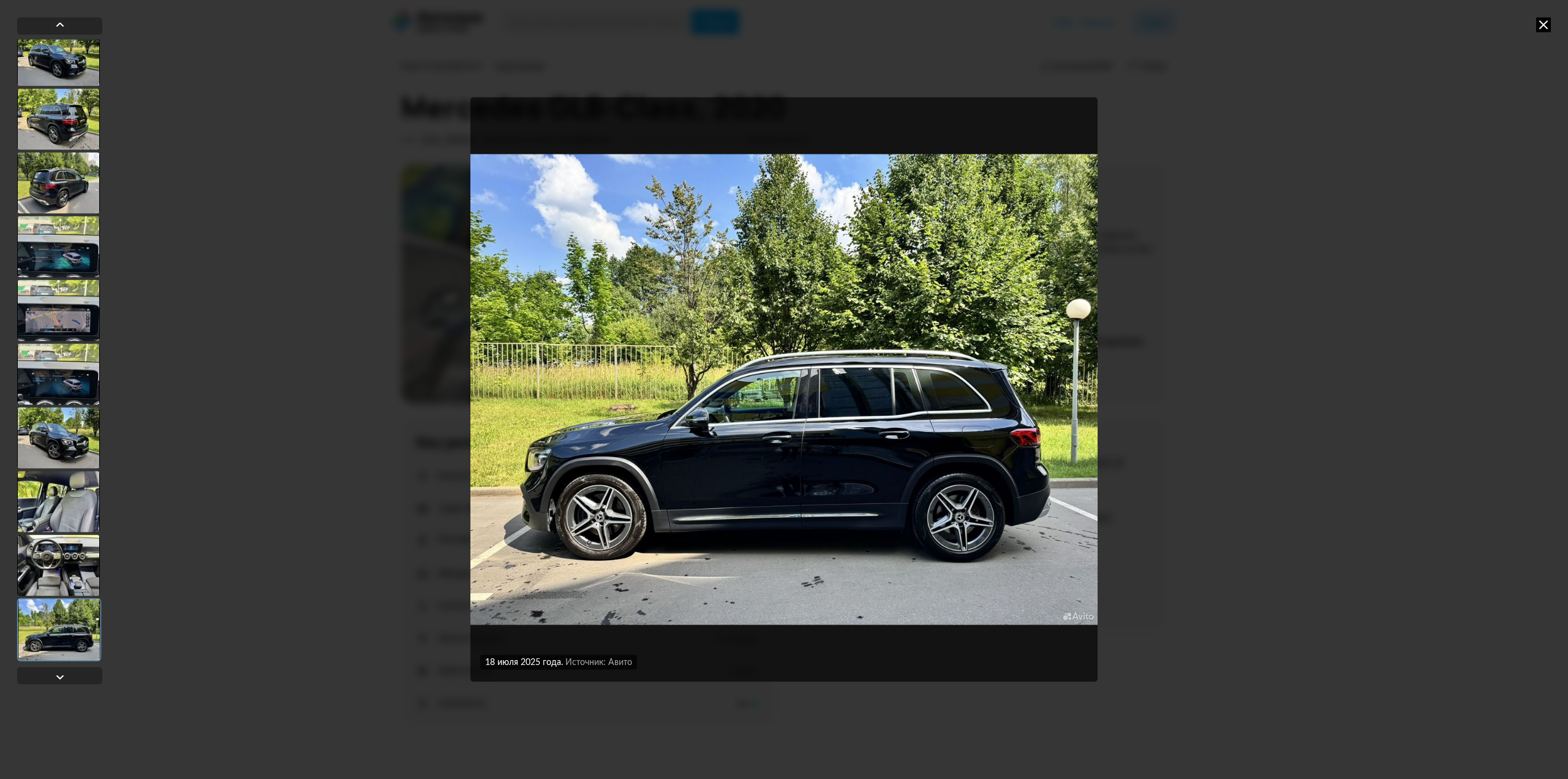
click at [1267, 370] on div "[DATE] Source: Avito [DATE] Source: Avito 18 июля 2025 года Источник: Авито 18 …" at bounding box center [784, 389] width 1568 height 779
click at [1541, 17] on icon at bounding box center [1544, 24] width 15 height 15
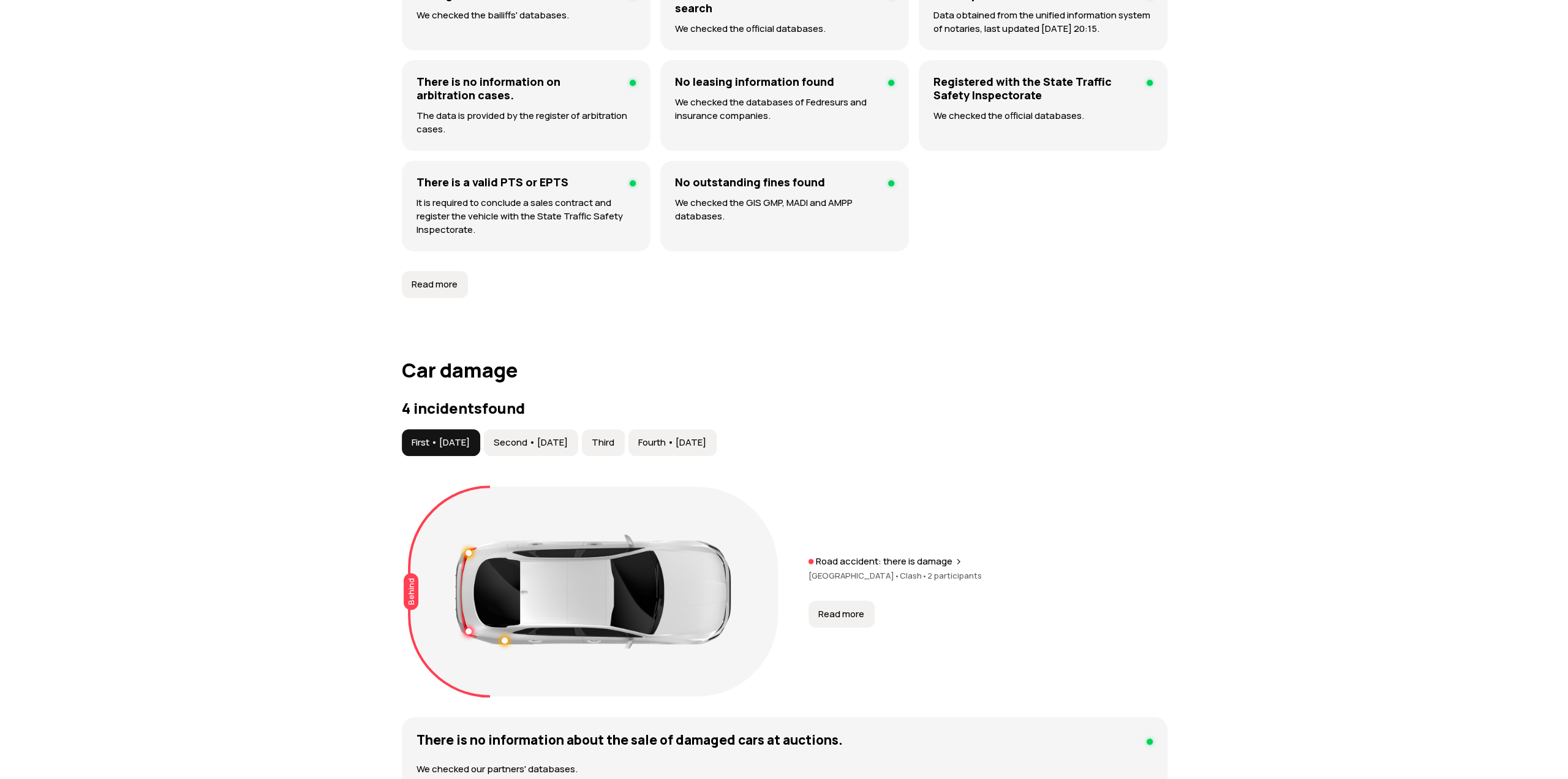
scroll to position [1041, 0]
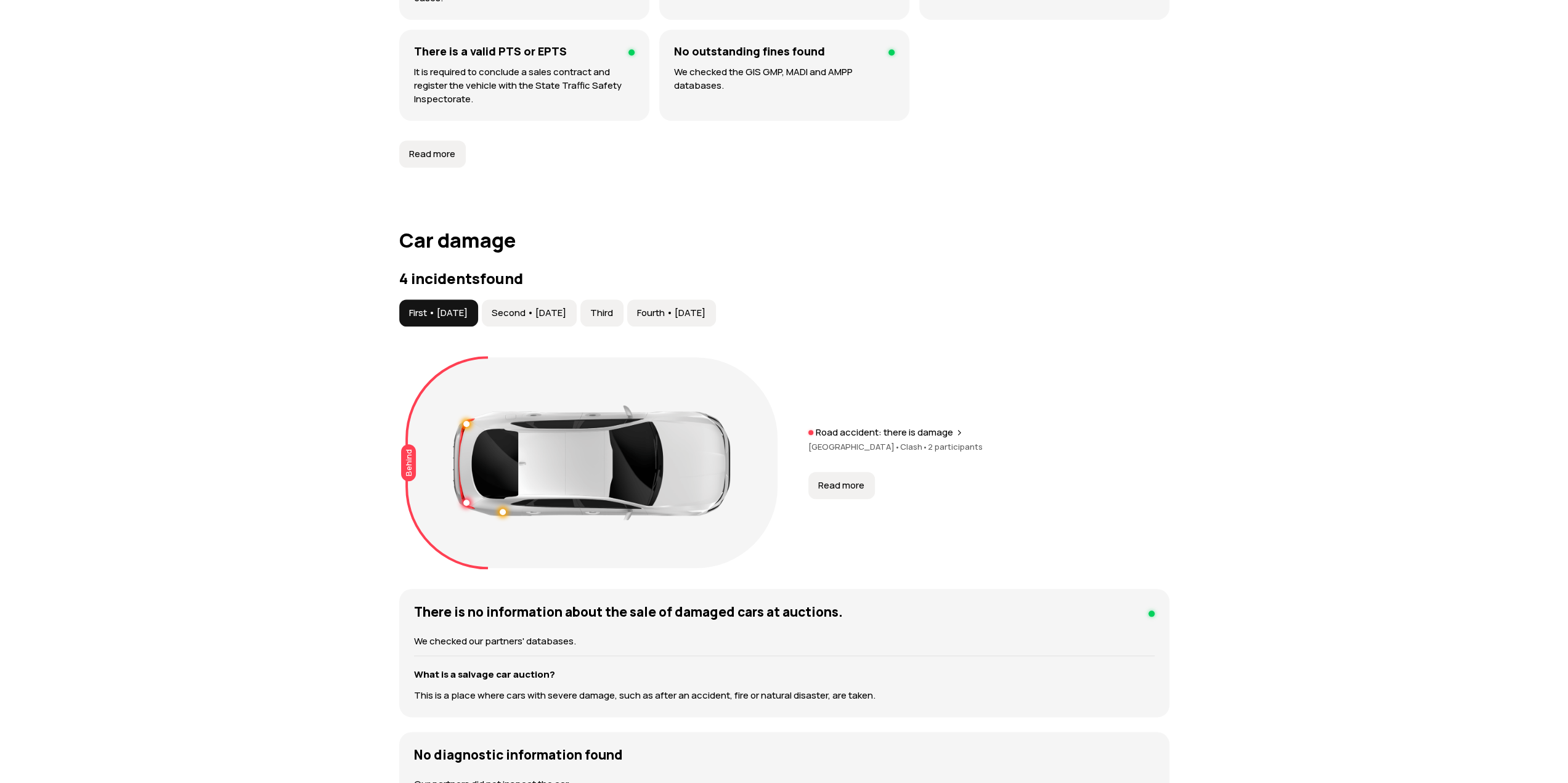
click at [857, 489] on button "Read more" at bounding box center [842, 484] width 67 height 27
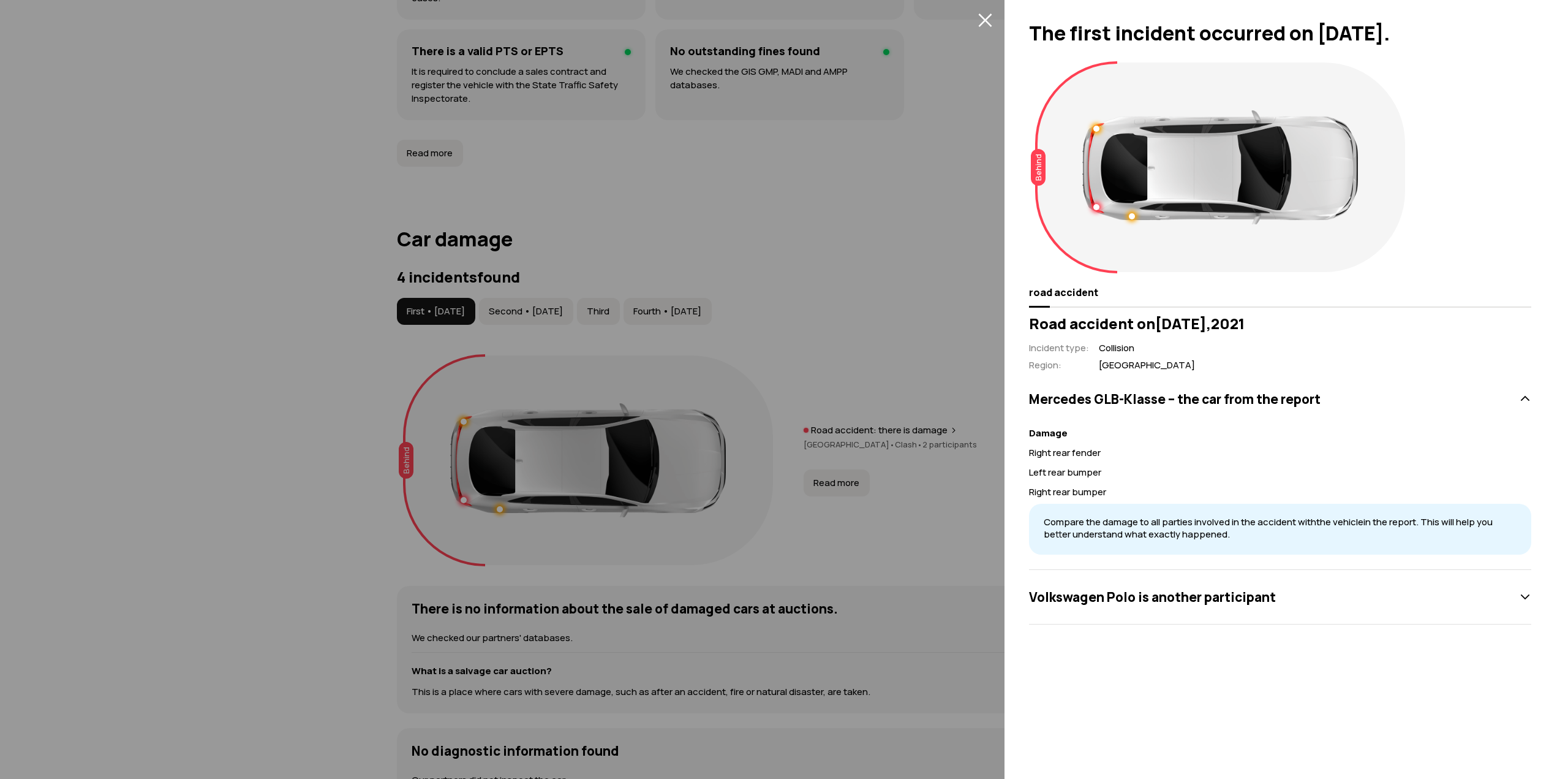
click at [1122, 603] on font "Polo" at bounding box center [1122, 597] width 29 height 17
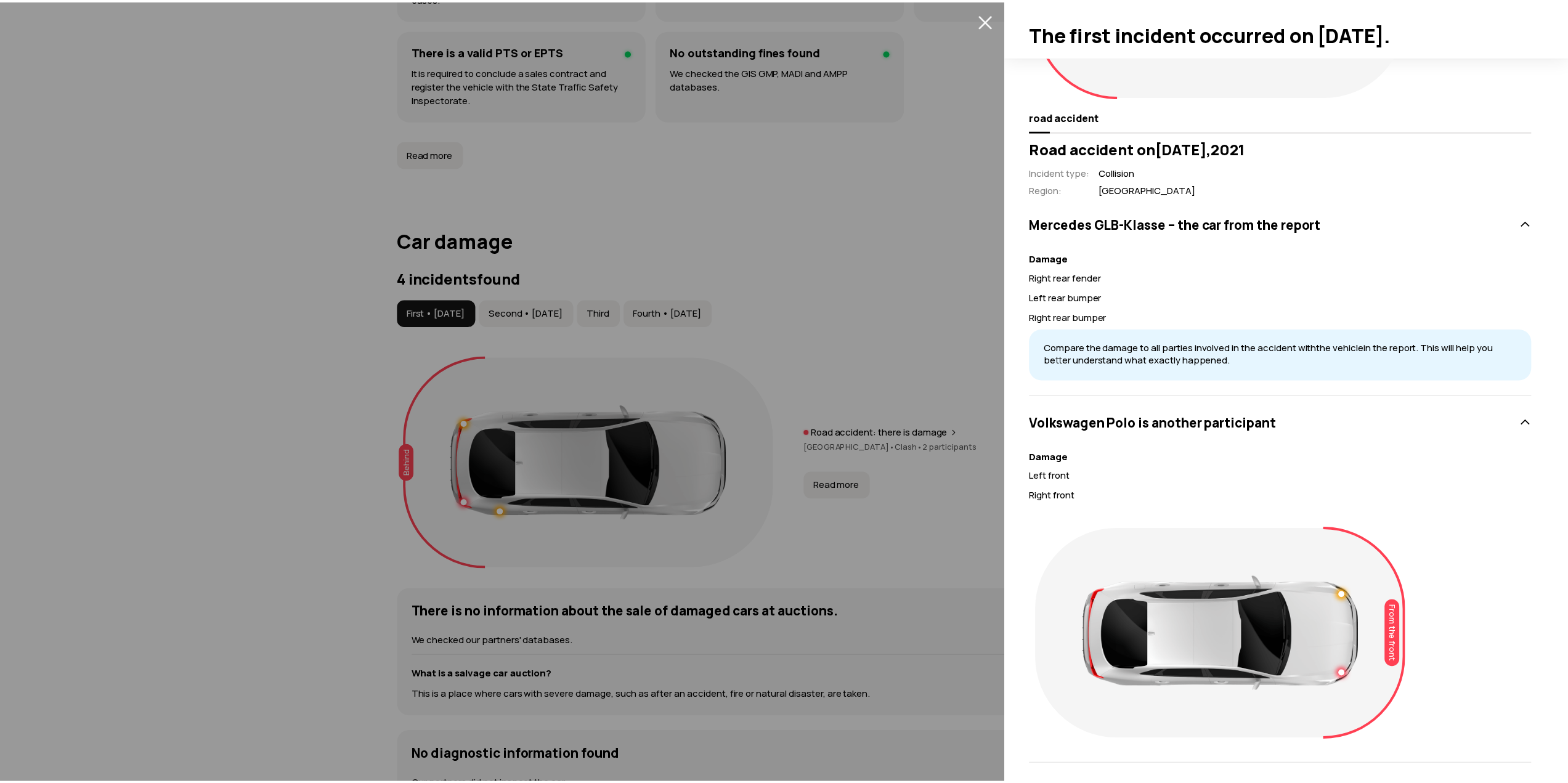
scroll to position [183, 0]
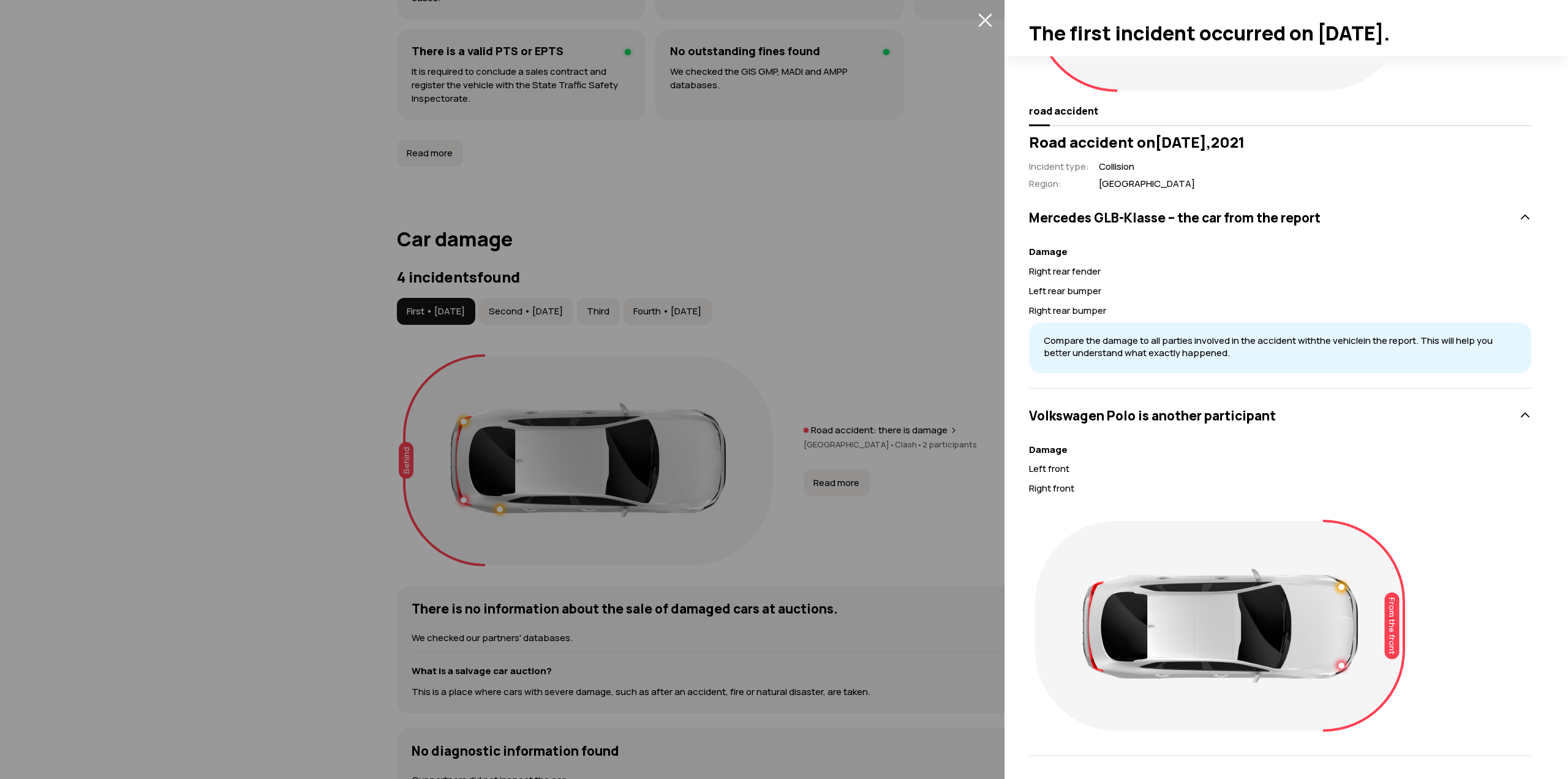
click at [570, 513] on div at bounding box center [784, 389] width 1568 height 779
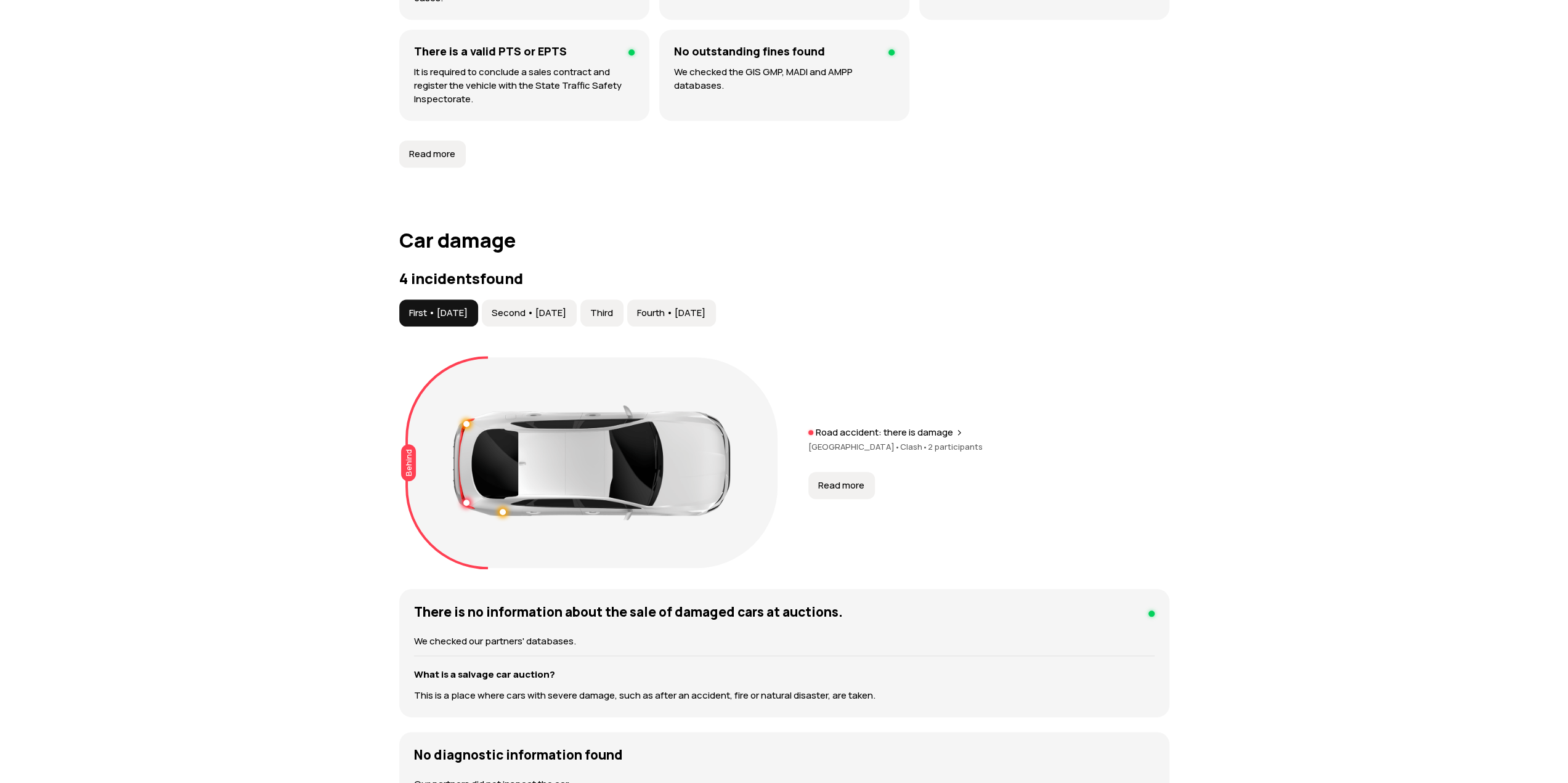
click at [545, 312] on font "Second • [DATE]" at bounding box center [529, 312] width 75 height 13
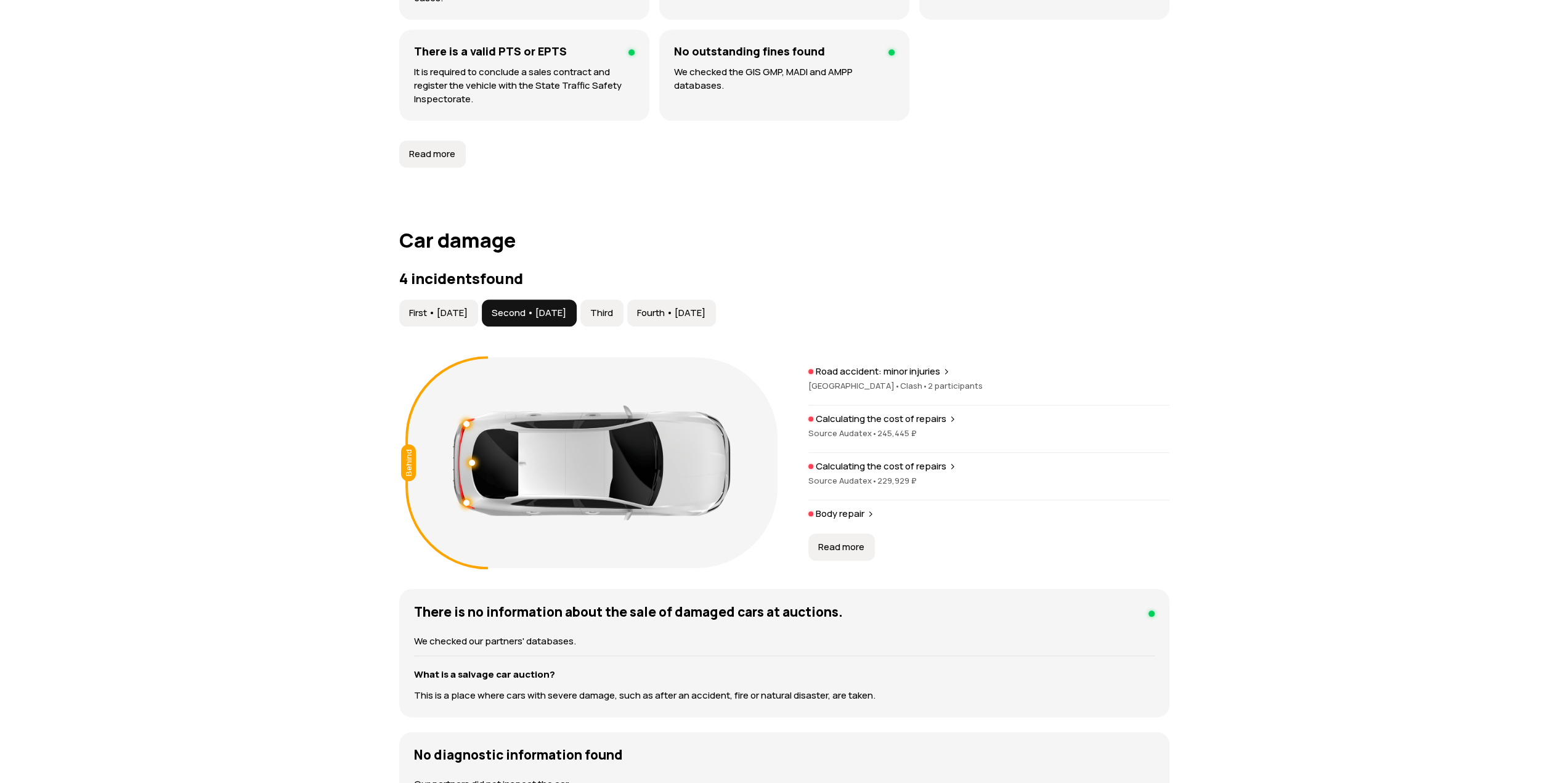
click at [840, 546] on font "Read more" at bounding box center [841, 547] width 46 height 13
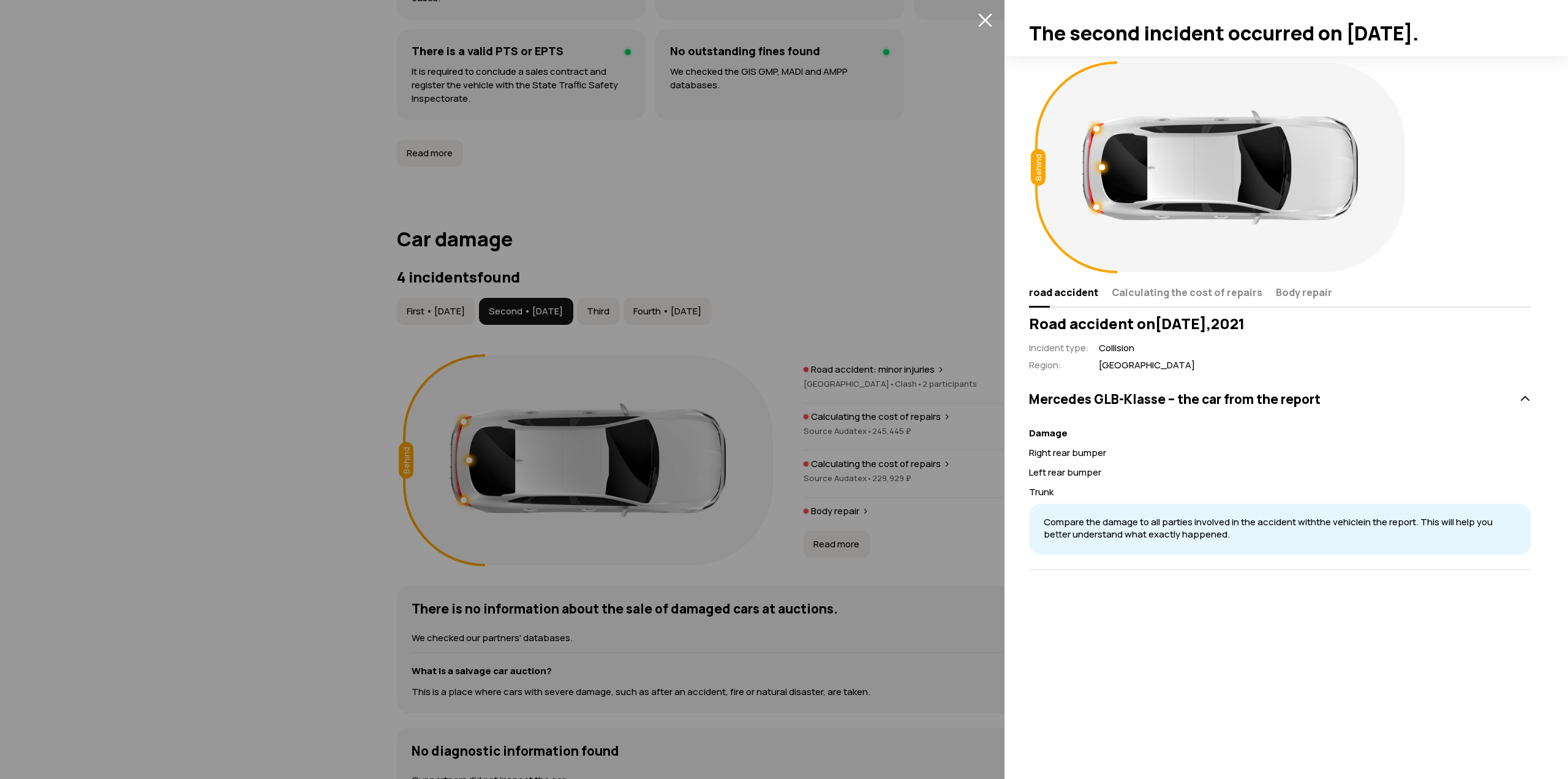
click at [914, 334] on div at bounding box center [784, 389] width 1568 height 779
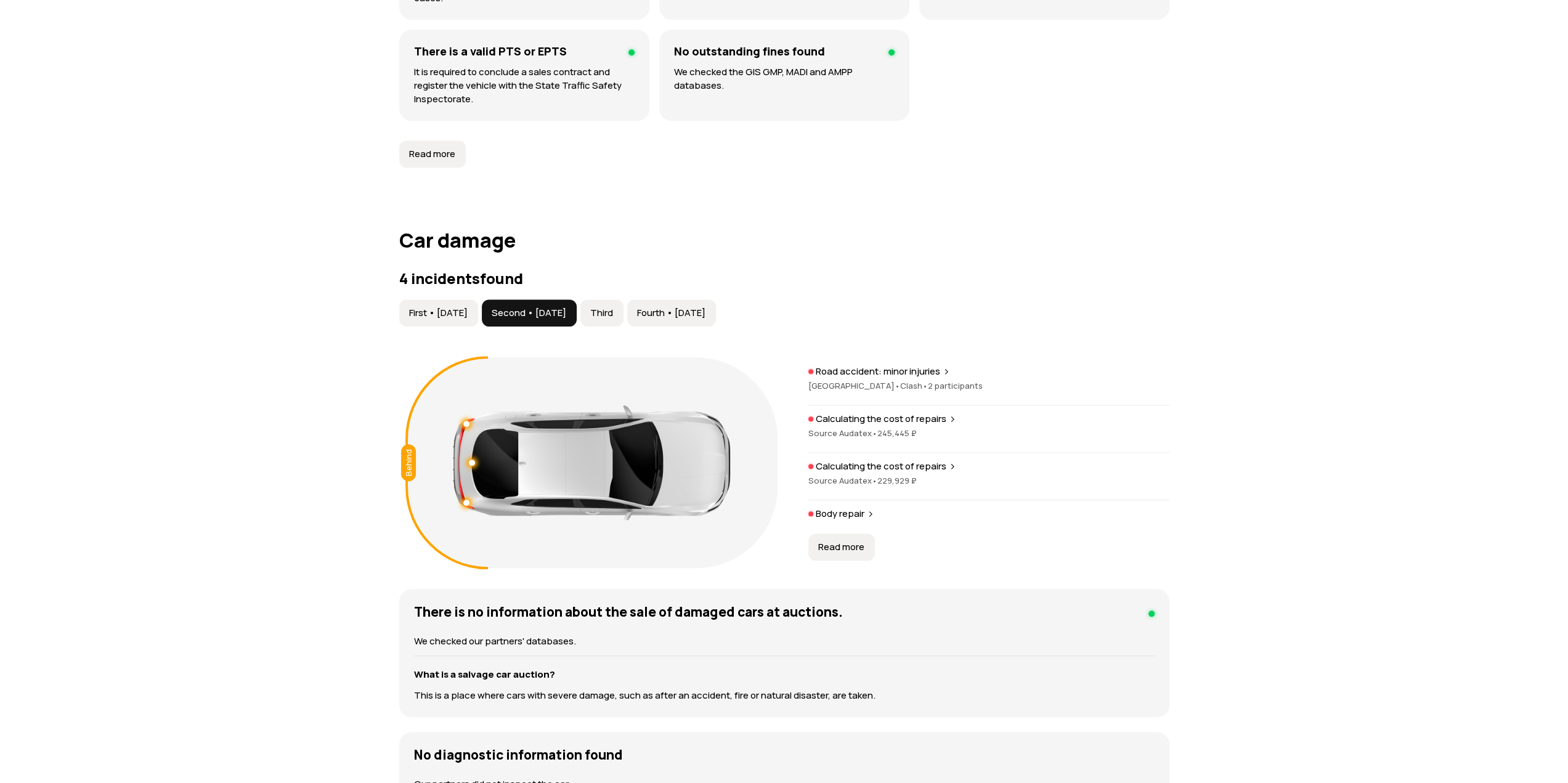
click at [613, 306] on font "Third" at bounding box center [601, 312] width 23 height 13
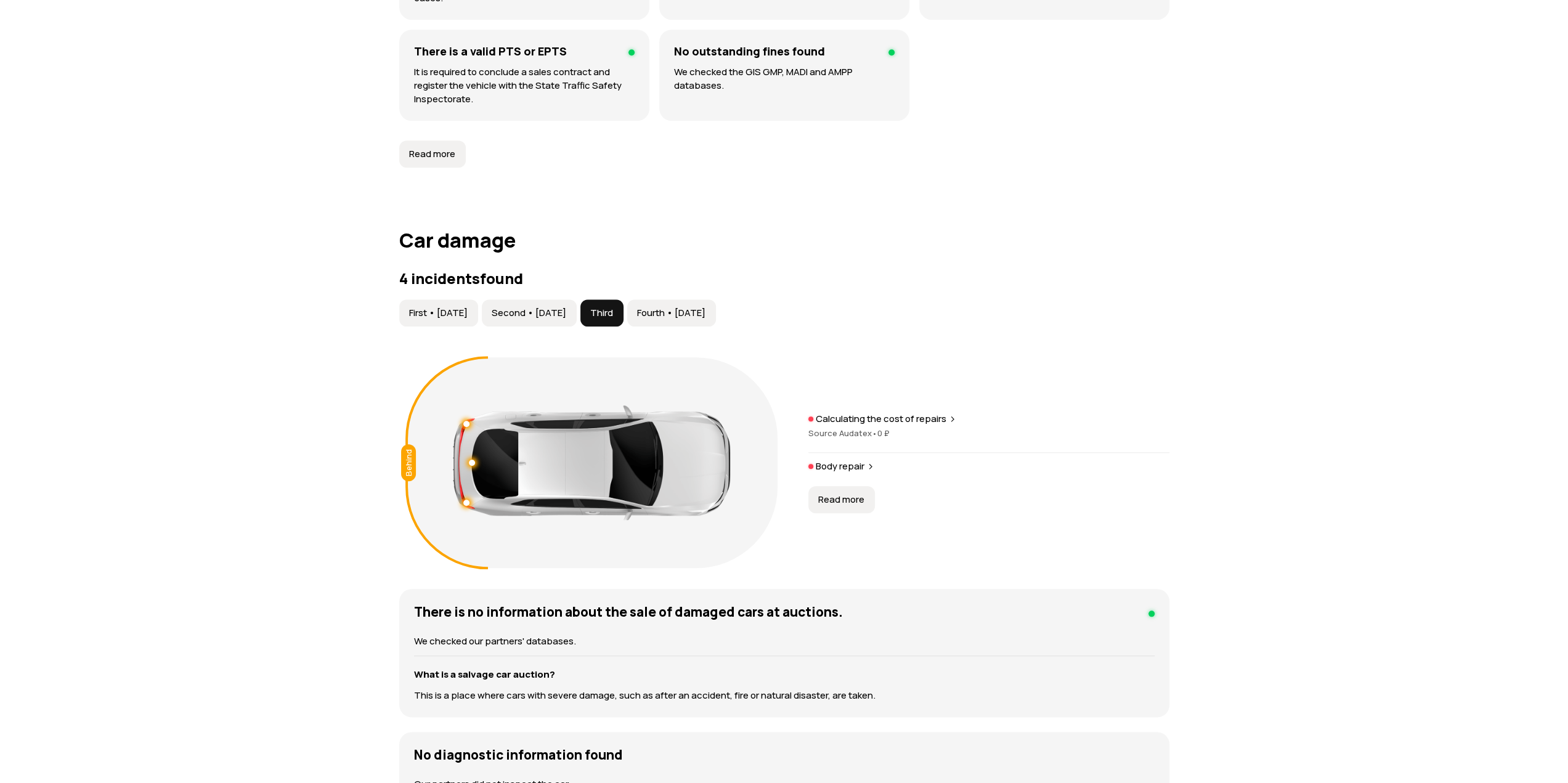
click at [557, 323] on button "Second • [DATE]" at bounding box center [529, 312] width 95 height 27
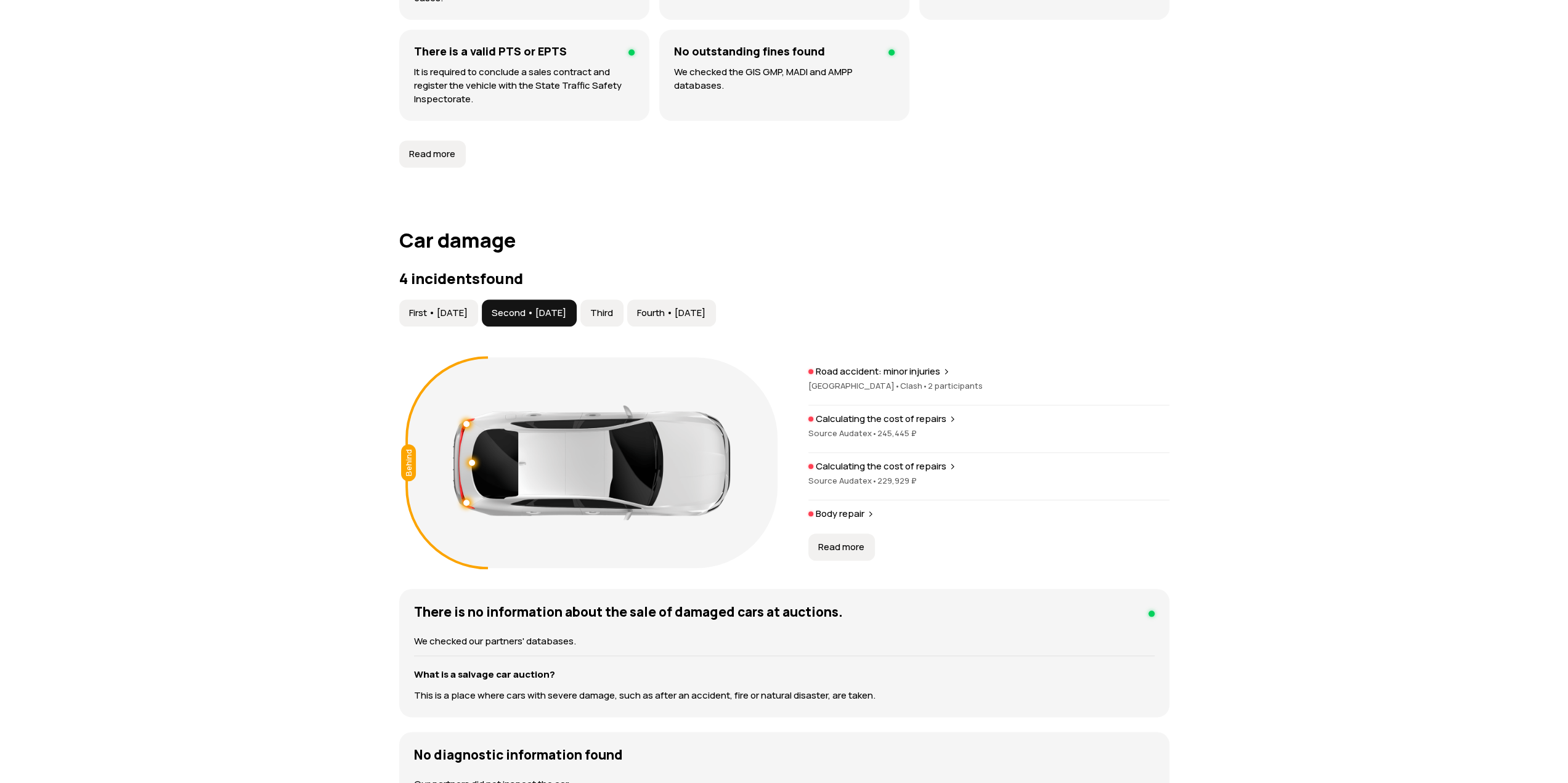
click at [613, 315] on font "Third" at bounding box center [601, 312] width 23 height 13
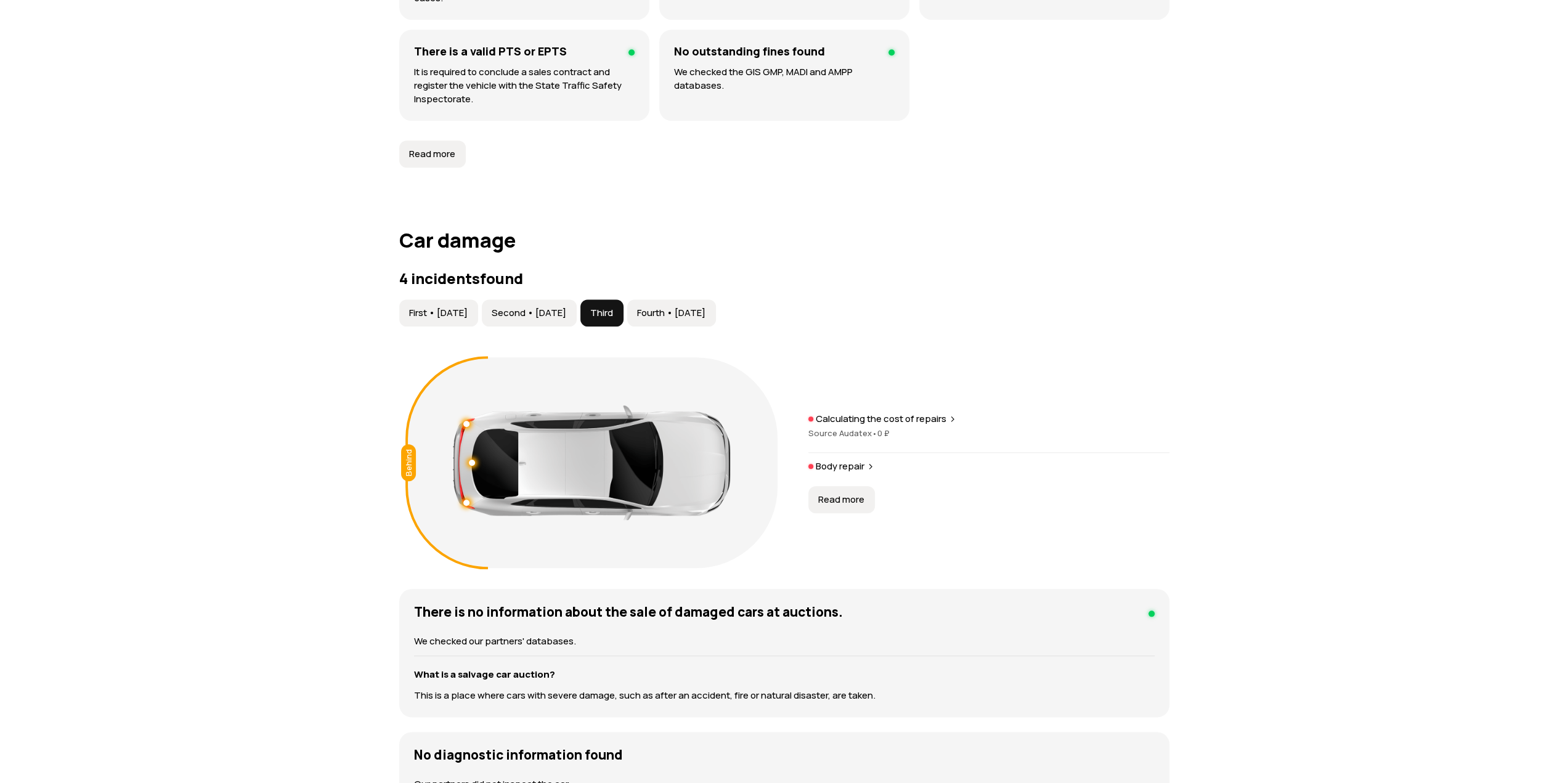
click at [705, 309] on font "Fourth • [DATE]" at bounding box center [671, 312] width 68 height 13
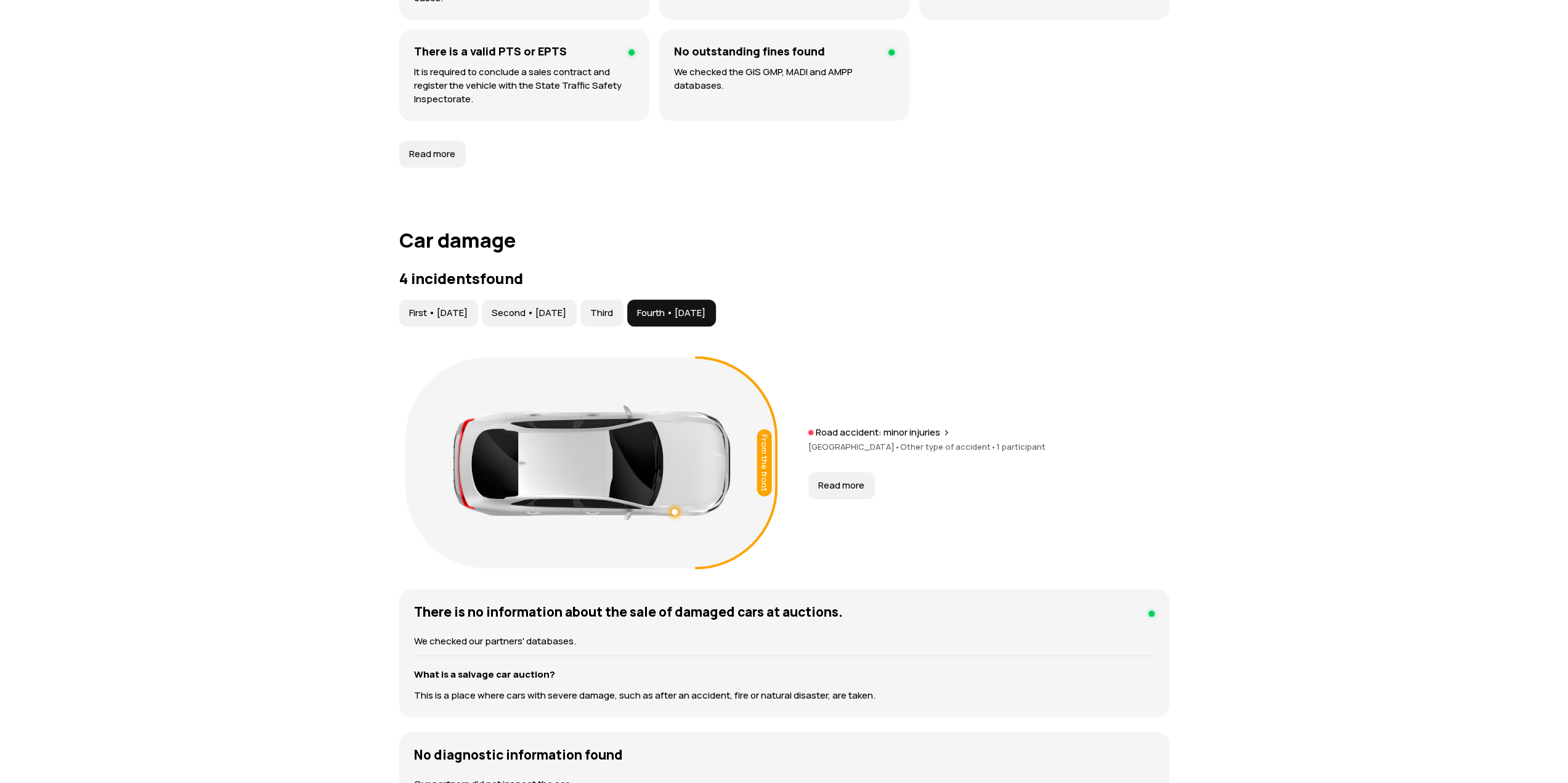
click at [855, 475] on button "Read more" at bounding box center [842, 484] width 67 height 27
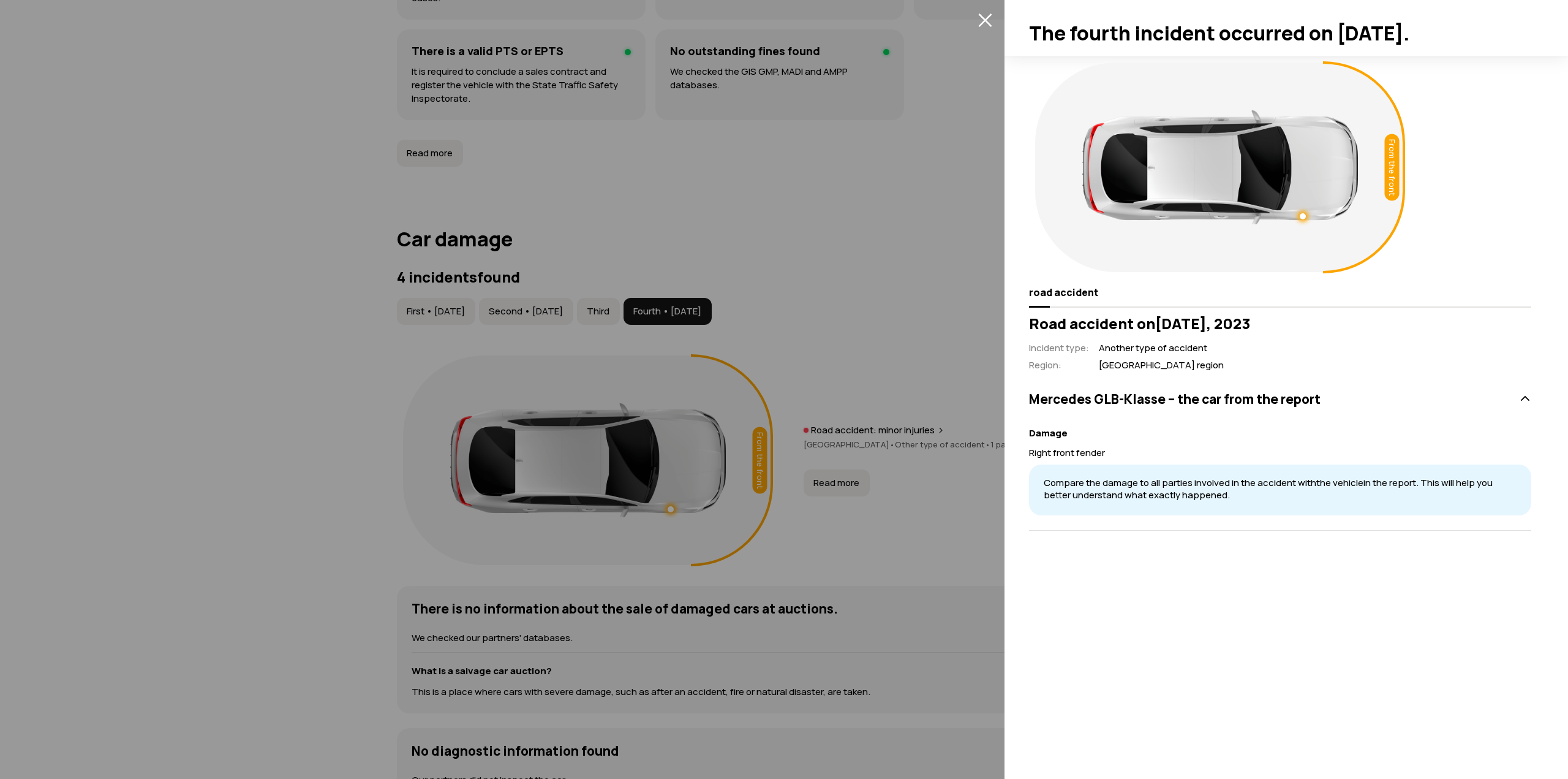
click at [339, 325] on div at bounding box center [784, 389] width 1568 height 779
